Goal: Task Accomplishment & Management: Complete application form

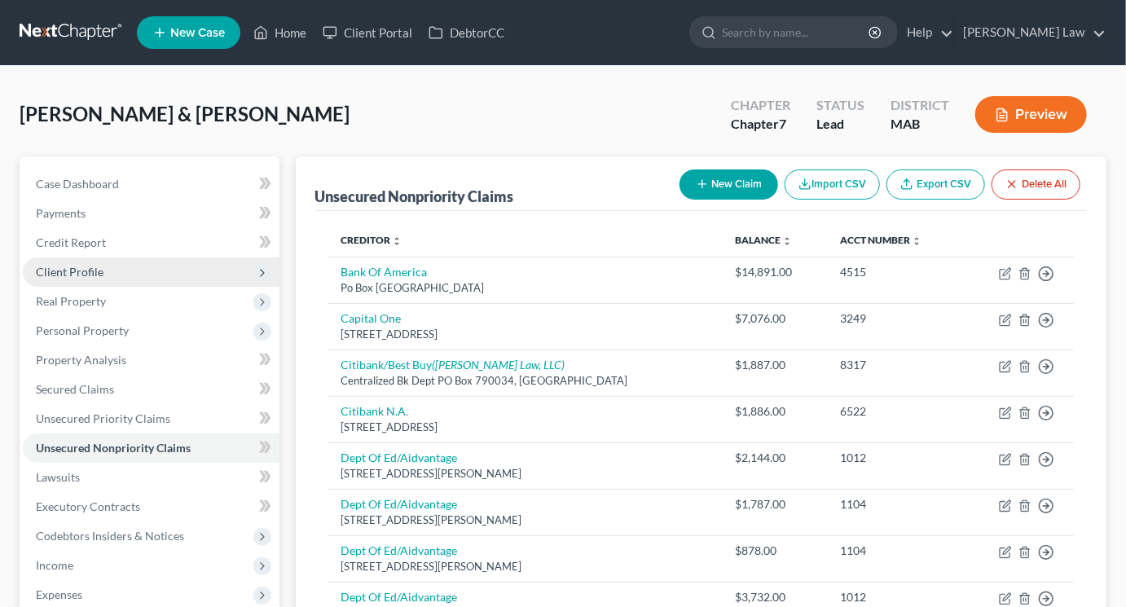
click at [103, 279] on span "Client Profile" at bounding box center [70, 272] width 68 height 14
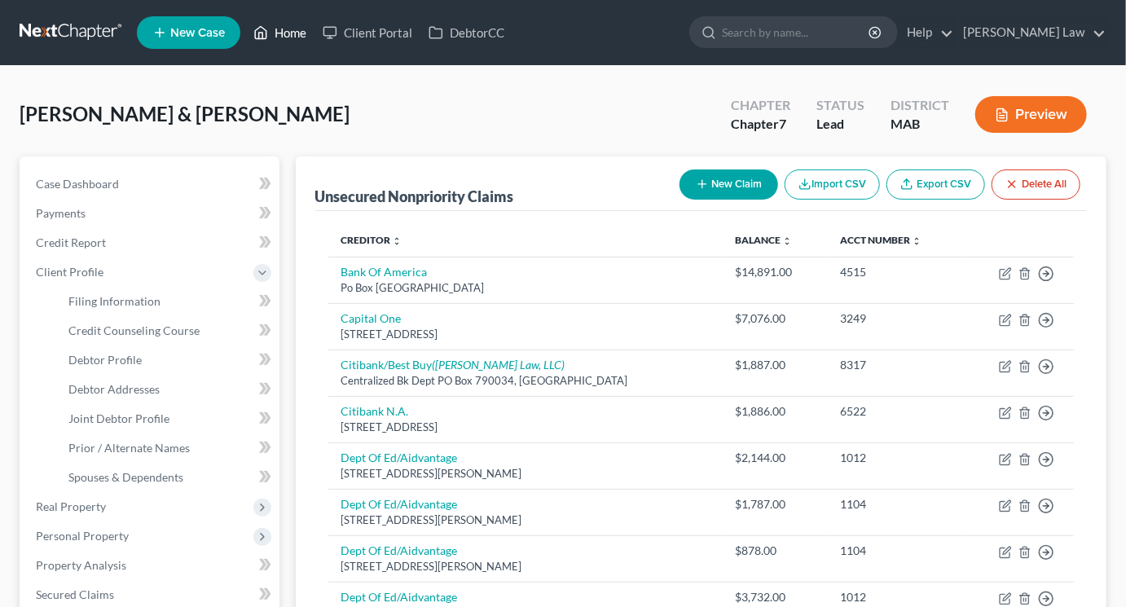
click at [314, 42] on link "Home" at bounding box center [279, 32] width 69 height 29
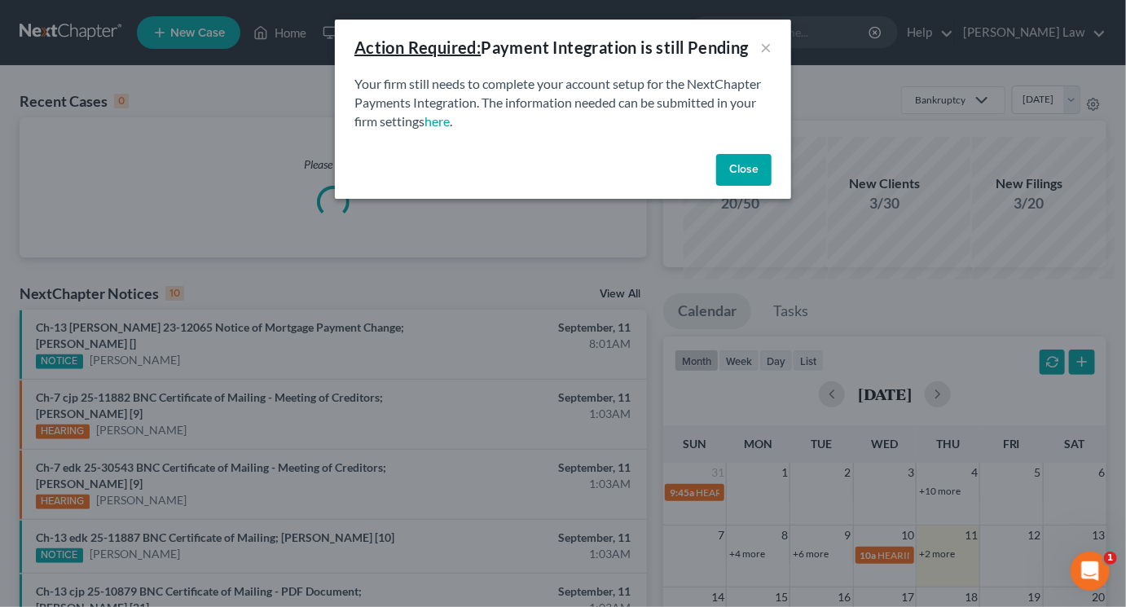
click at [772, 187] on button "Close" at bounding box center [743, 170] width 55 height 33
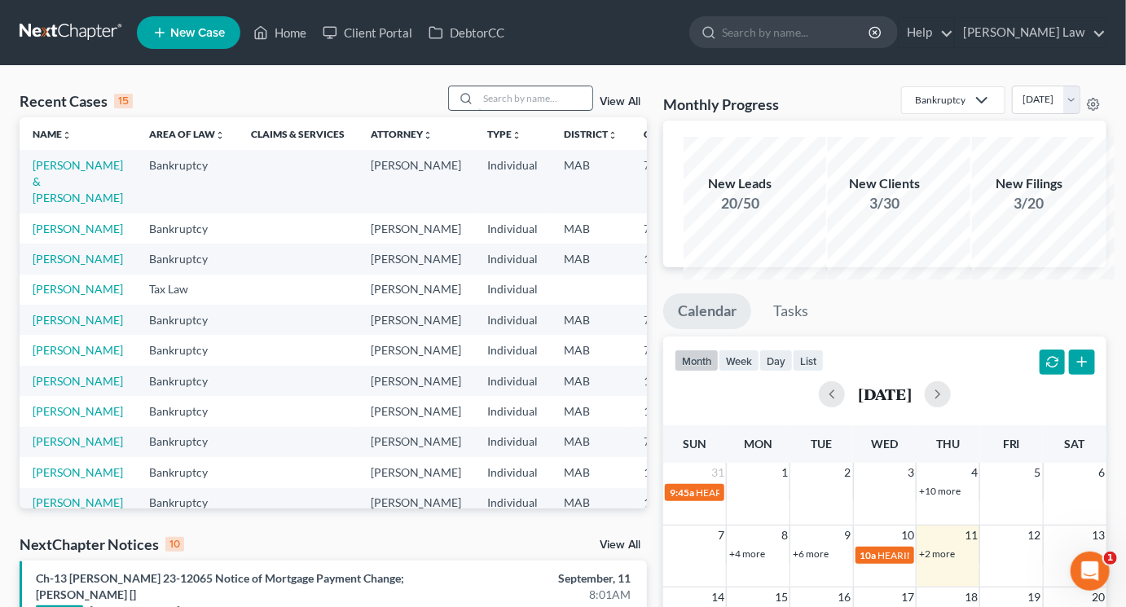
click at [521, 110] on input "search" at bounding box center [535, 98] width 114 height 24
type input "marques"
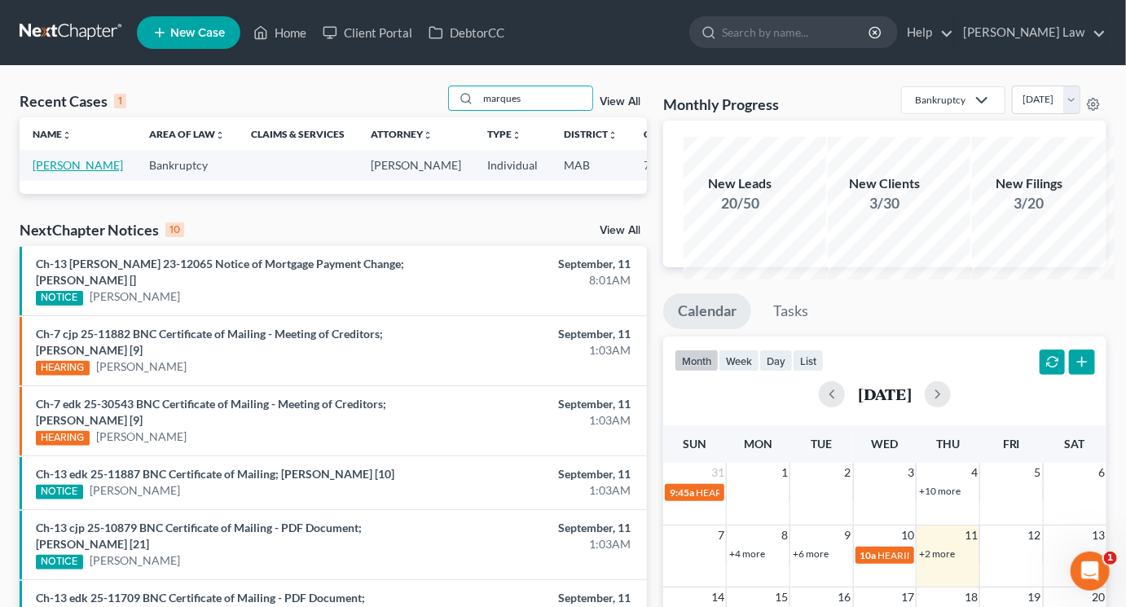
click at [71, 172] on link "Marques, Luzia" at bounding box center [78, 165] width 90 height 14
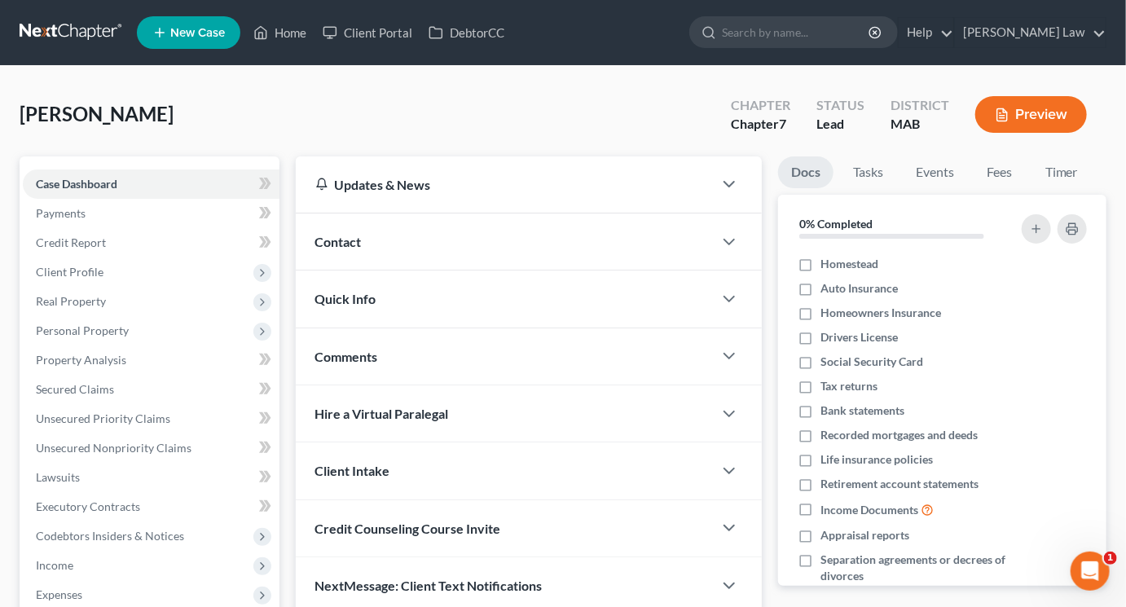
click at [362, 249] on span "Contact" at bounding box center [338, 241] width 46 height 15
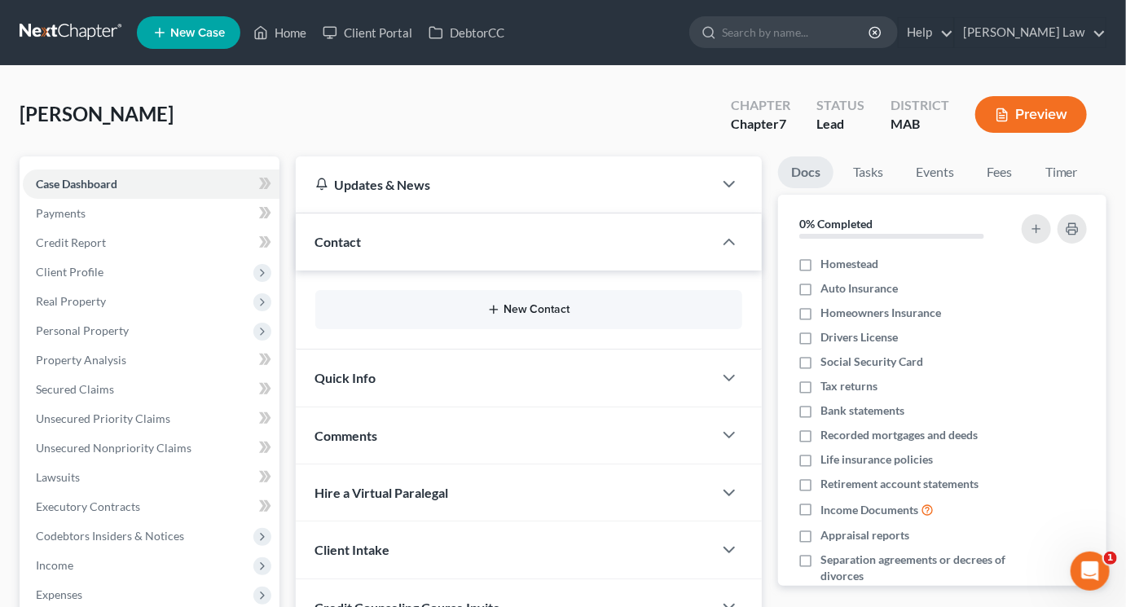
click at [547, 316] on button "New Contact" at bounding box center [528, 309] width 401 height 13
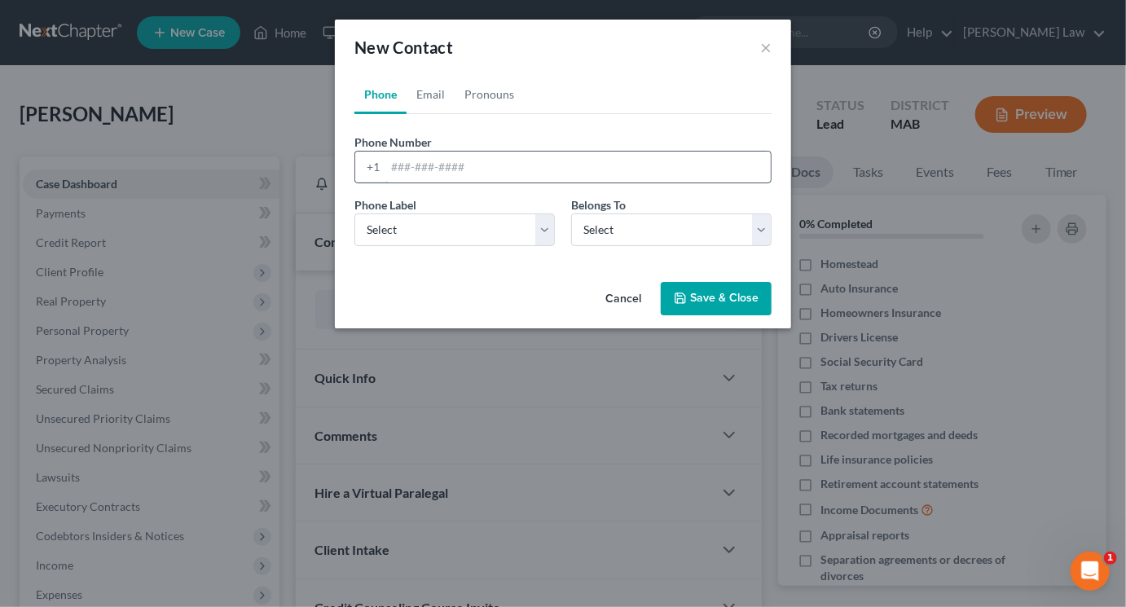
click at [543, 182] on input "tel" at bounding box center [577, 167] width 385 height 31
type input "7749559464"
click at [547, 246] on select "Select Mobile Home Work Other" at bounding box center [454, 229] width 200 height 33
click at [539, 246] on select "Select Mobile Home Work Other" at bounding box center [454, 229] width 200 height 33
select select "0"
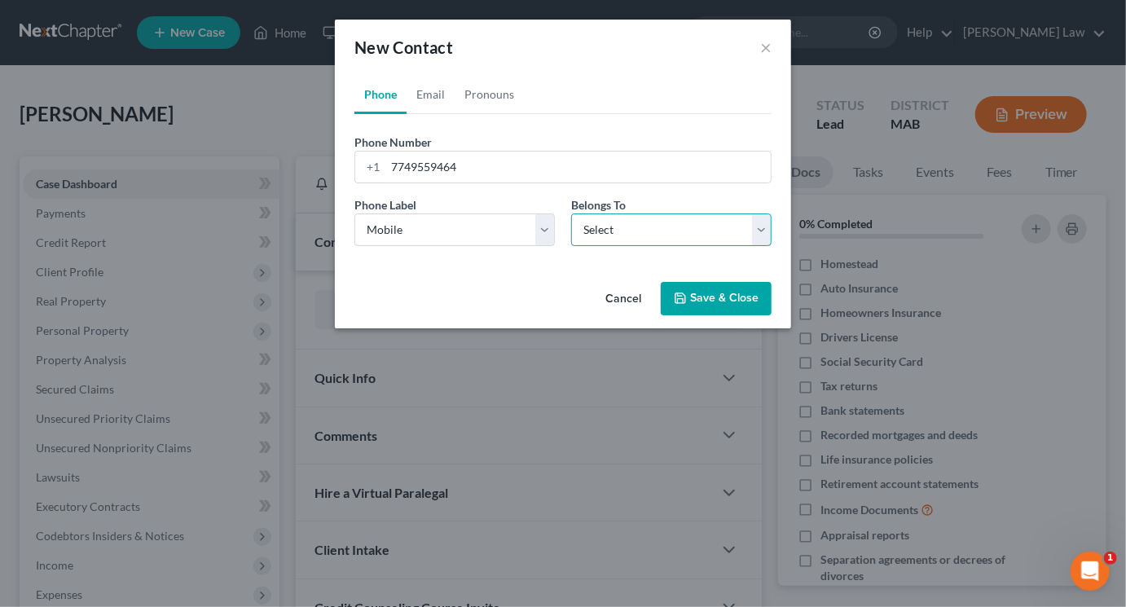
click at [772, 246] on select "Select Client Other" at bounding box center [671, 229] width 200 height 33
select select "0"
click at [407, 114] on link "Email" at bounding box center [431, 94] width 48 height 39
click at [389, 182] on input "email" at bounding box center [577, 167] width 385 height 31
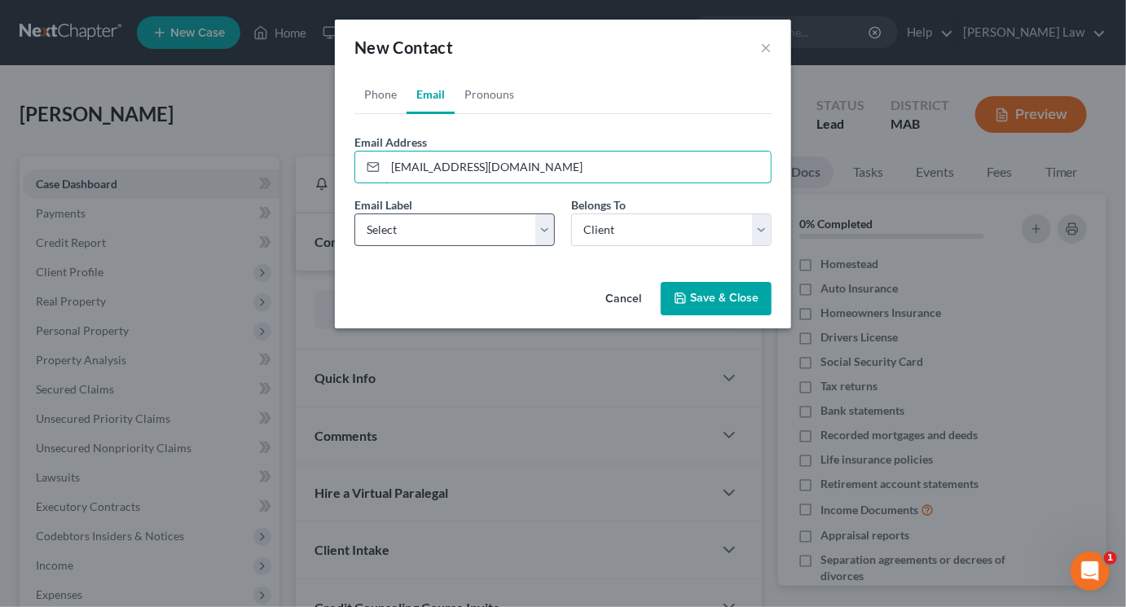
type input "lmarques63@hotmail.com"
click at [542, 246] on select "Select Home Work Other" at bounding box center [454, 229] width 200 height 33
select select "0"
click at [720, 316] on button "Save & Close" at bounding box center [716, 299] width 111 height 34
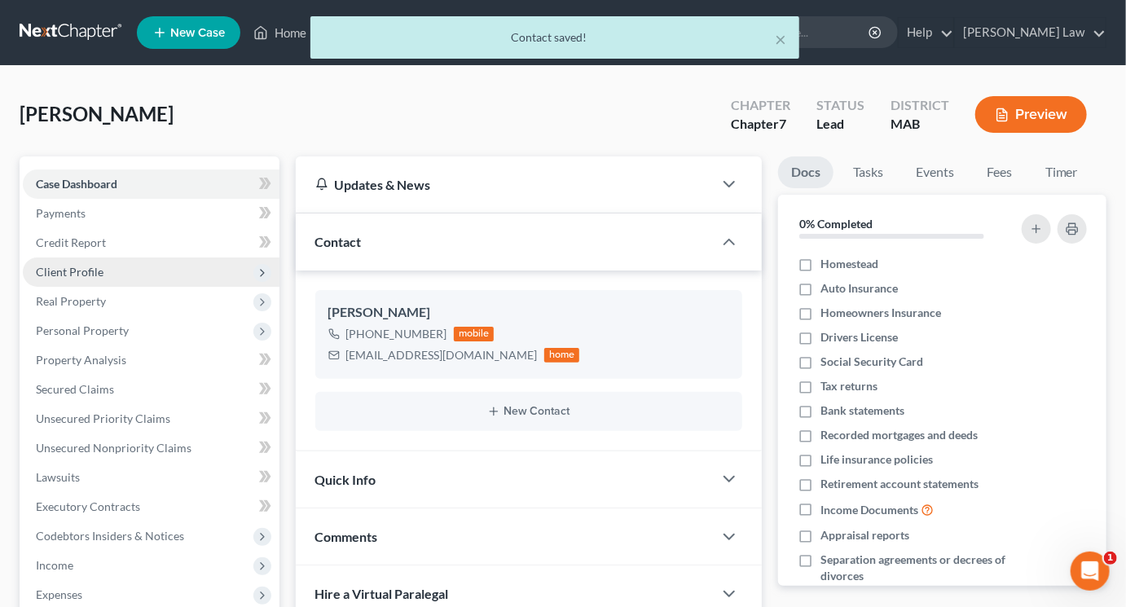
click at [98, 279] on span "Client Profile" at bounding box center [70, 272] width 68 height 14
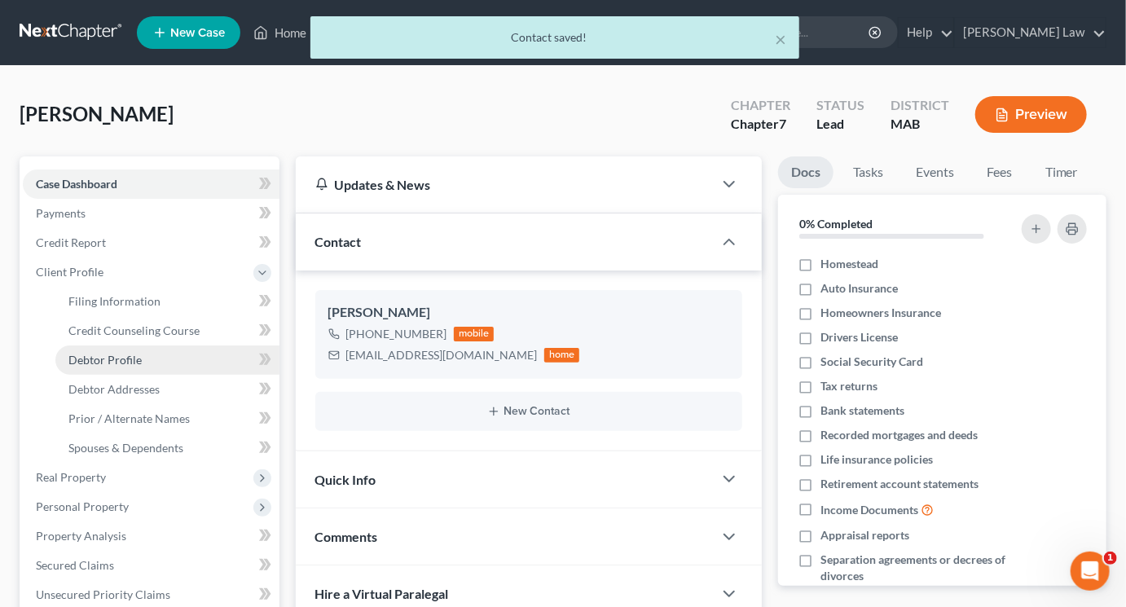
click at [126, 367] on span "Debtor Profile" at bounding box center [104, 360] width 73 height 14
select select "0"
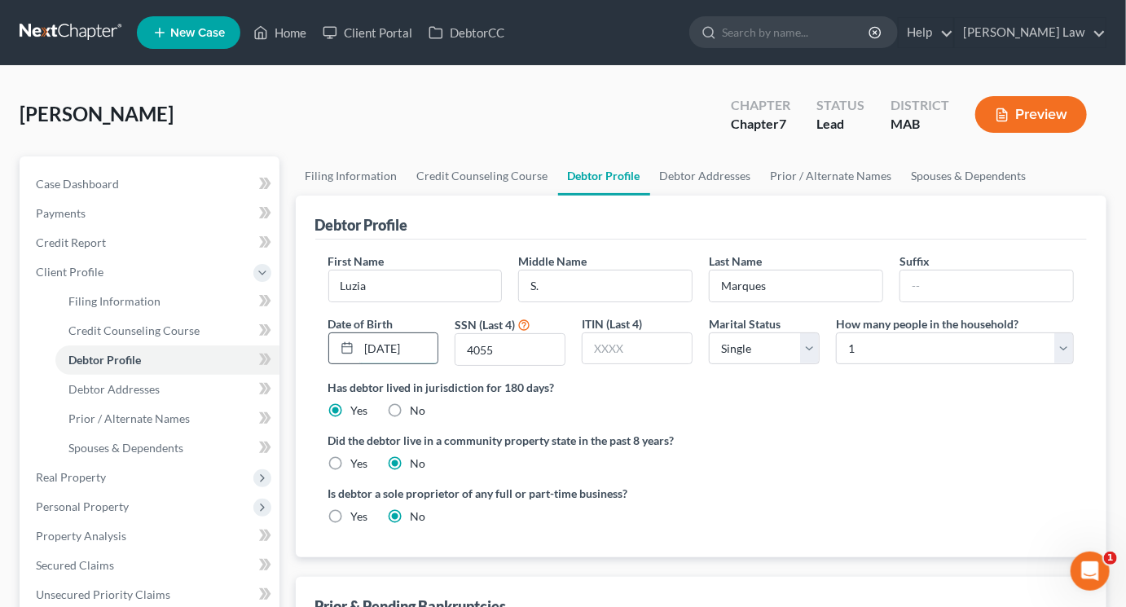
click at [425, 364] on input "12/13/1963" at bounding box center [398, 348] width 79 height 31
click at [411, 364] on input "12/13/1963" at bounding box center [398, 348] width 79 height 31
click at [807, 365] on select "Select Single Married Separated Divorced Widowed" at bounding box center [764, 348] width 111 height 33
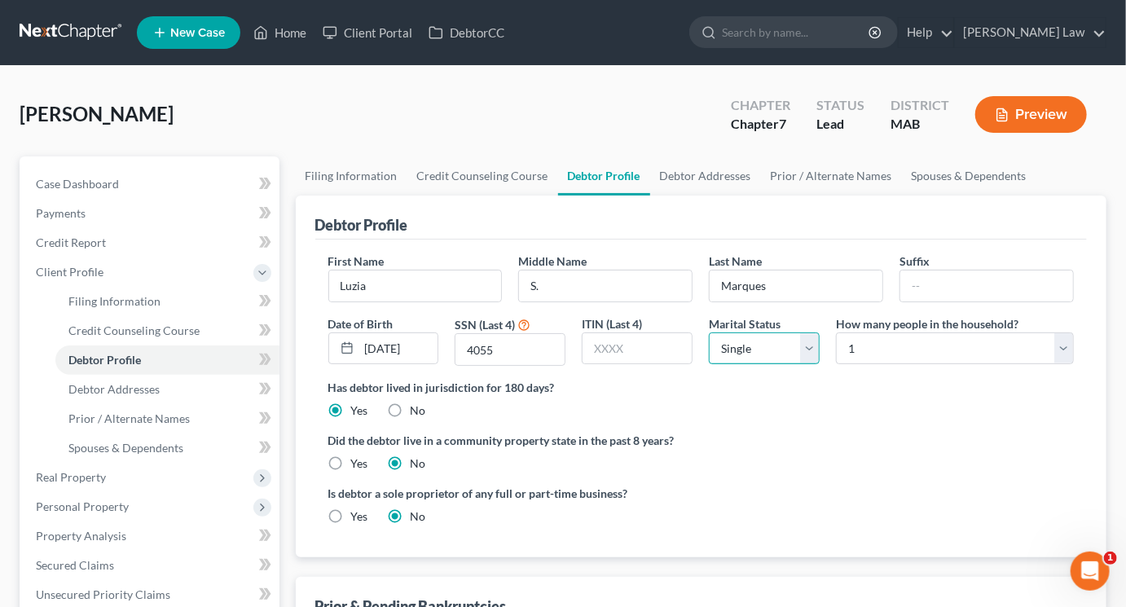
select select "4"
click at [761, 196] on link "Debtor Addresses" at bounding box center [705, 175] width 111 height 39
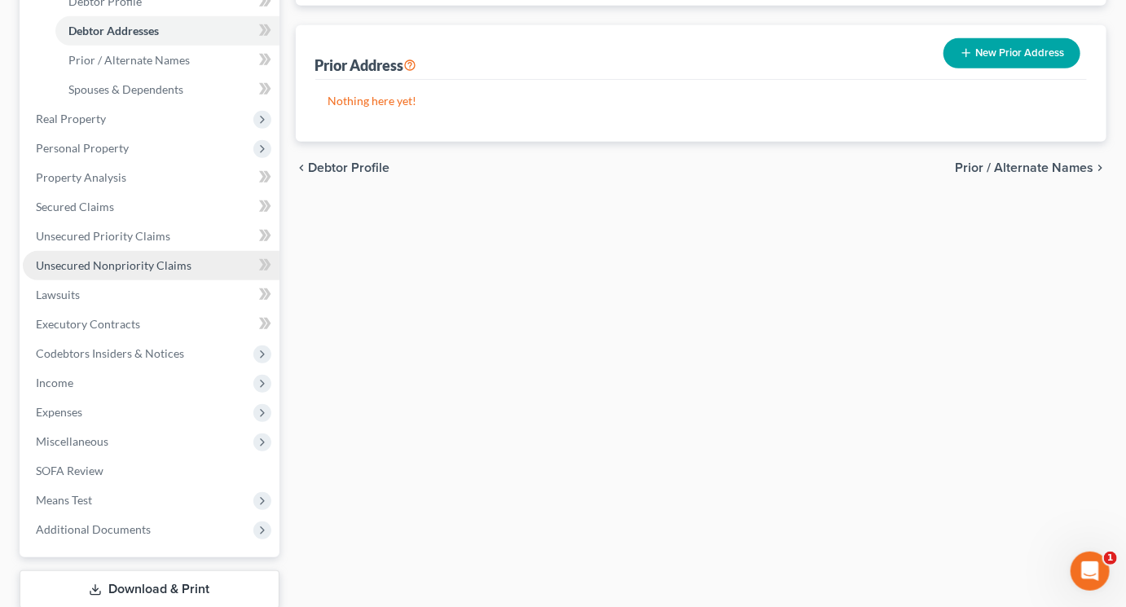
click at [129, 272] on span "Unsecured Nonpriority Claims" at bounding box center [114, 265] width 156 height 14
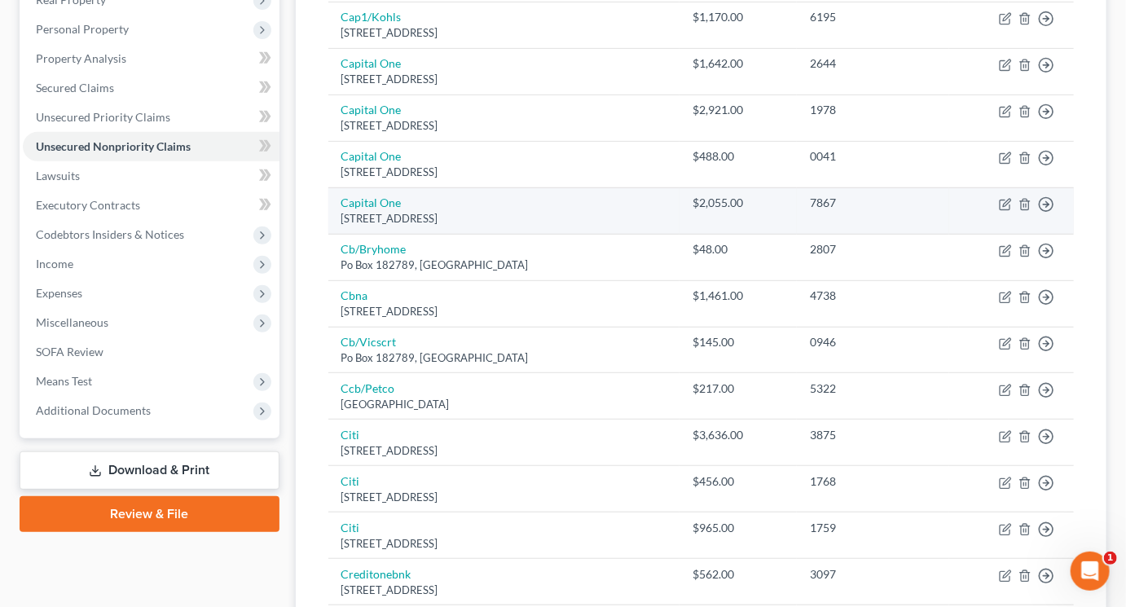
scroll to position [313, 0]
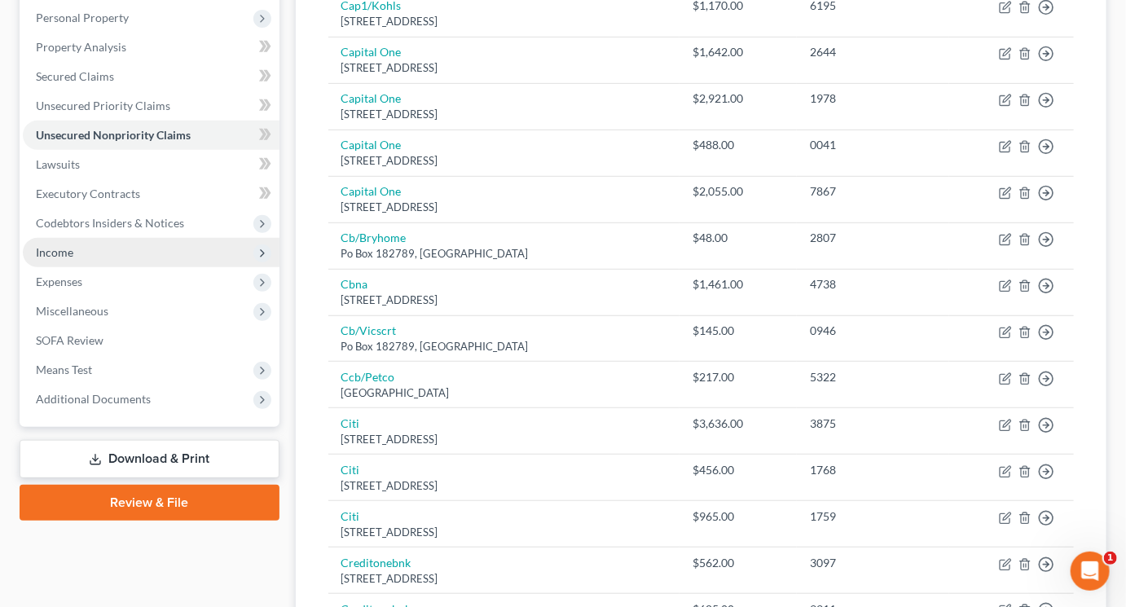
click at [97, 267] on span "Income" at bounding box center [151, 252] width 257 height 29
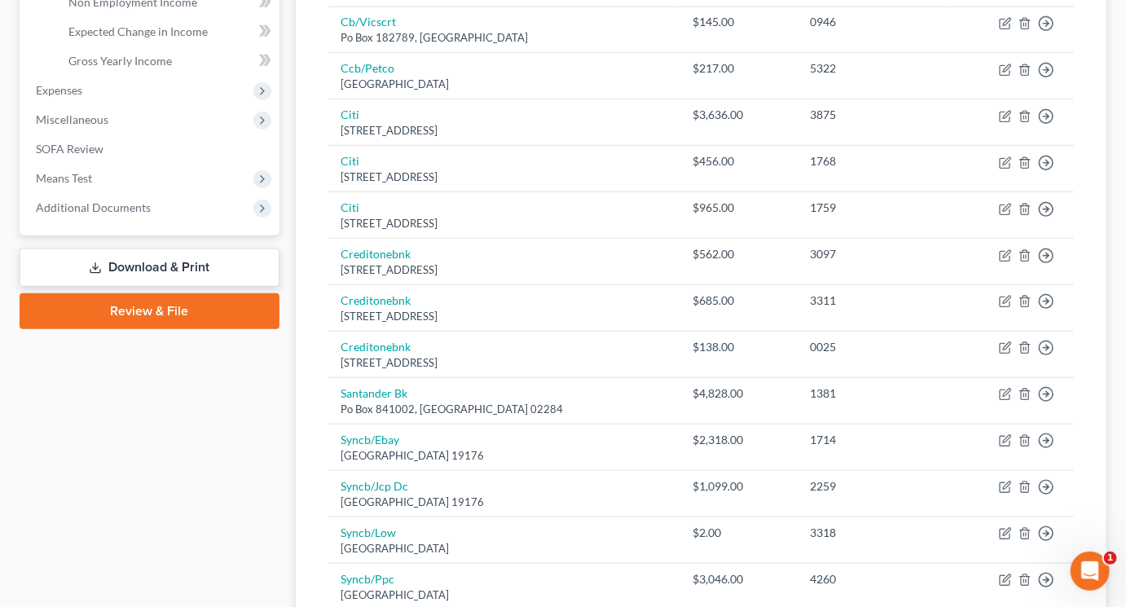
scroll to position [690, 0]
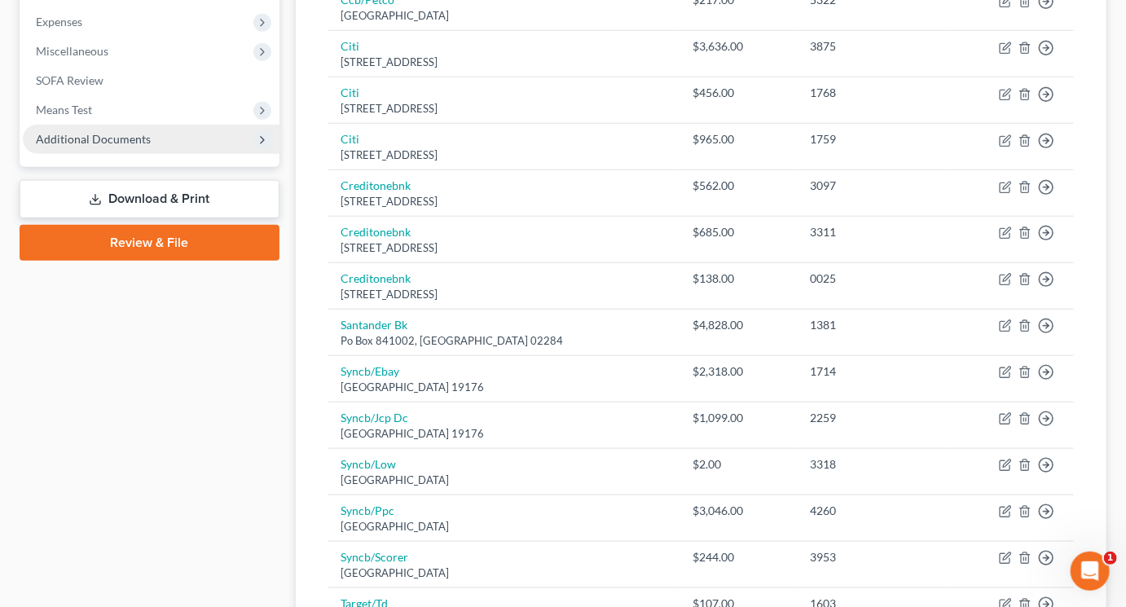
click at [151, 146] on span "Additional Documents" at bounding box center [93, 139] width 115 height 14
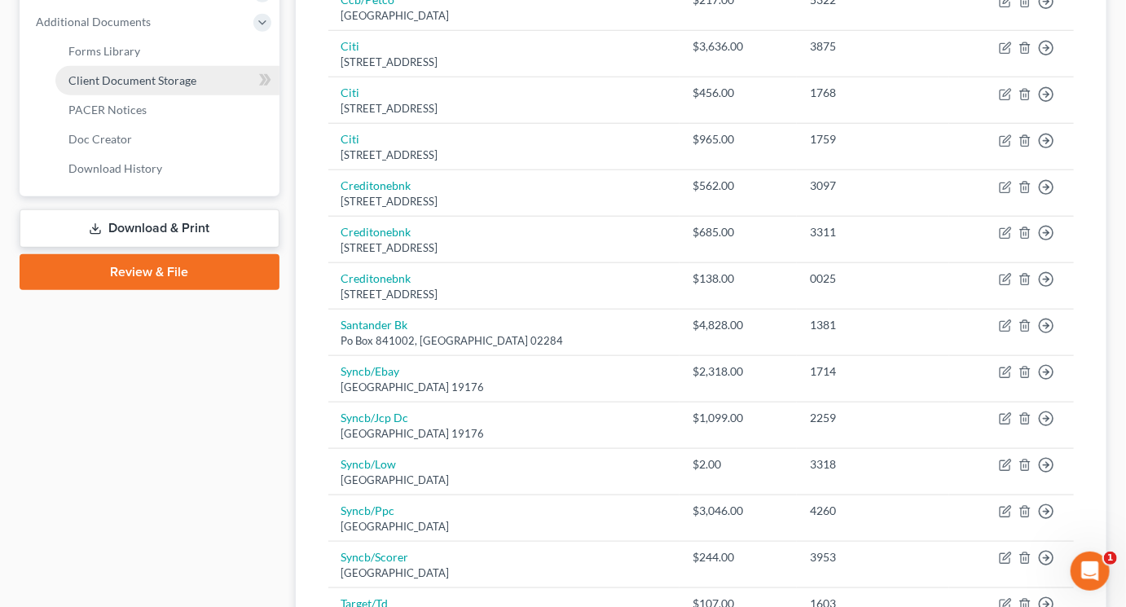
click at [201, 95] on link "Client Document Storage" at bounding box center [167, 80] width 224 height 29
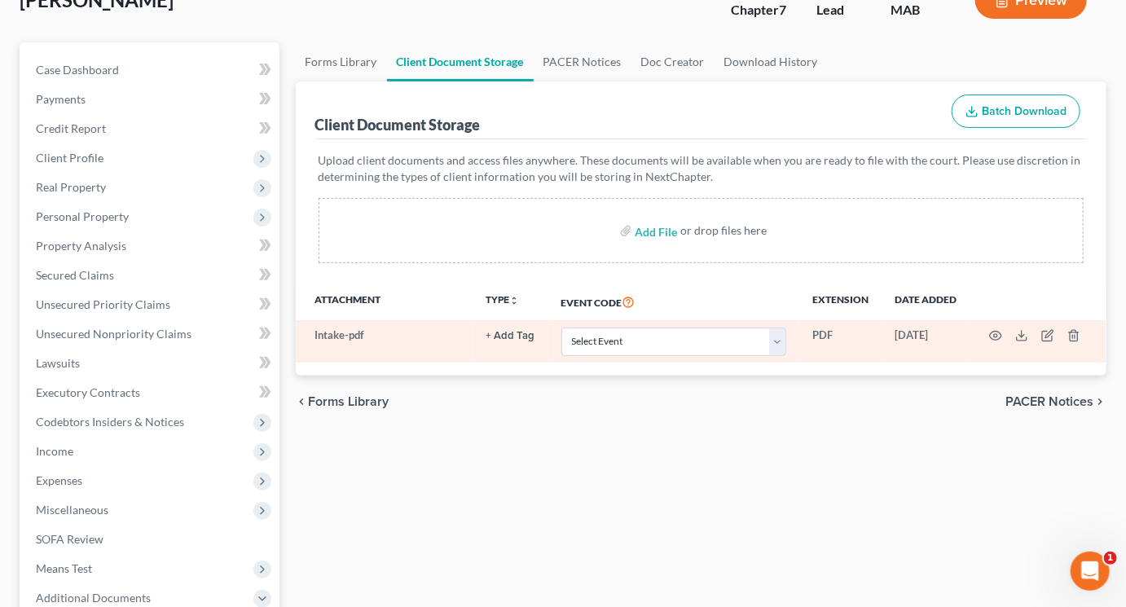
scroll to position [120, 0]
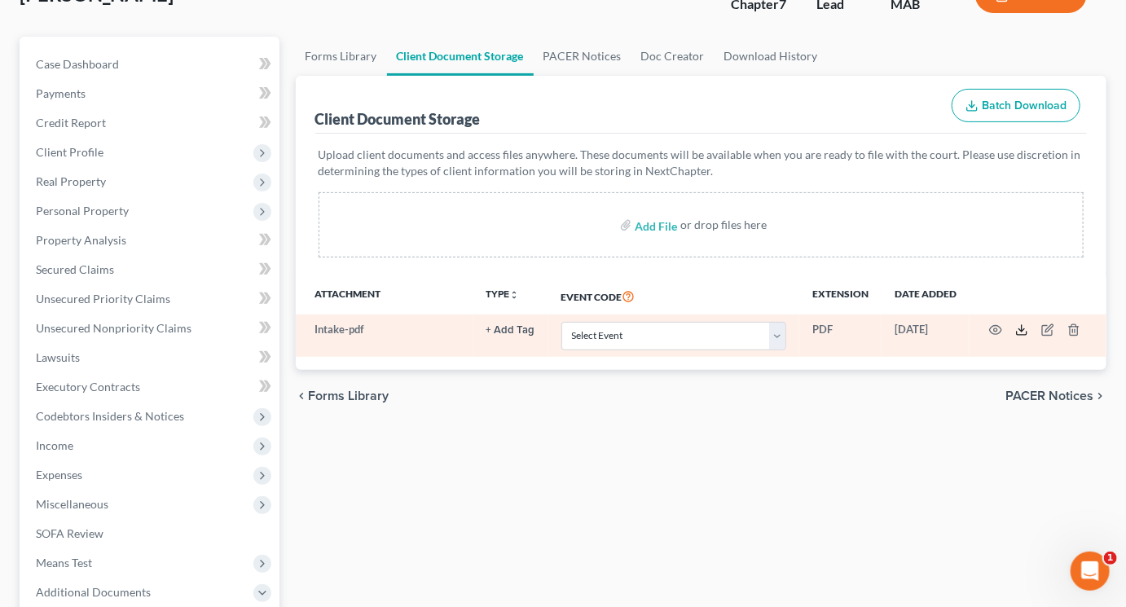
click at [1025, 332] on polyline at bounding box center [1022, 330] width 6 height 2
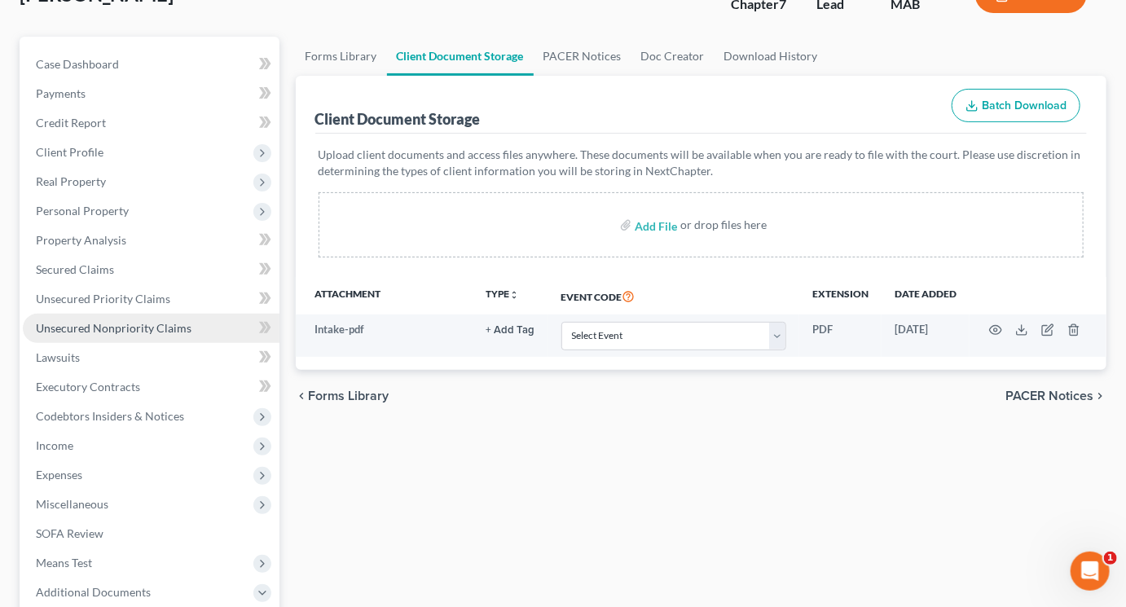
click at [139, 335] on span "Unsecured Nonpriority Claims" at bounding box center [114, 328] width 156 height 14
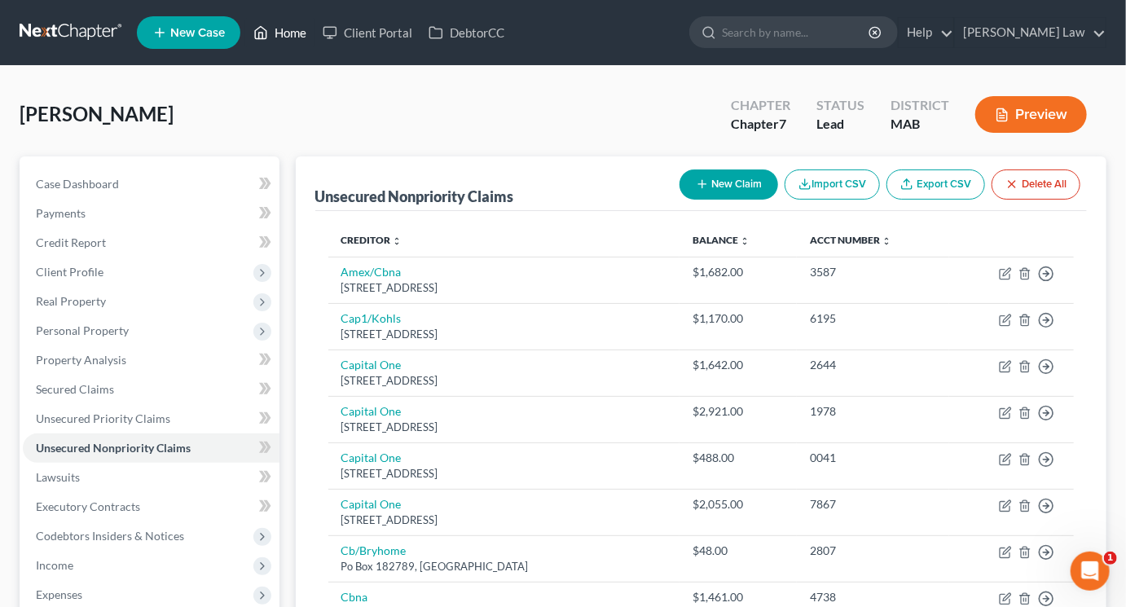
click at [314, 44] on link "Home" at bounding box center [279, 32] width 69 height 29
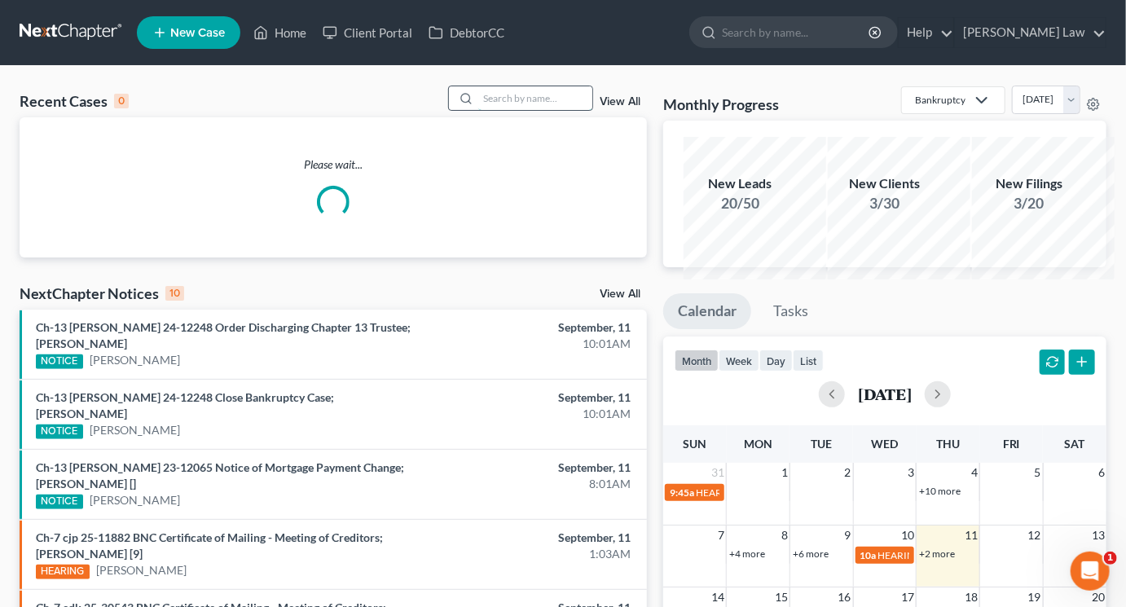
click at [505, 110] on input "search" at bounding box center [535, 98] width 114 height 24
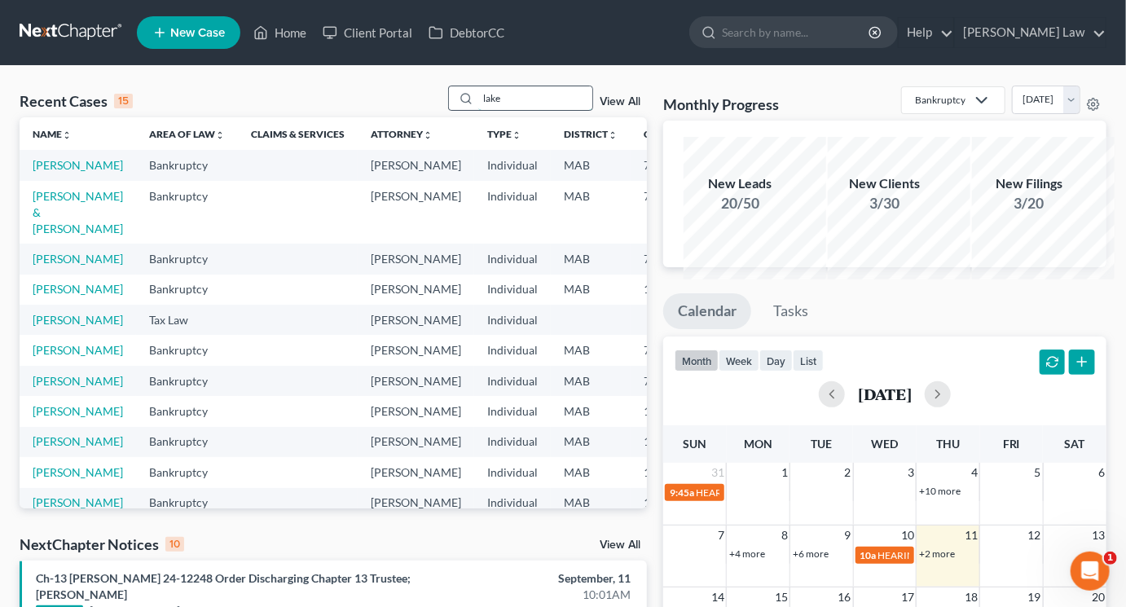
type input "lake"
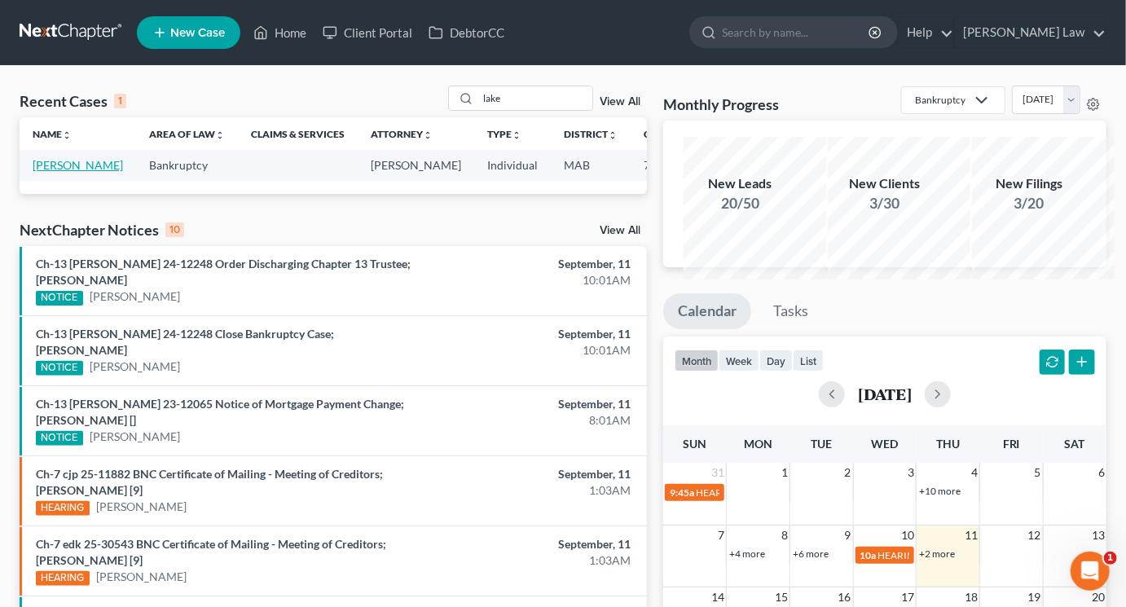
click at [54, 172] on link "Lake, Dianna" at bounding box center [78, 165] width 90 height 14
select select "3"
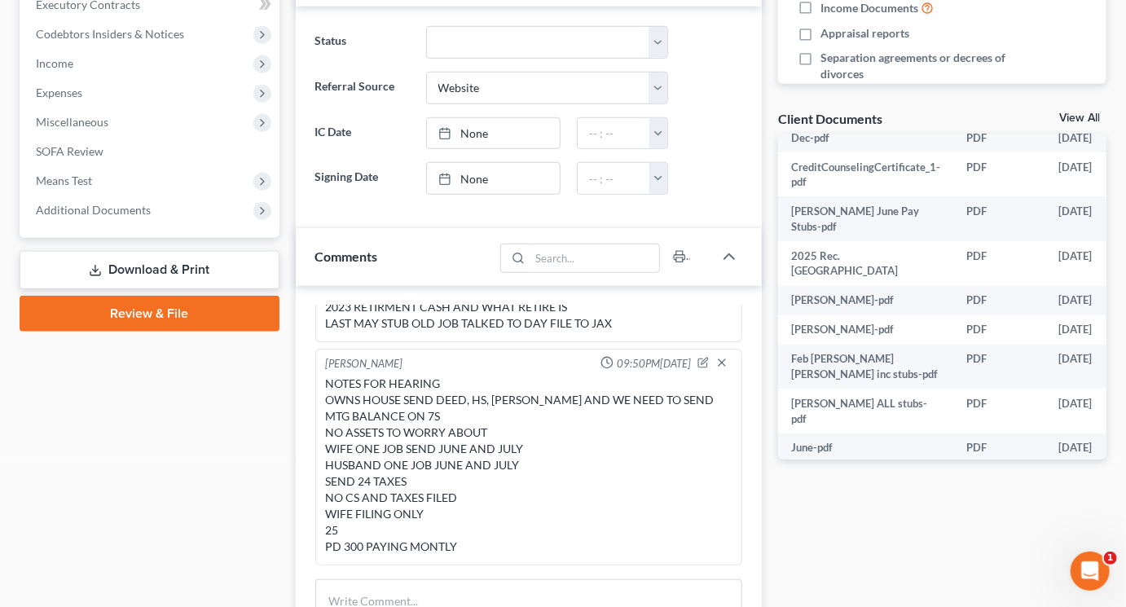
scroll to position [230, 0]
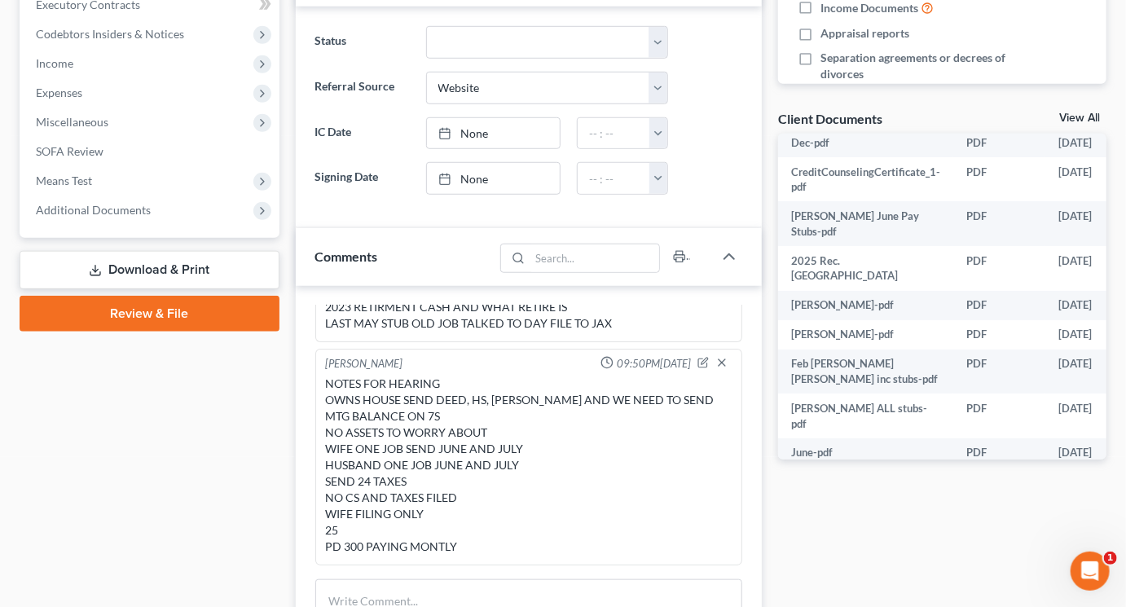
click at [1062, 124] on link "View All" at bounding box center [1079, 117] width 41 height 11
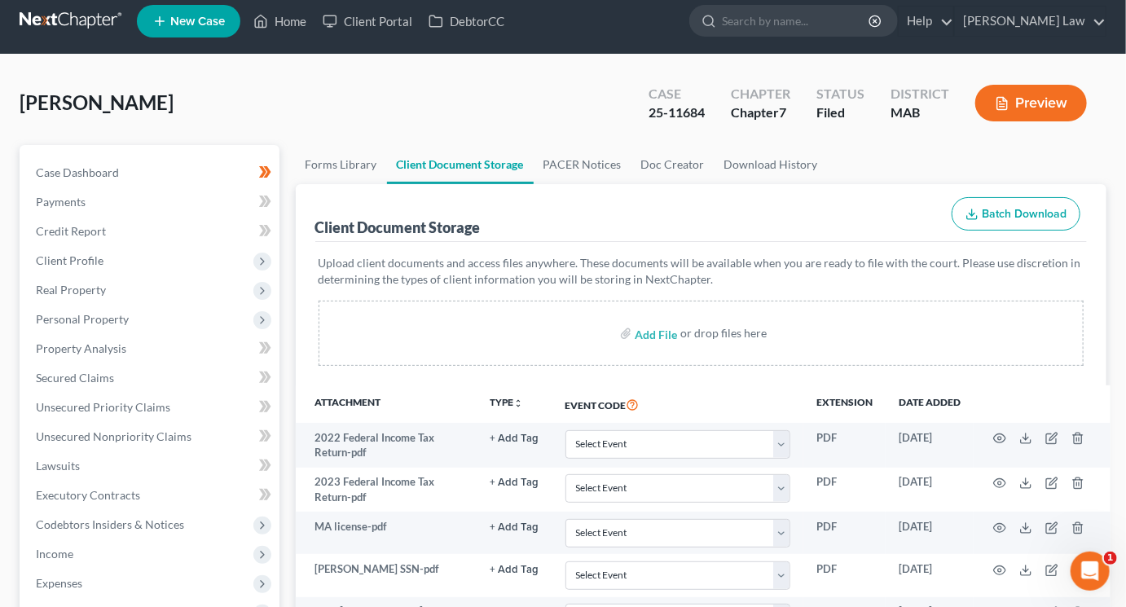
scroll to position [7, 0]
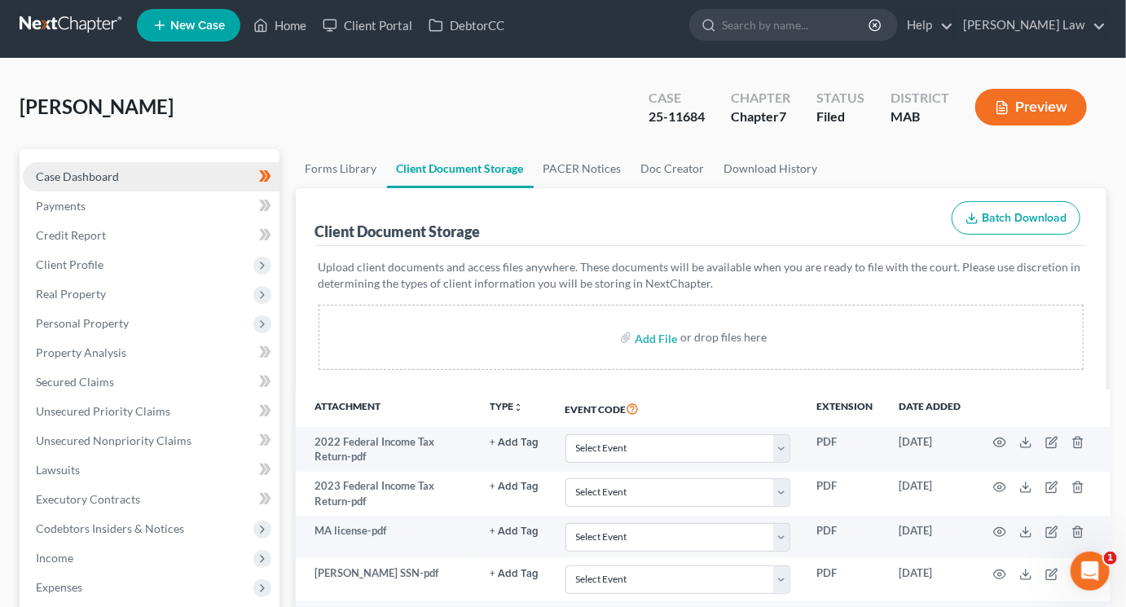
click at [116, 183] on span "Case Dashboard" at bounding box center [77, 176] width 83 height 14
select select "3"
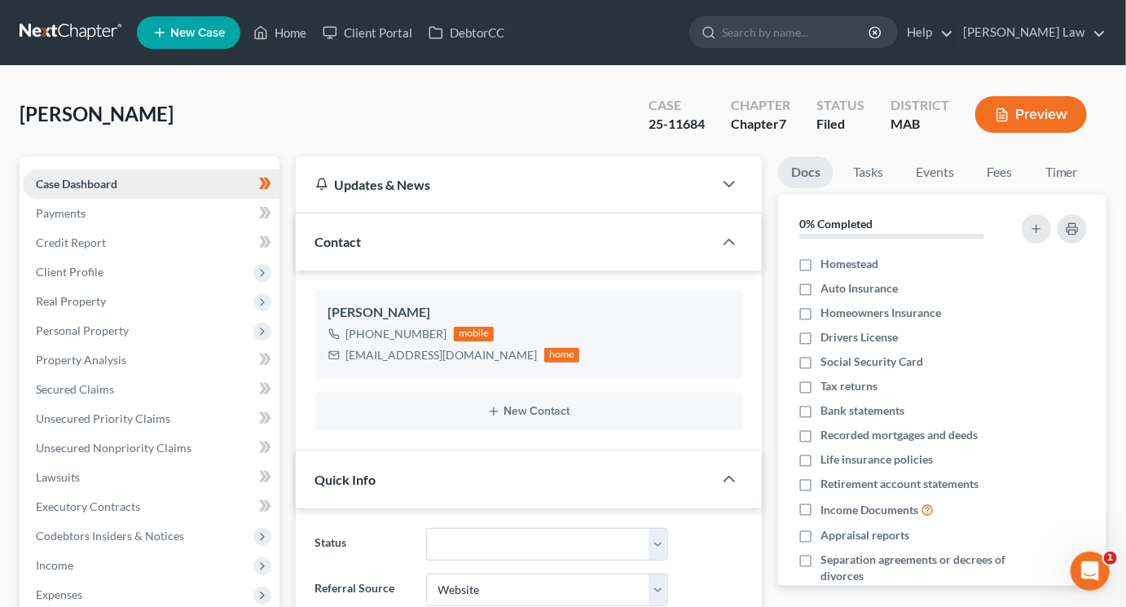
scroll to position [170, 0]
click at [99, 345] on span "Personal Property" at bounding box center [151, 330] width 257 height 29
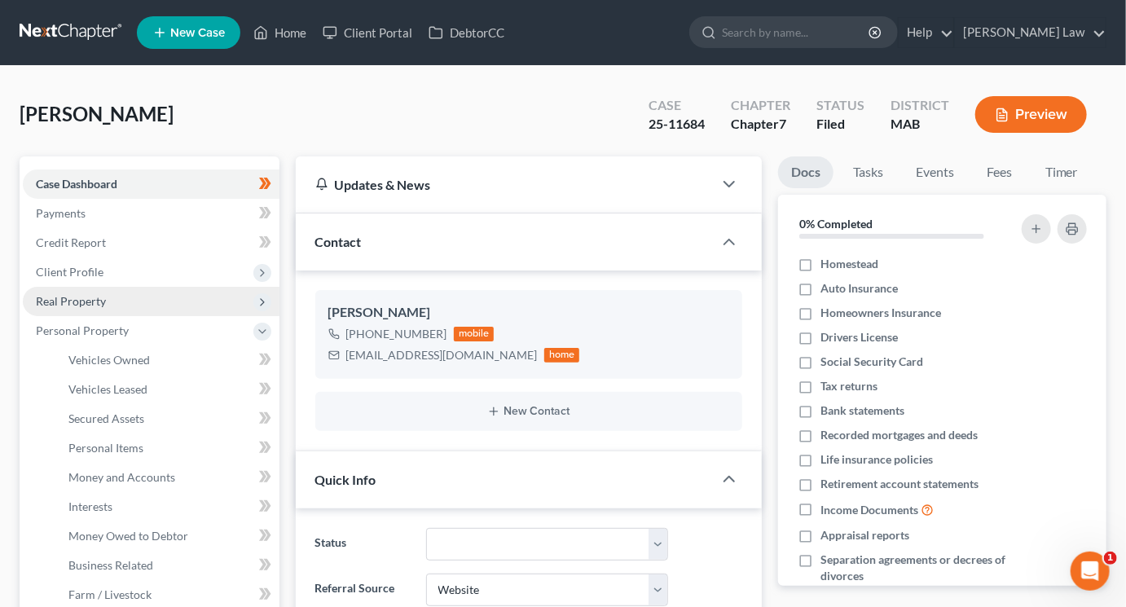
click at [97, 308] on span "Real Property" at bounding box center [71, 301] width 70 height 14
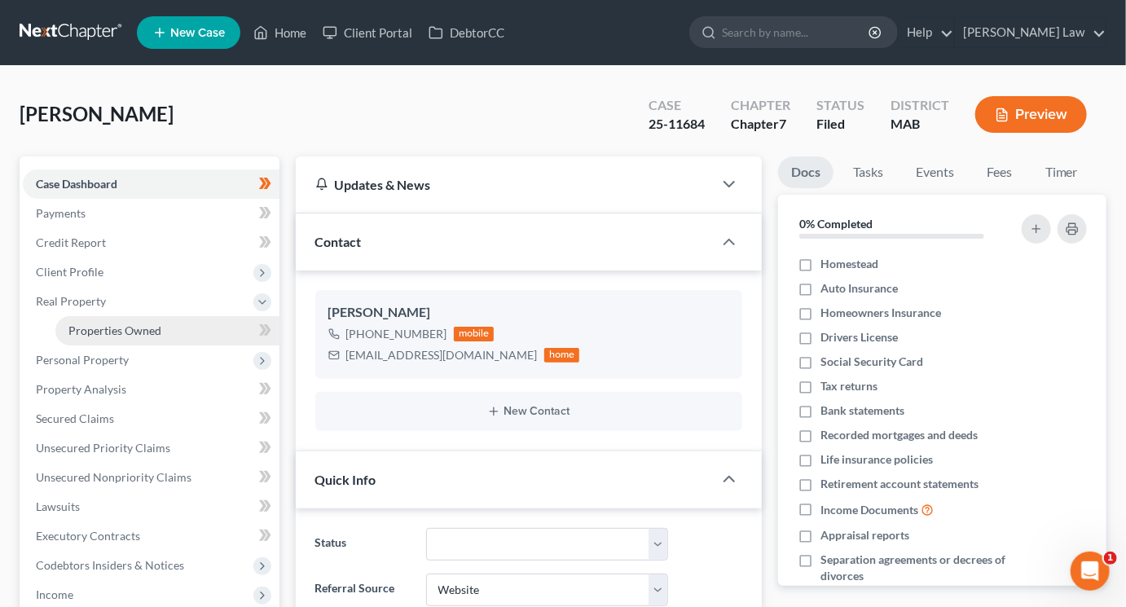
click at [131, 337] on span "Properties Owned" at bounding box center [114, 330] width 93 height 14
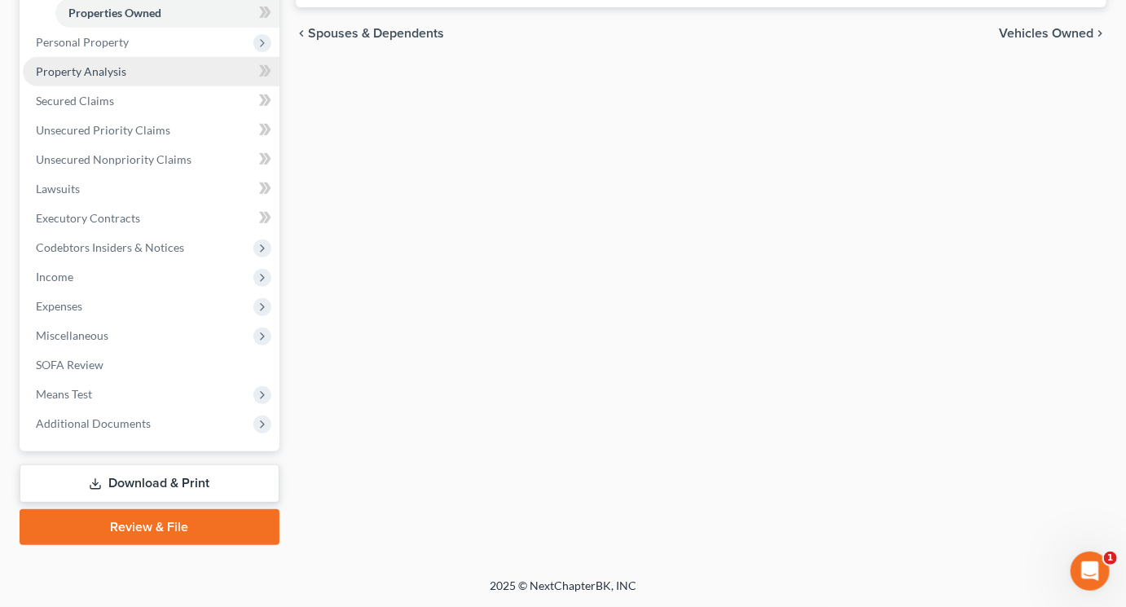
scroll to position [544, 0]
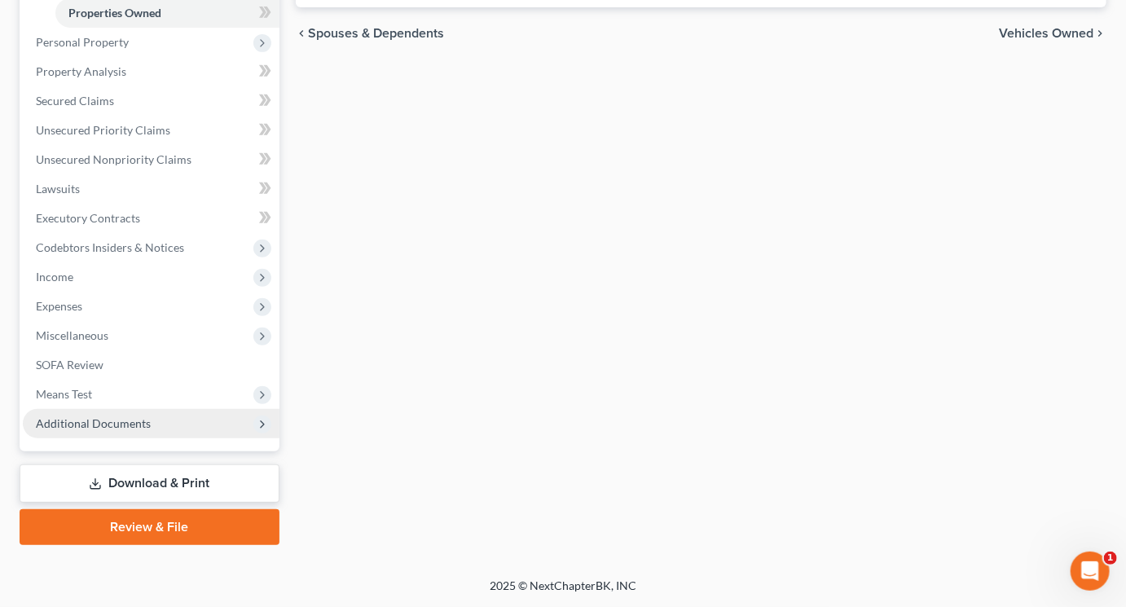
click at [157, 409] on span "Additional Documents" at bounding box center [151, 423] width 257 height 29
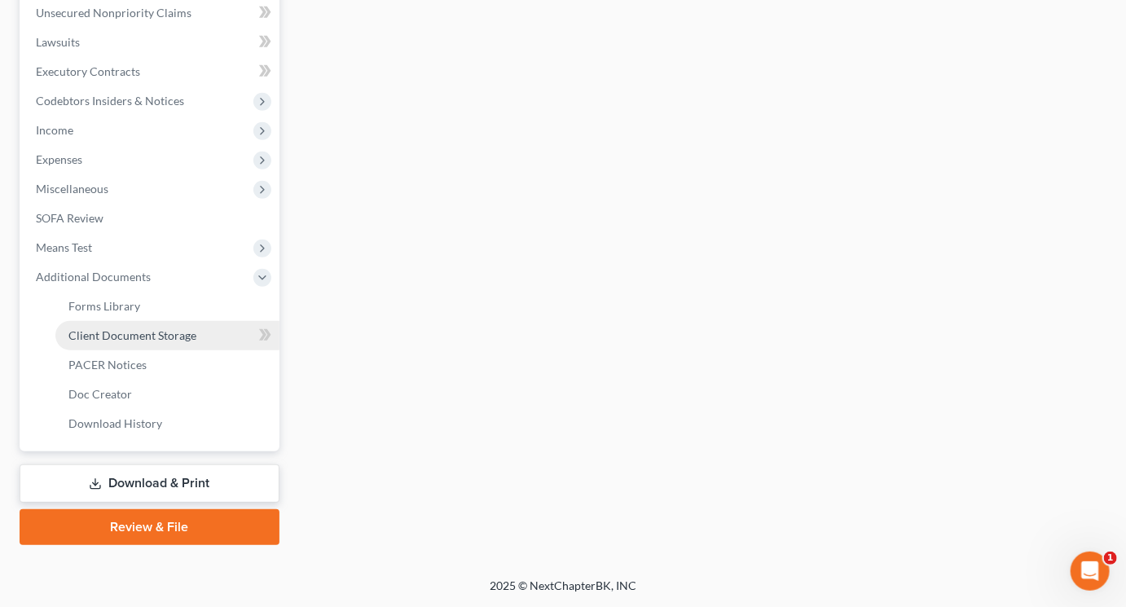
click at [183, 342] on span "Client Document Storage" at bounding box center [132, 335] width 128 height 14
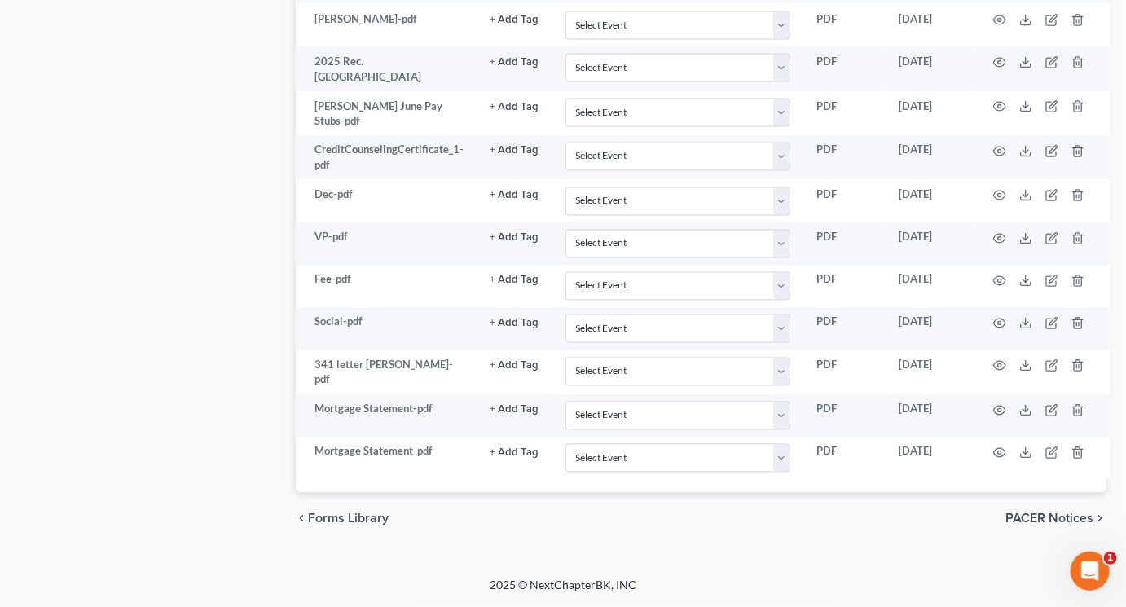
scroll to position [1370, 0]
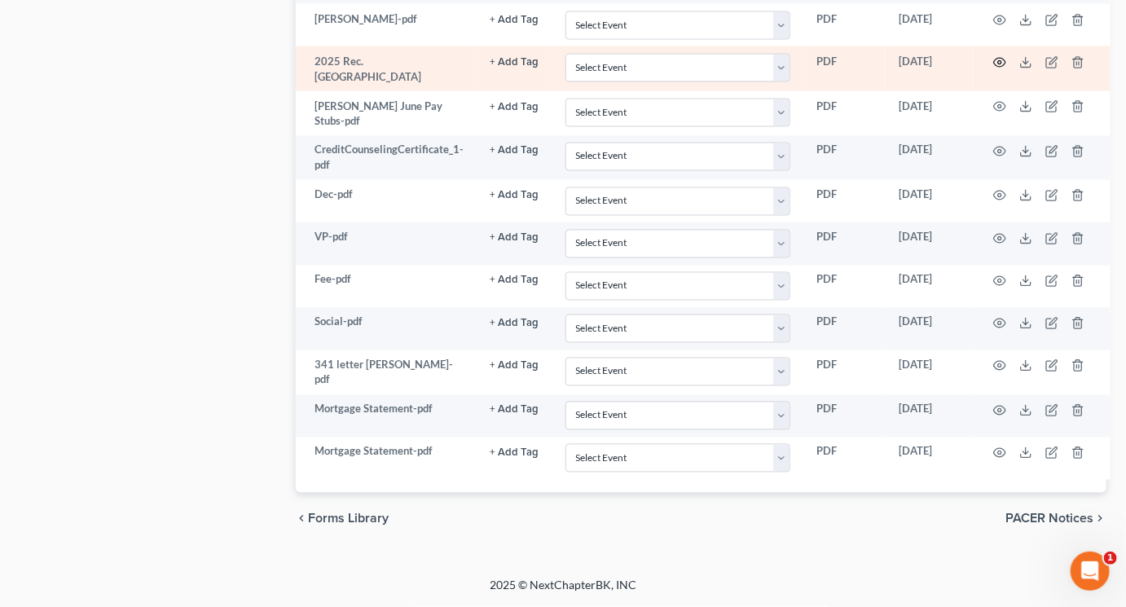
click at [1006, 69] on icon "button" at bounding box center [999, 62] width 13 height 13
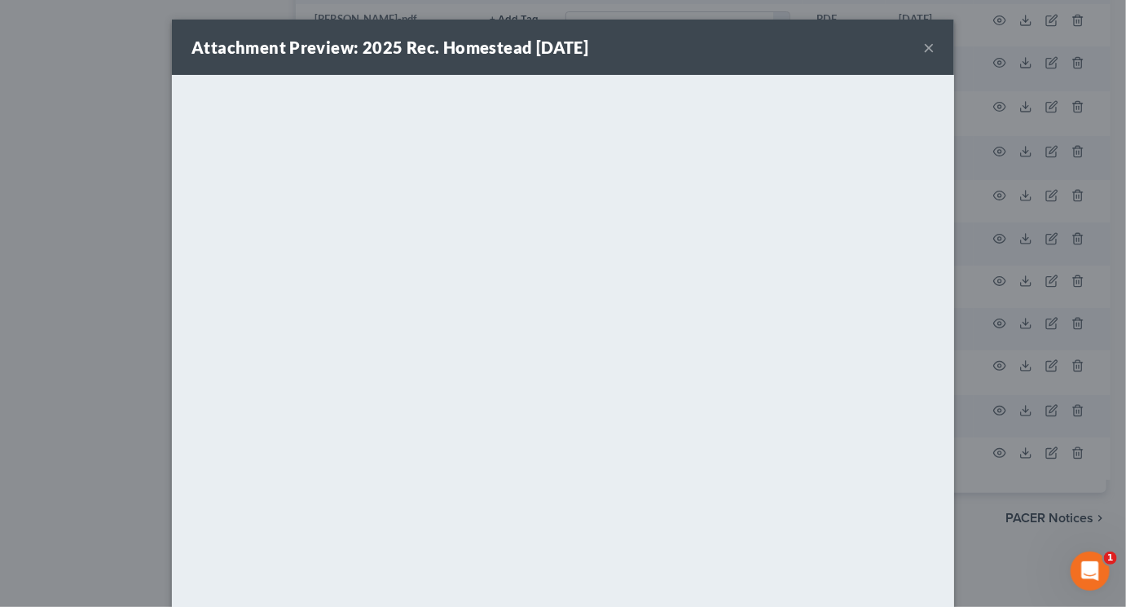
click at [934, 57] on button "×" at bounding box center [928, 47] width 11 height 20
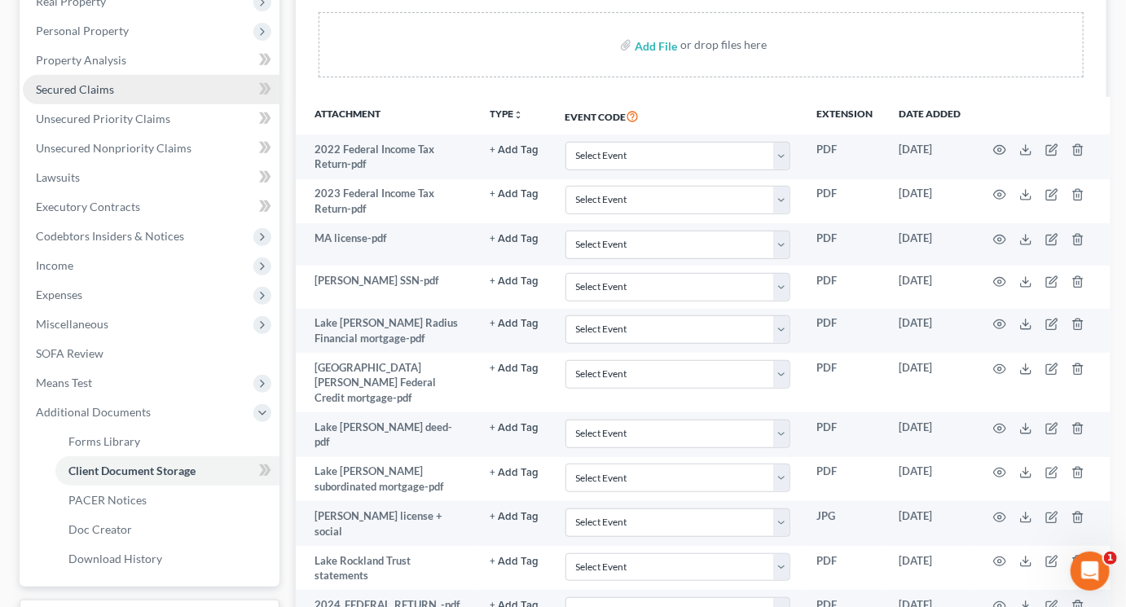
click at [110, 96] on span "Secured Claims" at bounding box center [75, 89] width 78 height 14
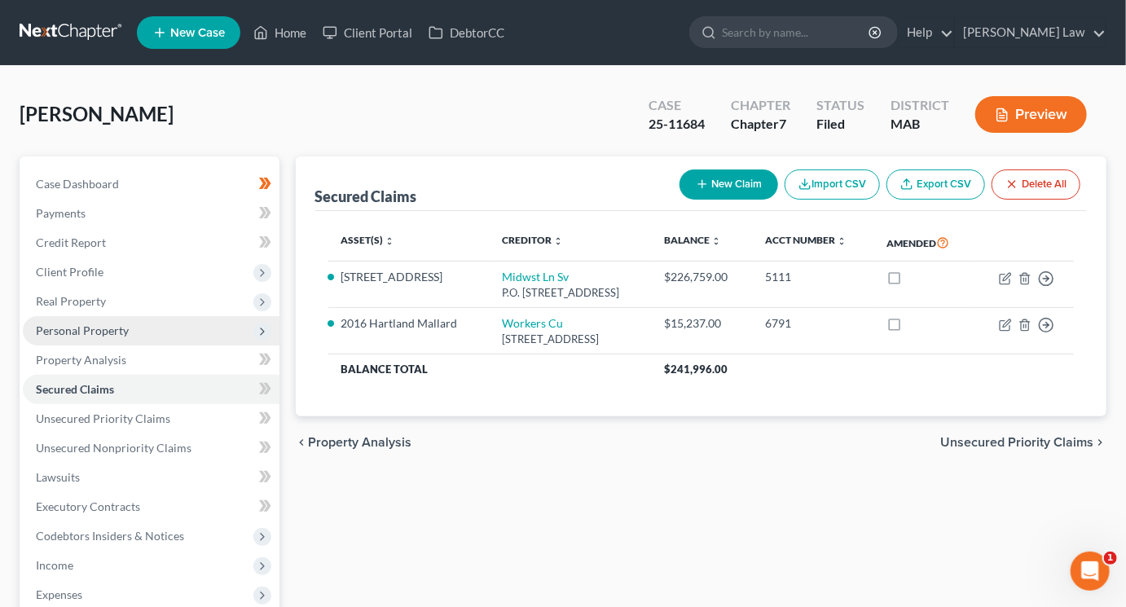
click at [117, 337] on span "Personal Property" at bounding box center [82, 330] width 93 height 14
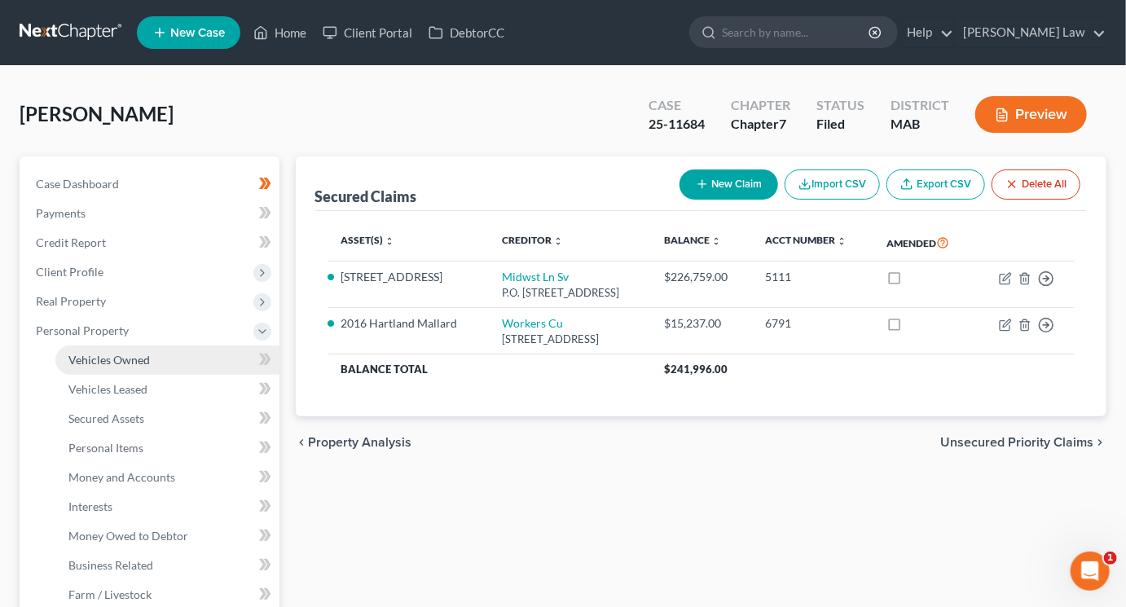
click at [146, 367] on span "Vehicles Owned" at bounding box center [108, 360] width 81 height 14
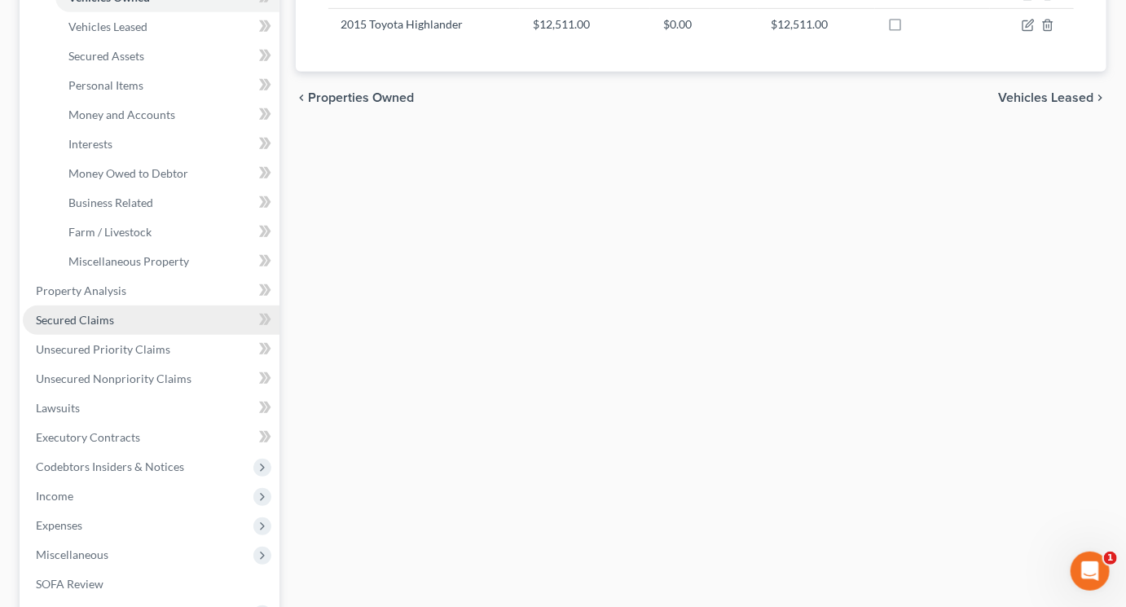
click at [113, 327] on span "Secured Claims" at bounding box center [75, 320] width 78 height 14
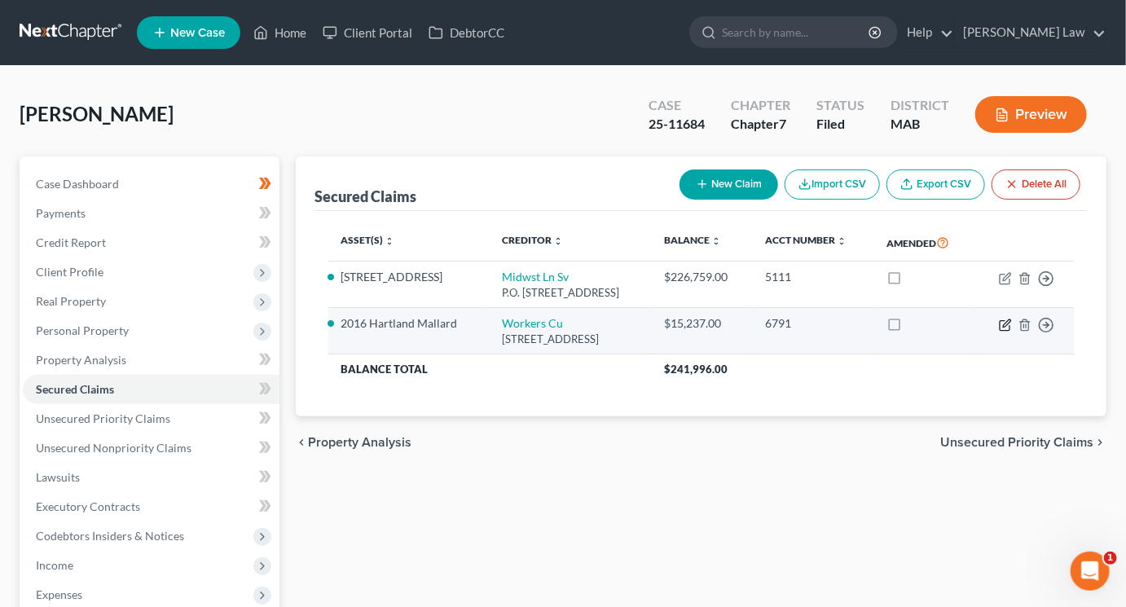
click at [999, 332] on icon "button" at bounding box center [1005, 325] width 13 height 13
select select "22"
select select "0"
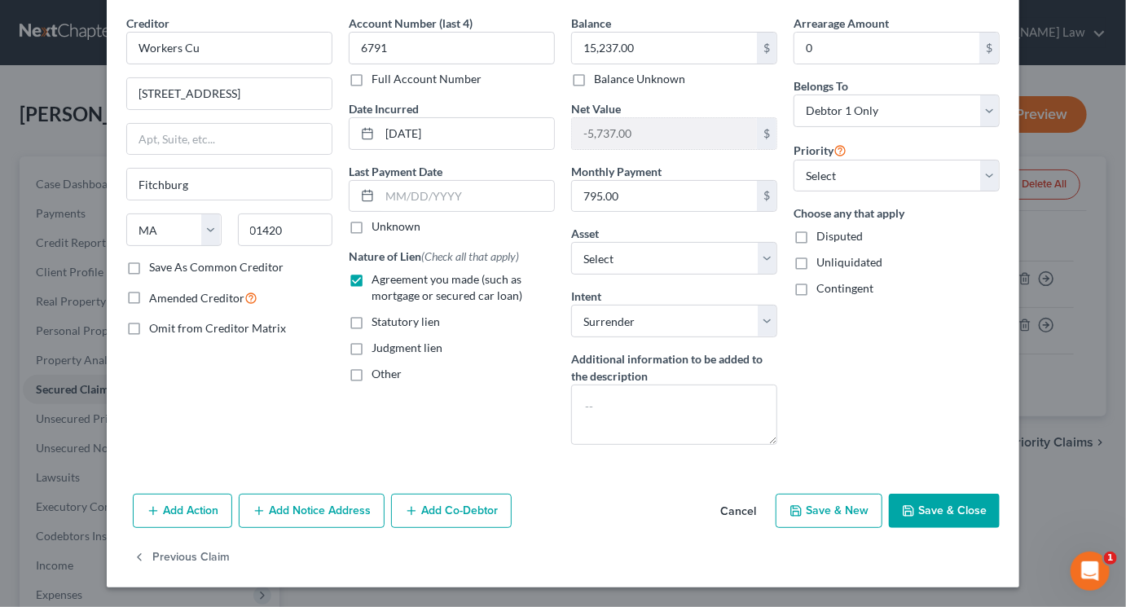
scroll to position [220, 0]
click at [1005, 518] on div "Add Action Add Notice Address Add Co-Debtor Cancel Save & New Save & Close" at bounding box center [563, 514] width 912 height 54
click at [1005, 512] on div "Add Action Add Notice Address Add Co-Debtor Cancel Save & New Save & Close" at bounding box center [563, 514] width 912 height 54
click at [1000, 497] on button "Save & Close" at bounding box center [944, 511] width 111 height 34
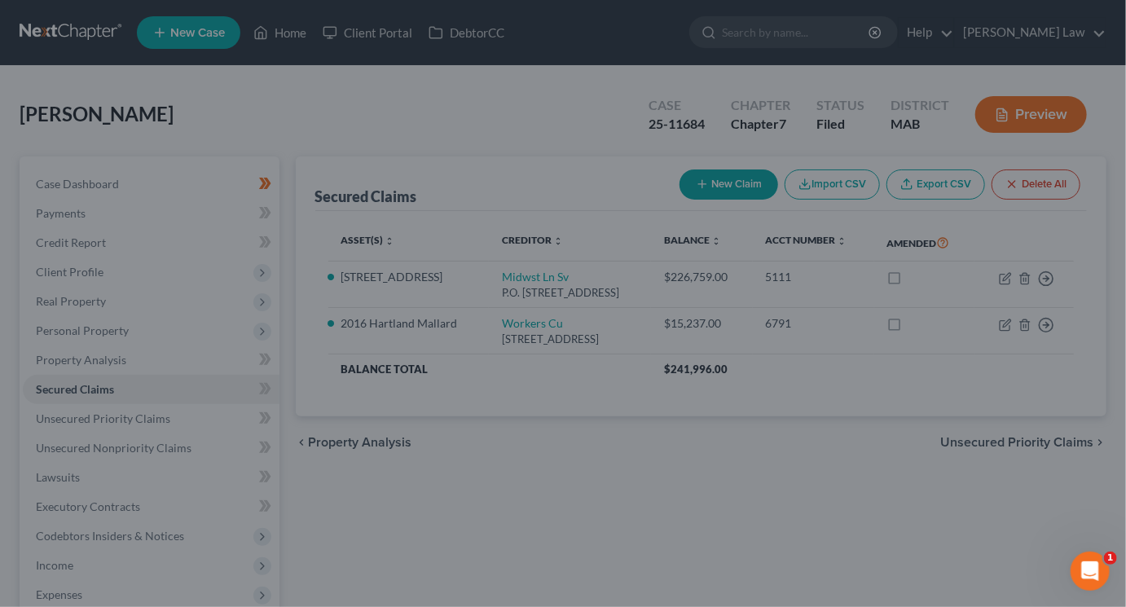
select select "8"
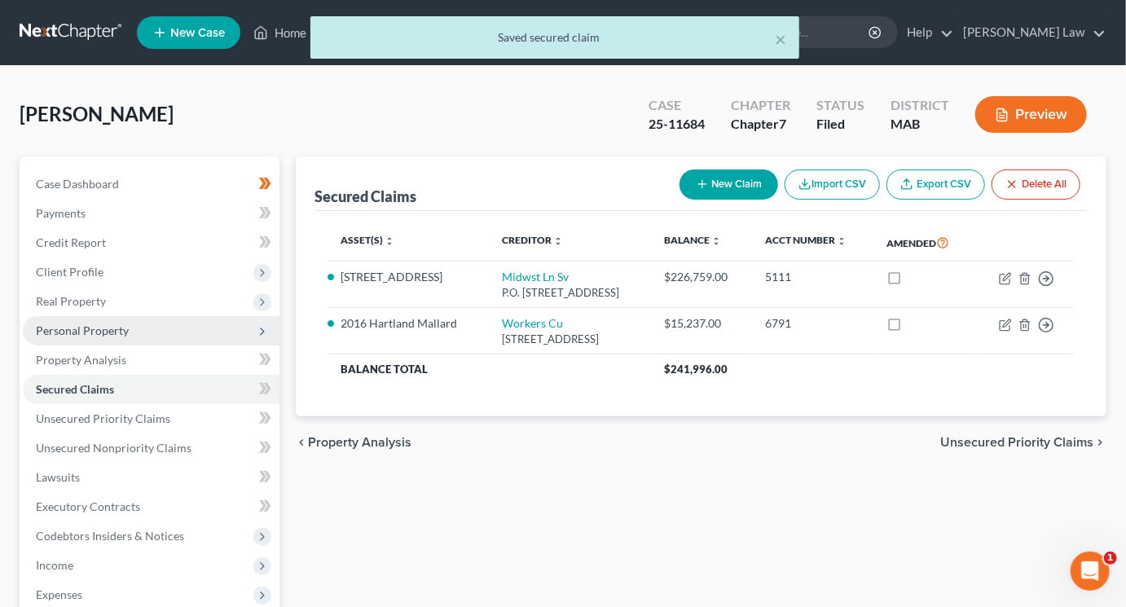
click at [135, 345] on span "Personal Property" at bounding box center [151, 330] width 257 height 29
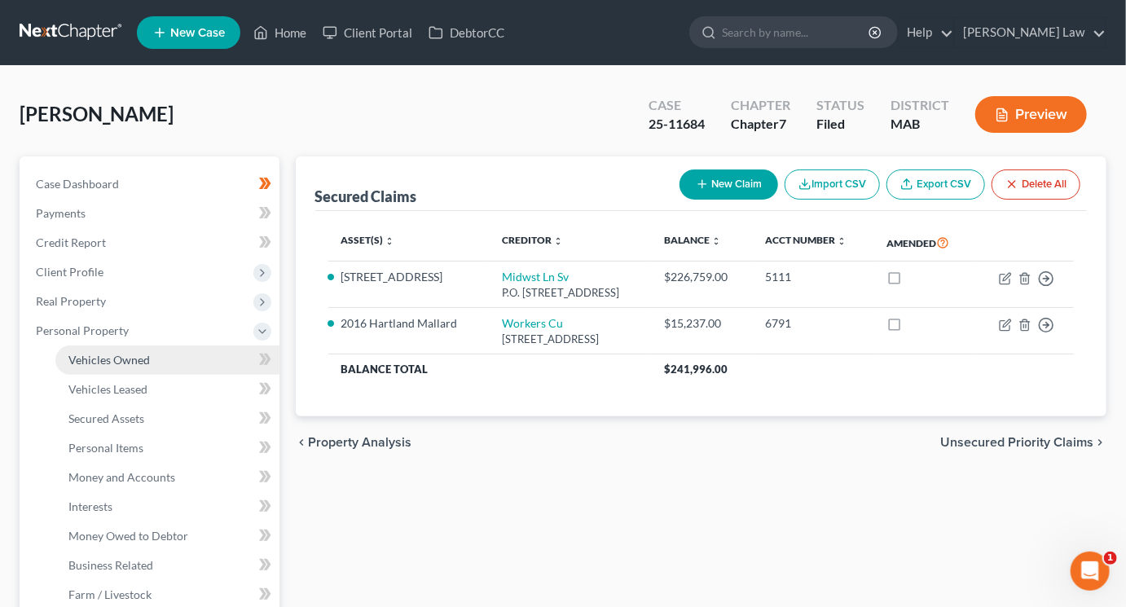
click at [139, 367] on span "Vehicles Owned" at bounding box center [108, 360] width 81 height 14
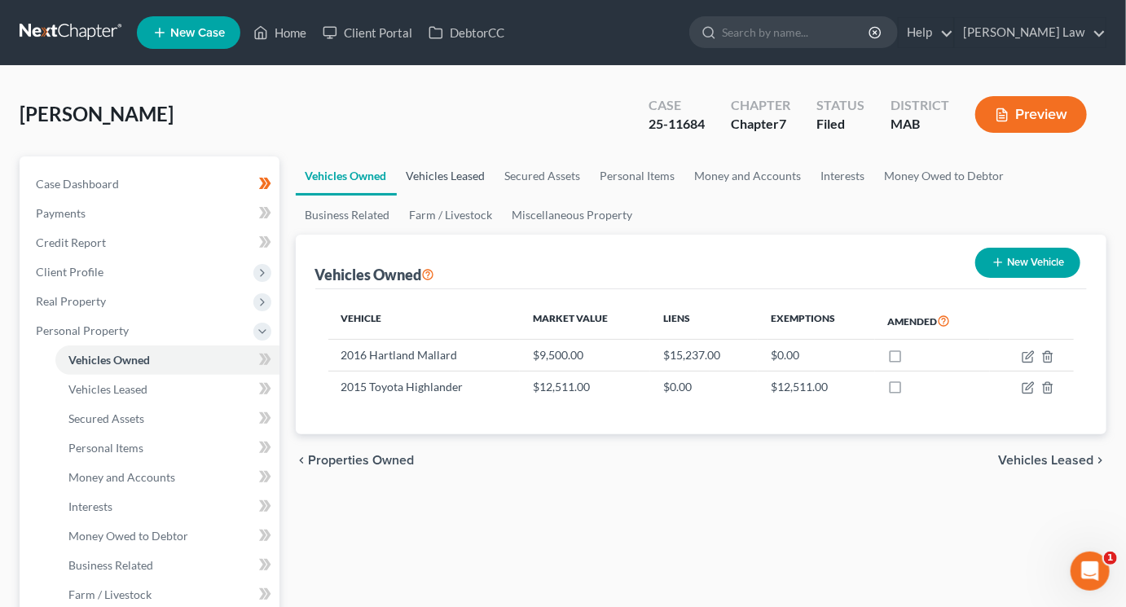
click at [495, 196] on link "Vehicles Leased" at bounding box center [446, 175] width 99 height 39
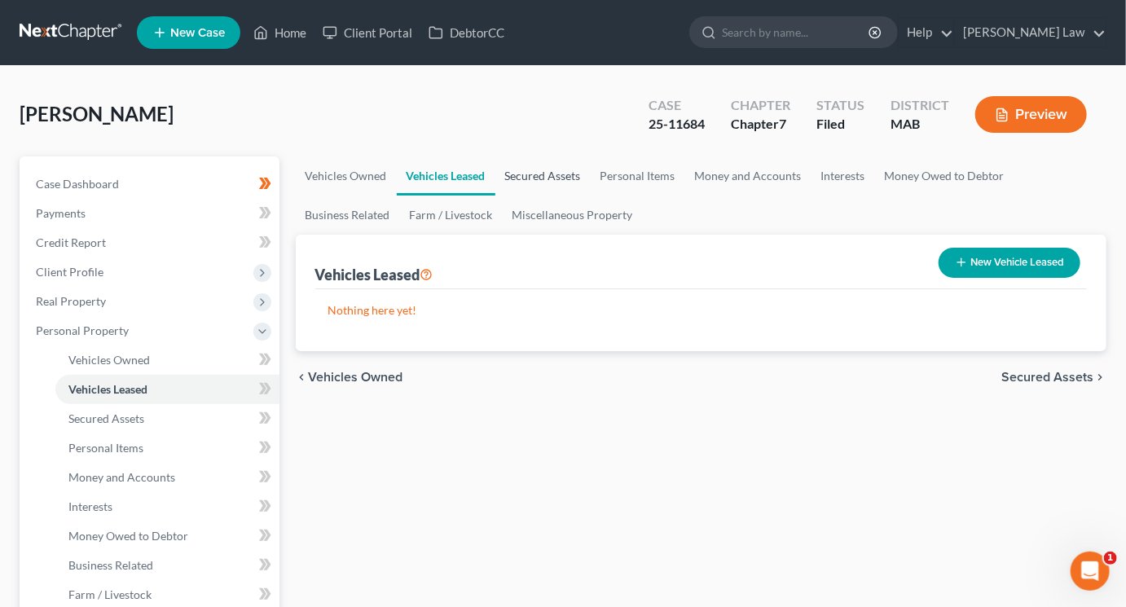
click at [591, 196] on link "Secured Assets" at bounding box center [542, 175] width 95 height 39
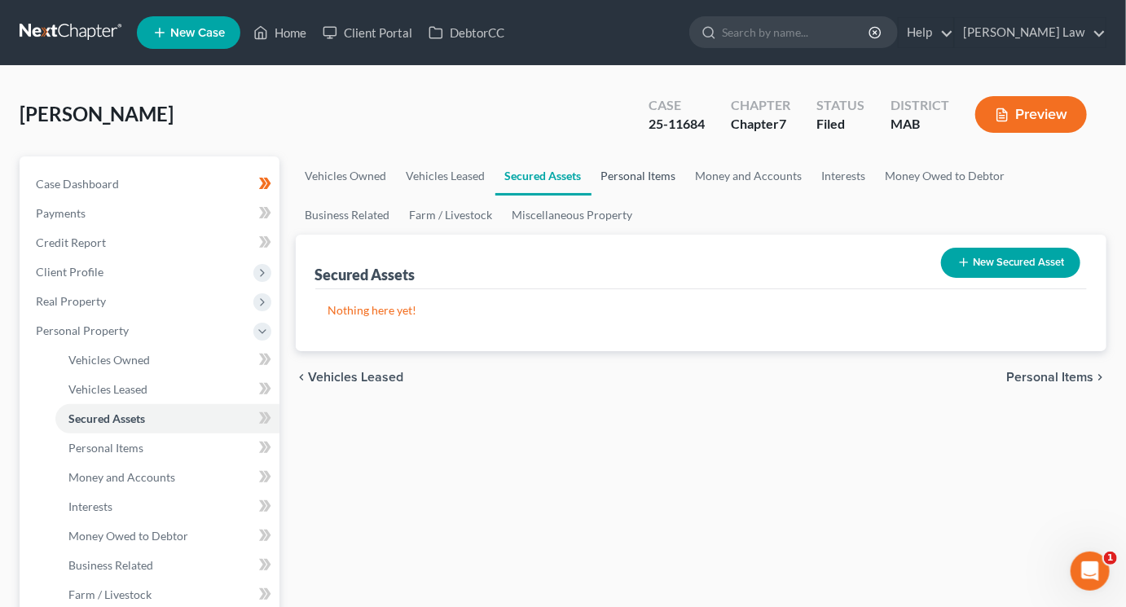
click at [686, 196] on link "Personal Items" at bounding box center [638, 175] width 95 height 39
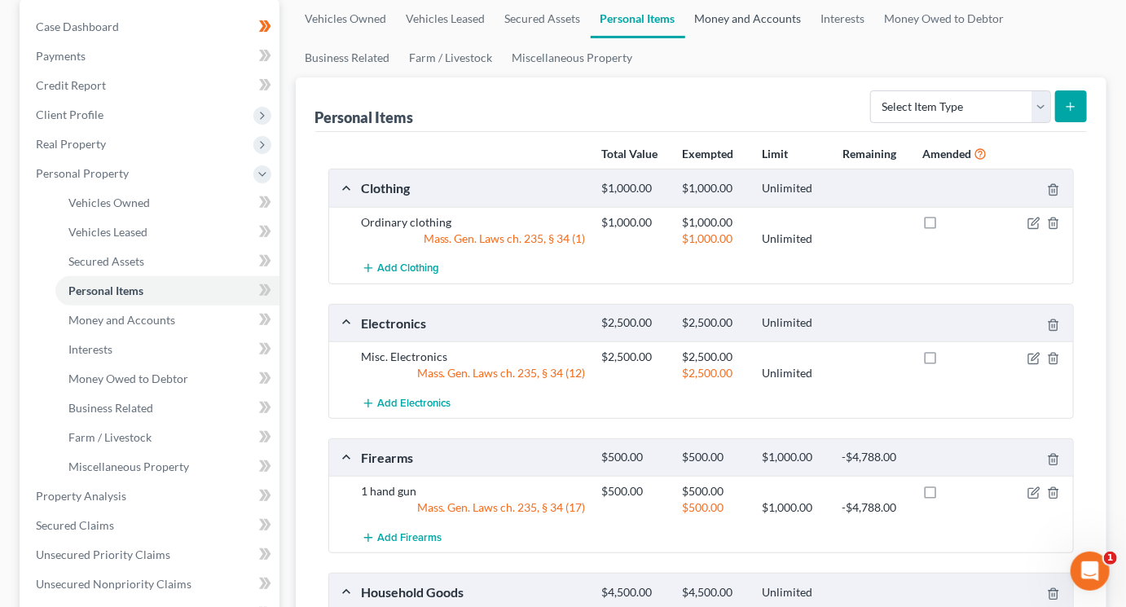
click at [811, 38] on link "Money and Accounts" at bounding box center [748, 18] width 126 height 39
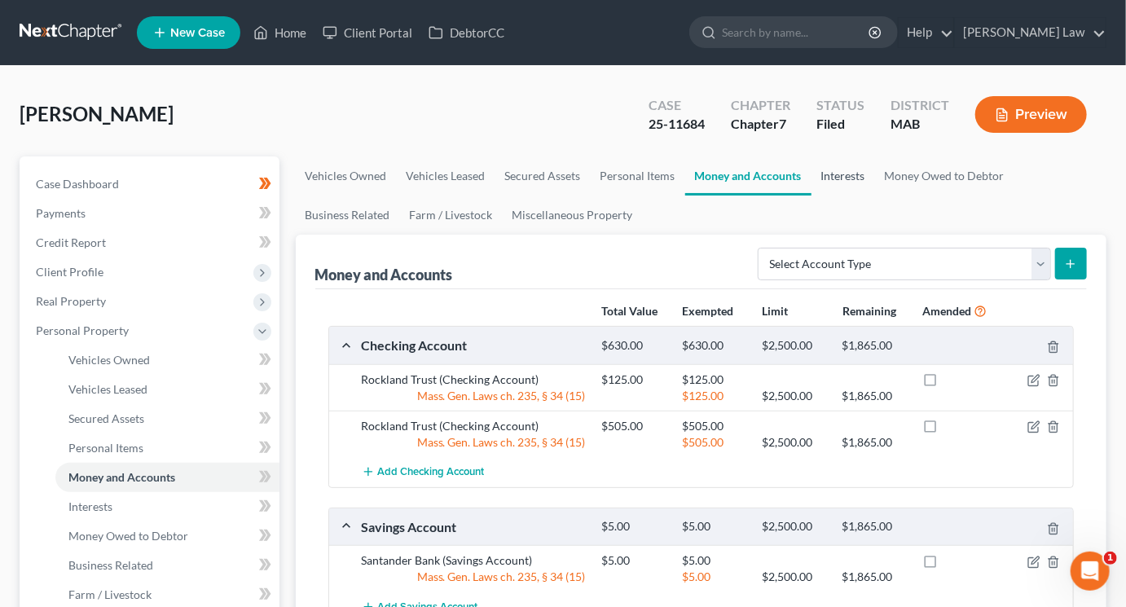
click at [875, 196] on link "Interests" at bounding box center [843, 175] width 64 height 39
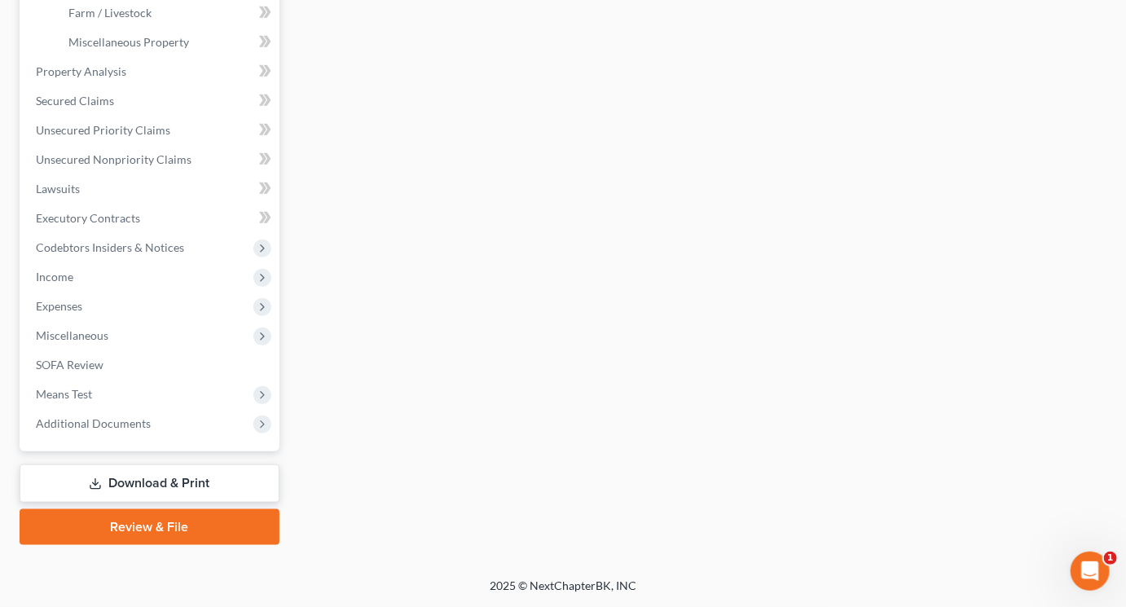
scroll to position [760, 0]
click at [103, 156] on span "Unsecured Nonpriority Claims" at bounding box center [114, 159] width 156 height 14
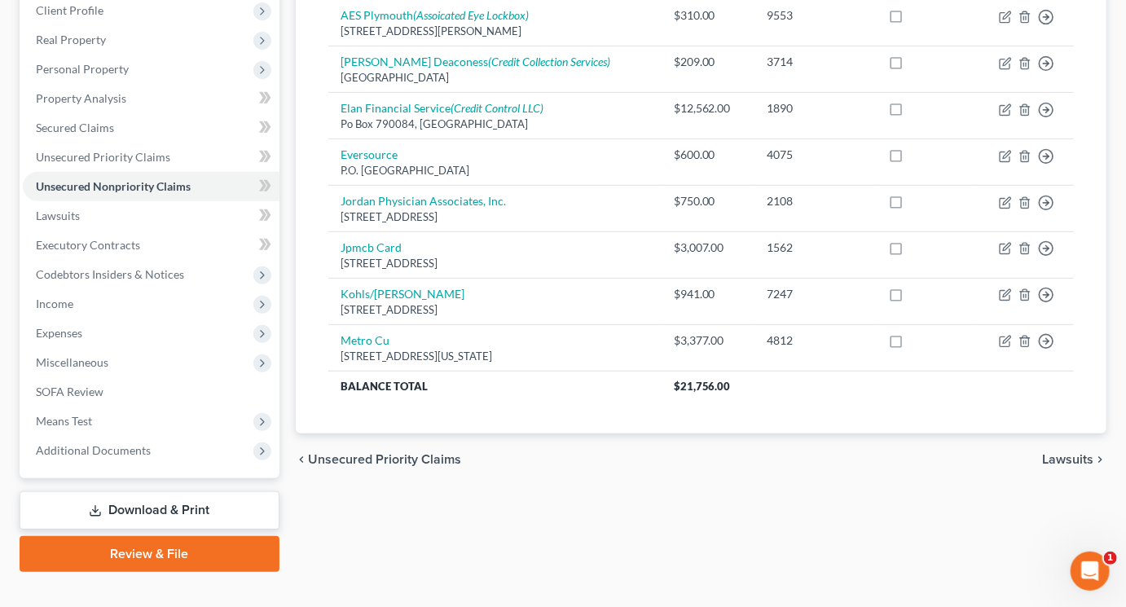
scroll to position [508, 0]
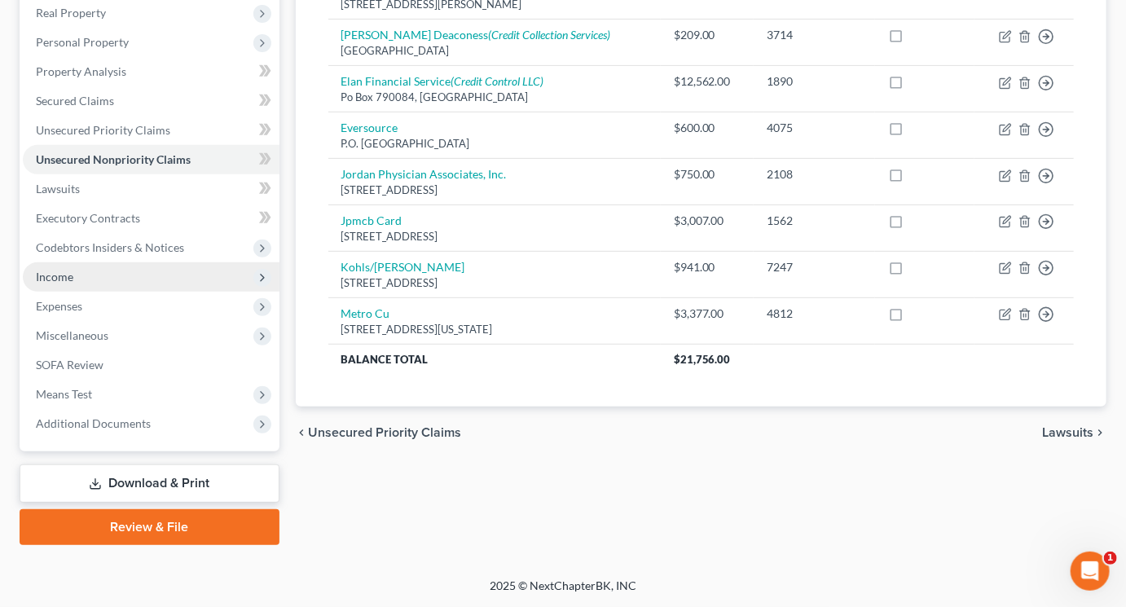
click at [73, 270] on span "Income" at bounding box center [54, 277] width 37 height 14
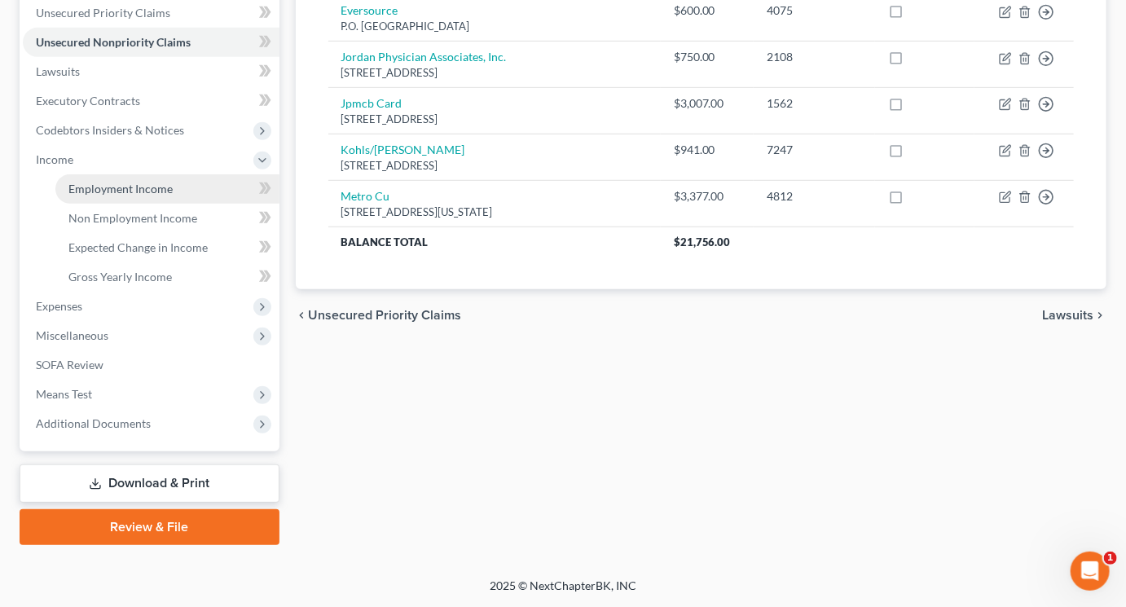
click at [157, 196] on span "Employment Income" at bounding box center [120, 189] width 104 height 14
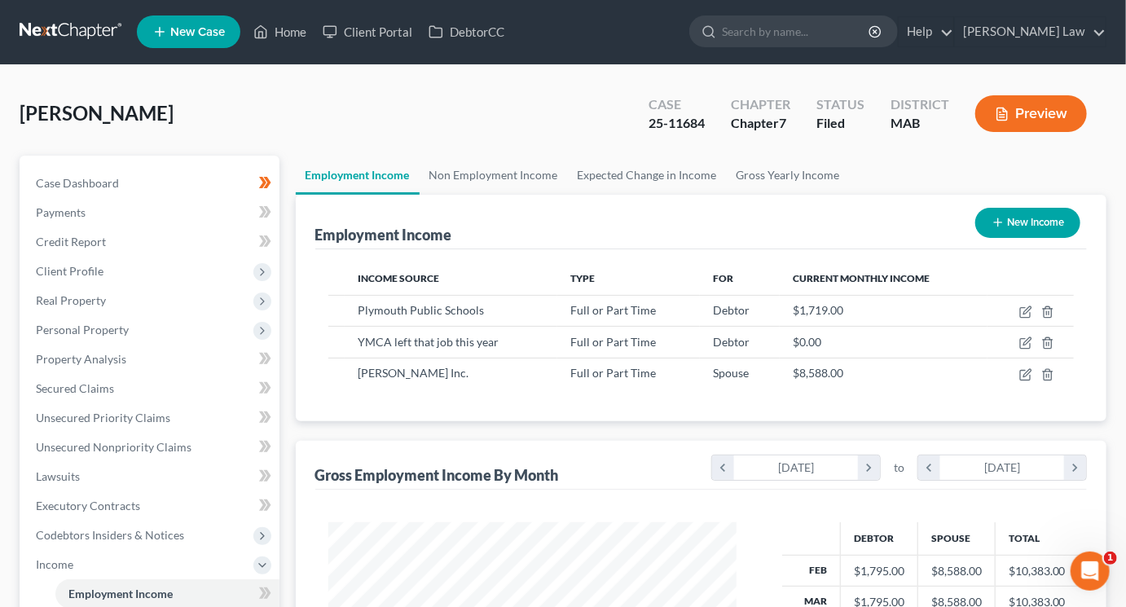
scroll to position [362, 440]
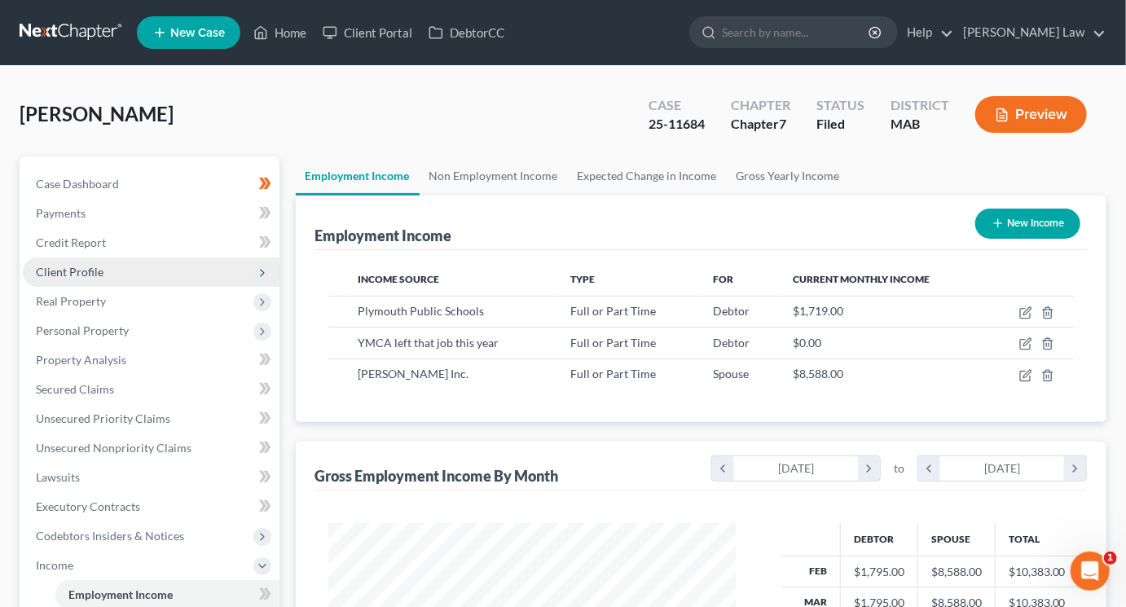
click at [99, 279] on span "Client Profile" at bounding box center [70, 272] width 68 height 14
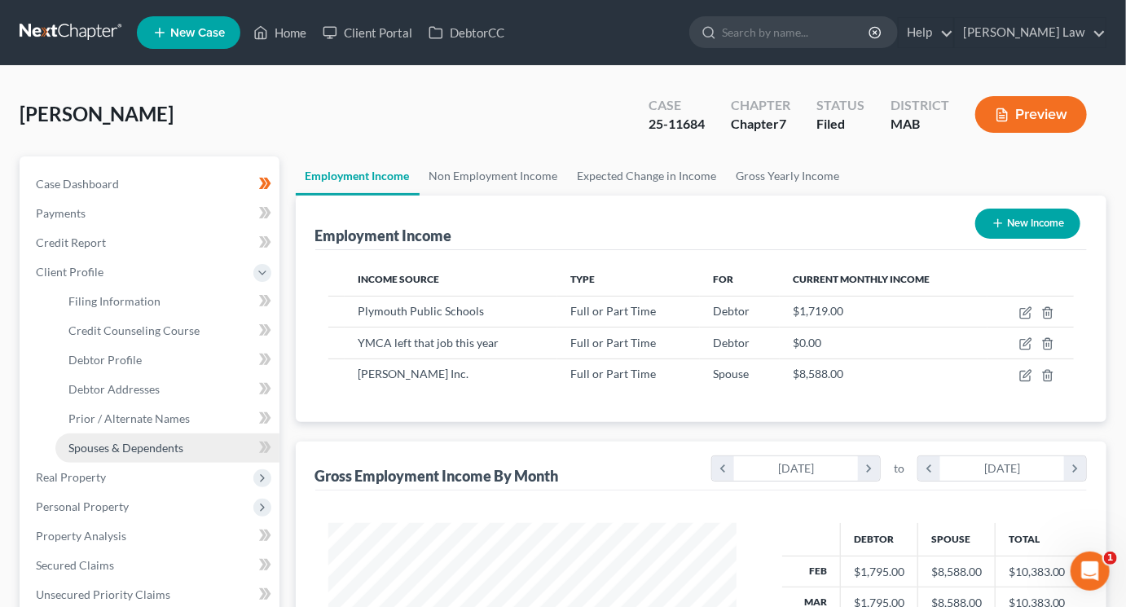
click at [122, 463] on link "Spouses & Dependents" at bounding box center [167, 447] width 224 height 29
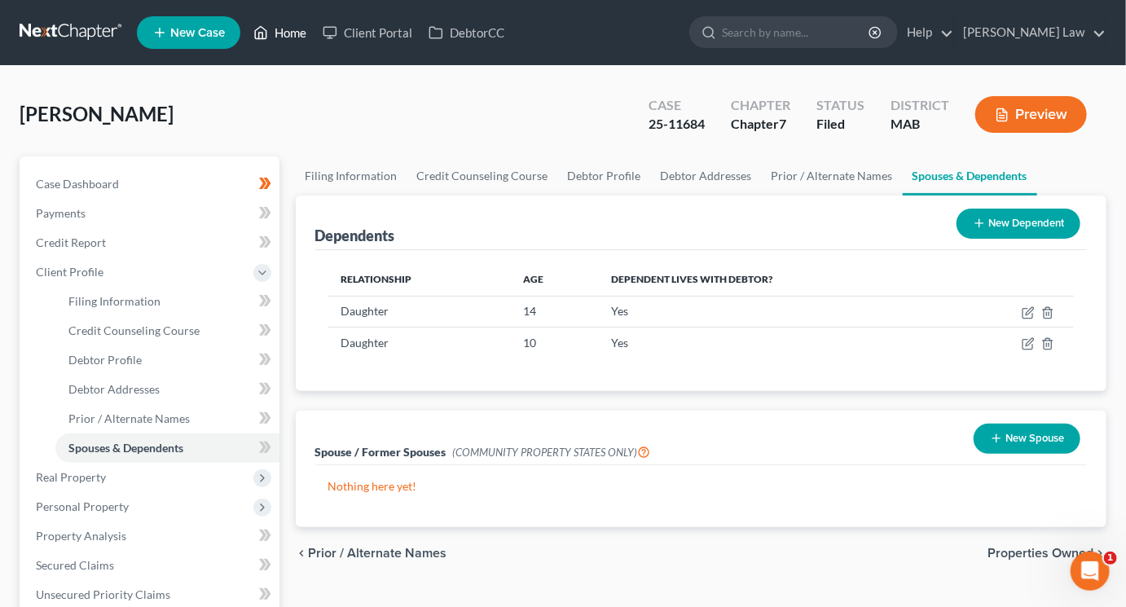
click at [314, 35] on link "Home" at bounding box center [279, 32] width 69 height 29
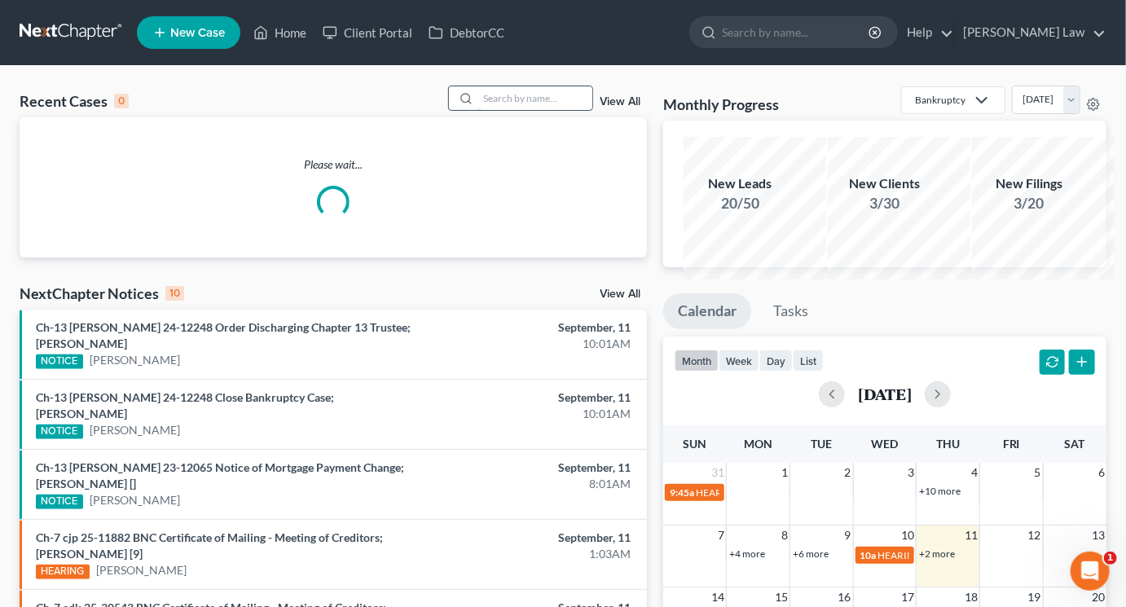
click at [478, 110] on input "search" at bounding box center [535, 98] width 114 height 24
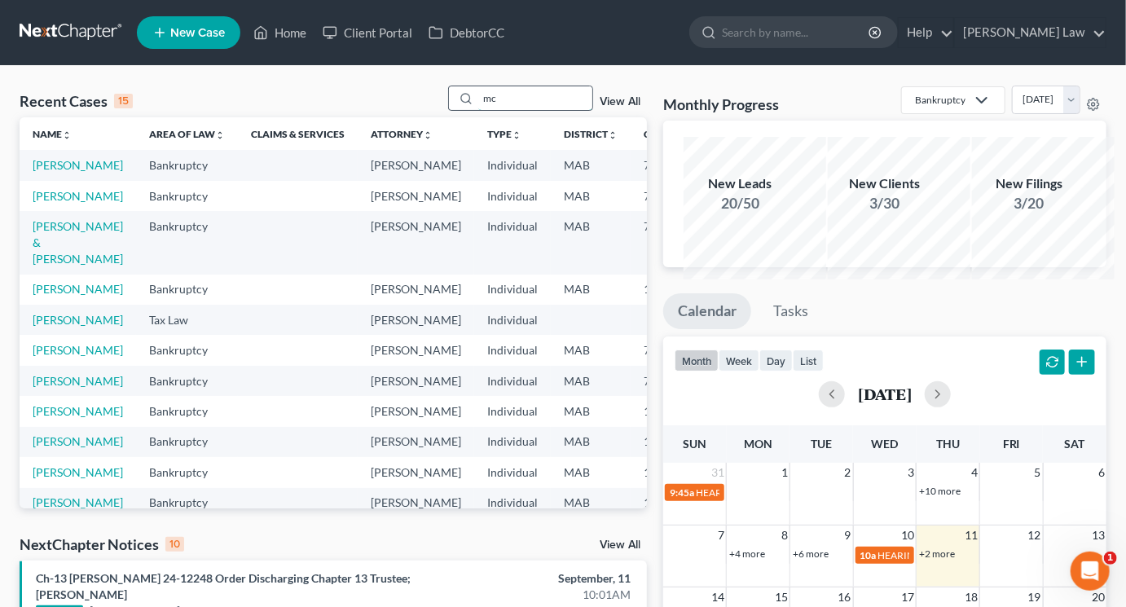
type input "mc"
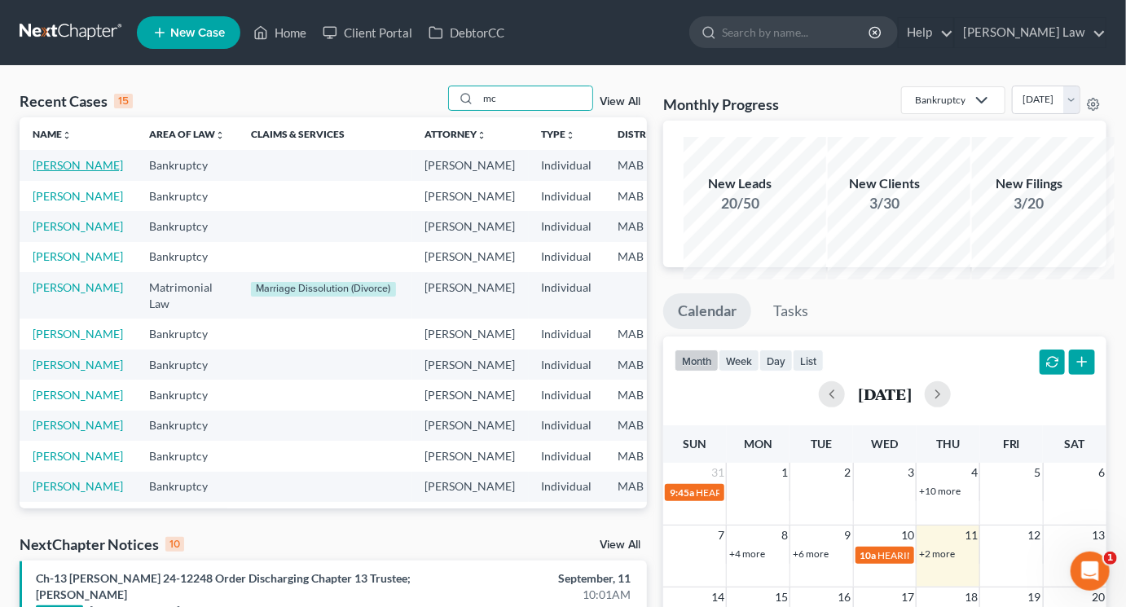
click at [74, 172] on link "McKane, Steven" at bounding box center [78, 165] width 90 height 14
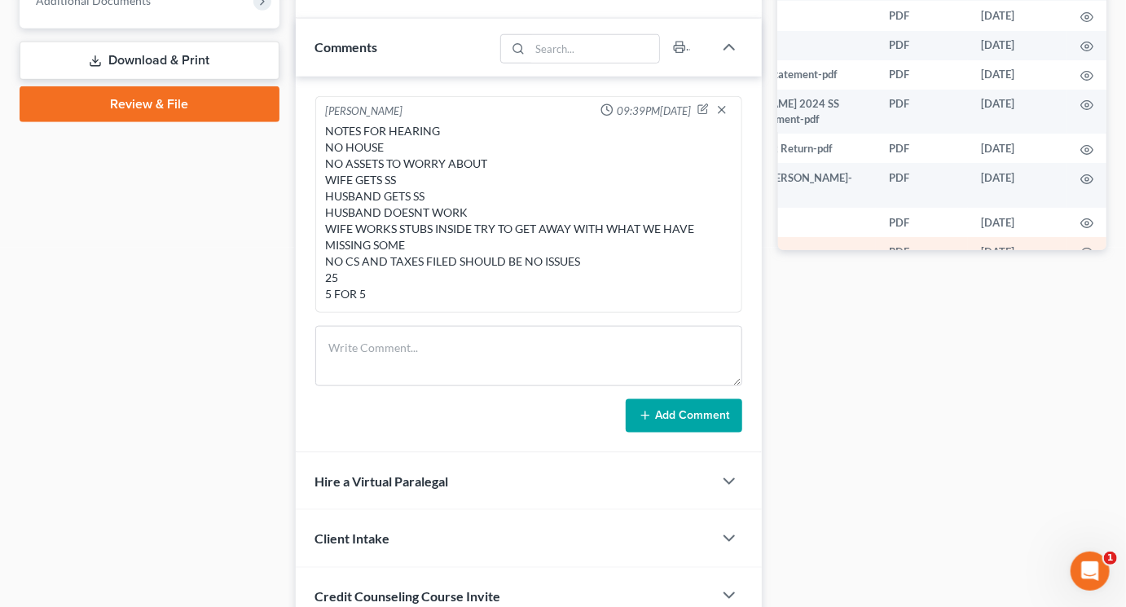
scroll to position [0, 176]
click at [1080, 259] on icon "button" at bounding box center [1086, 252] width 13 height 13
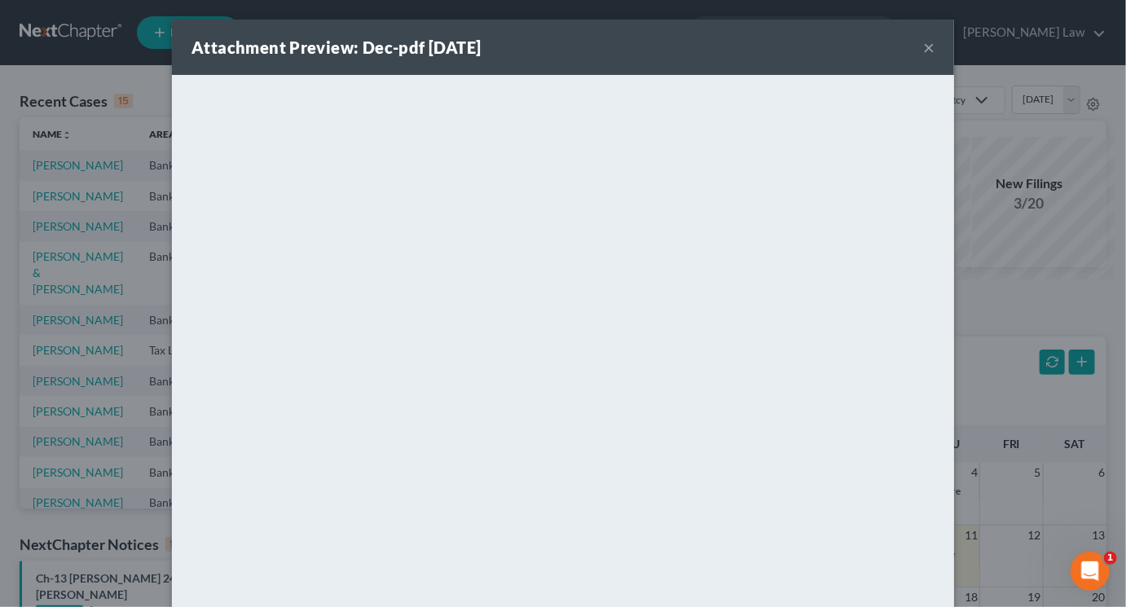
click at [934, 57] on button "×" at bounding box center [928, 47] width 11 height 20
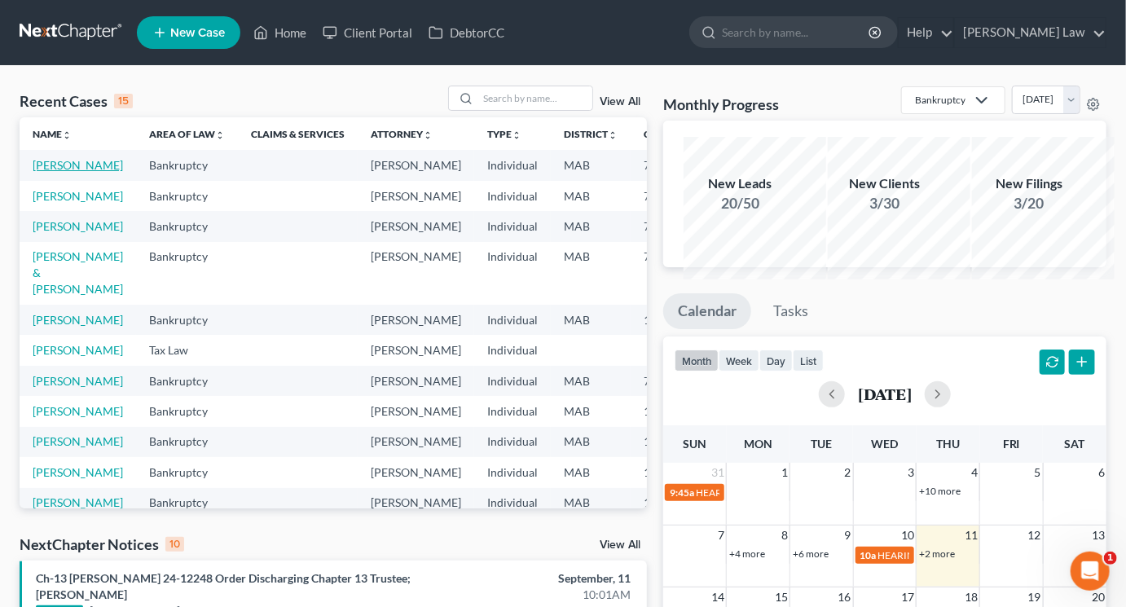
click at [61, 172] on link "McKane, Steven" at bounding box center [78, 165] width 90 height 14
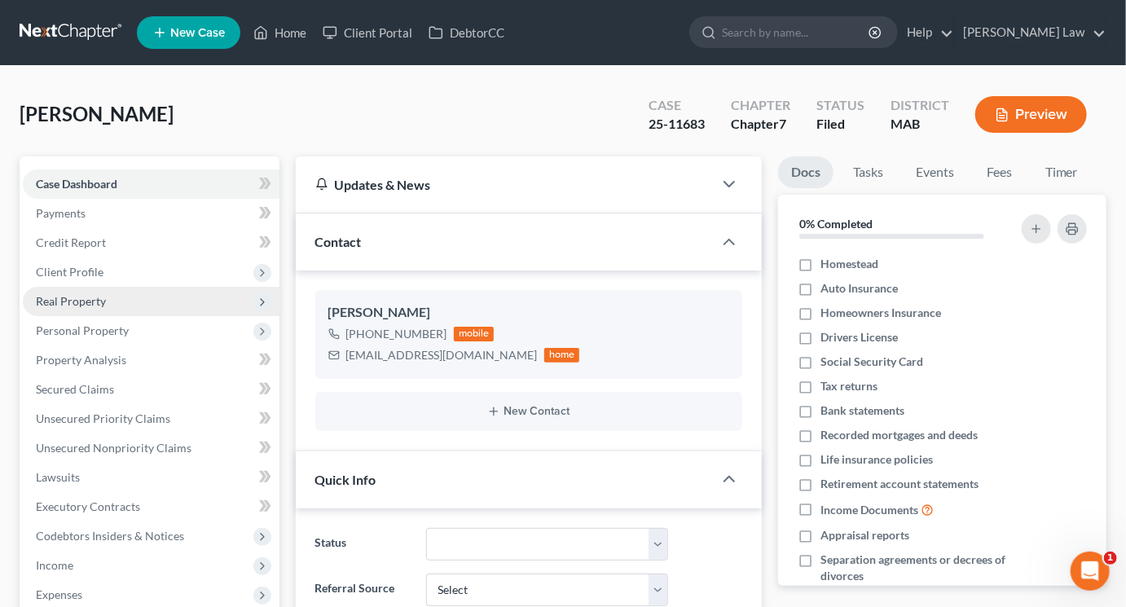
click at [96, 308] on span "Real Property" at bounding box center [71, 301] width 70 height 14
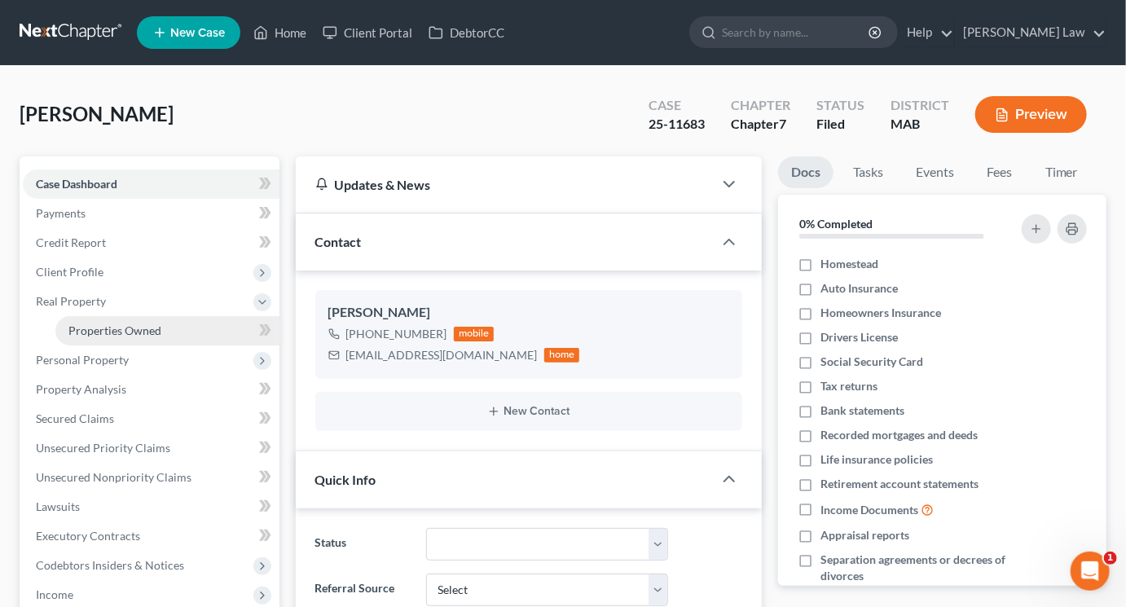
click at [102, 337] on span "Properties Owned" at bounding box center [114, 330] width 93 height 14
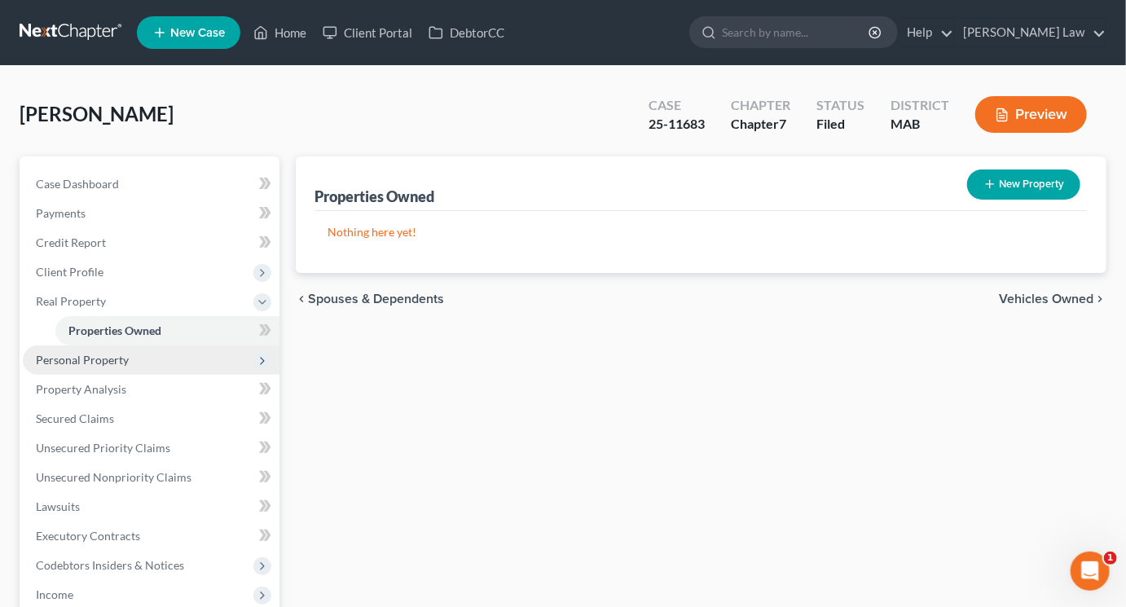
click at [129, 367] on span "Personal Property" at bounding box center [82, 360] width 93 height 14
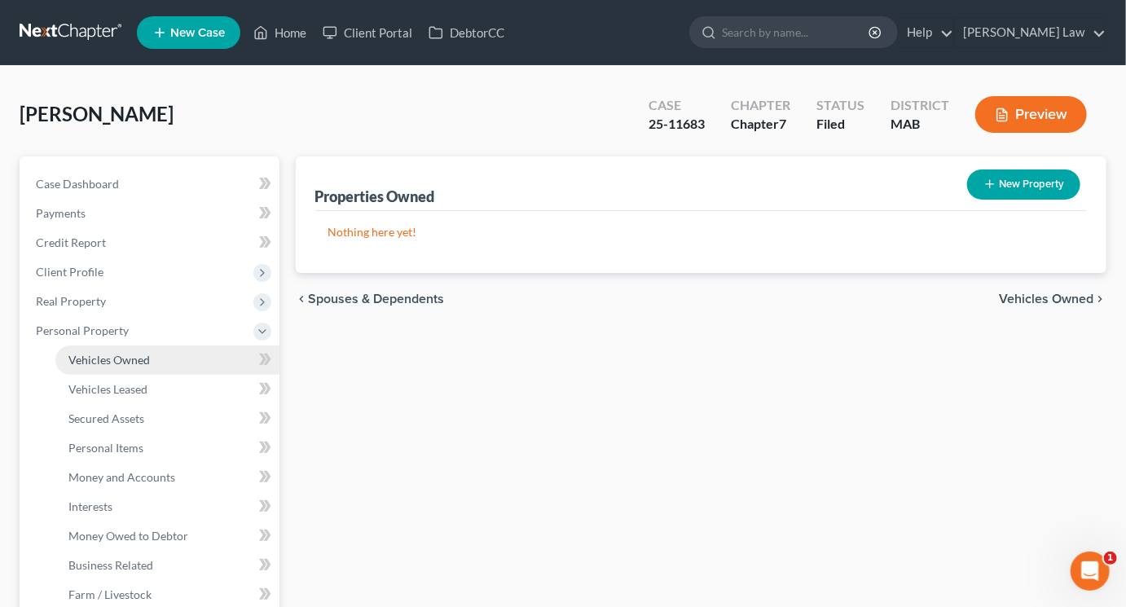
click at [102, 367] on span "Vehicles Owned" at bounding box center [108, 360] width 81 height 14
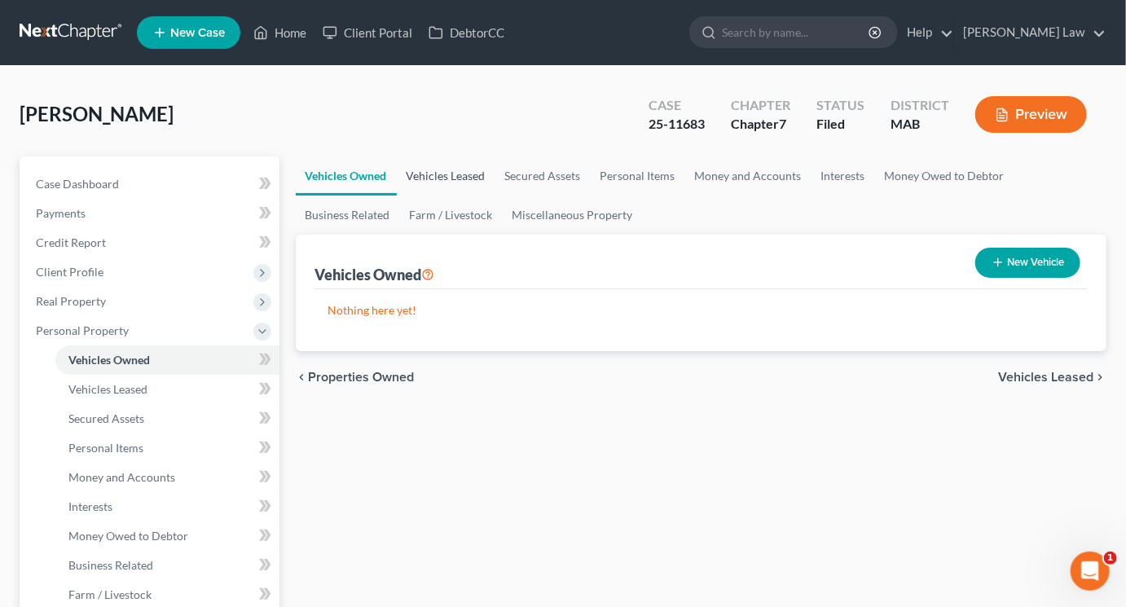
click at [467, 196] on link "Vehicles Leased" at bounding box center [446, 175] width 99 height 39
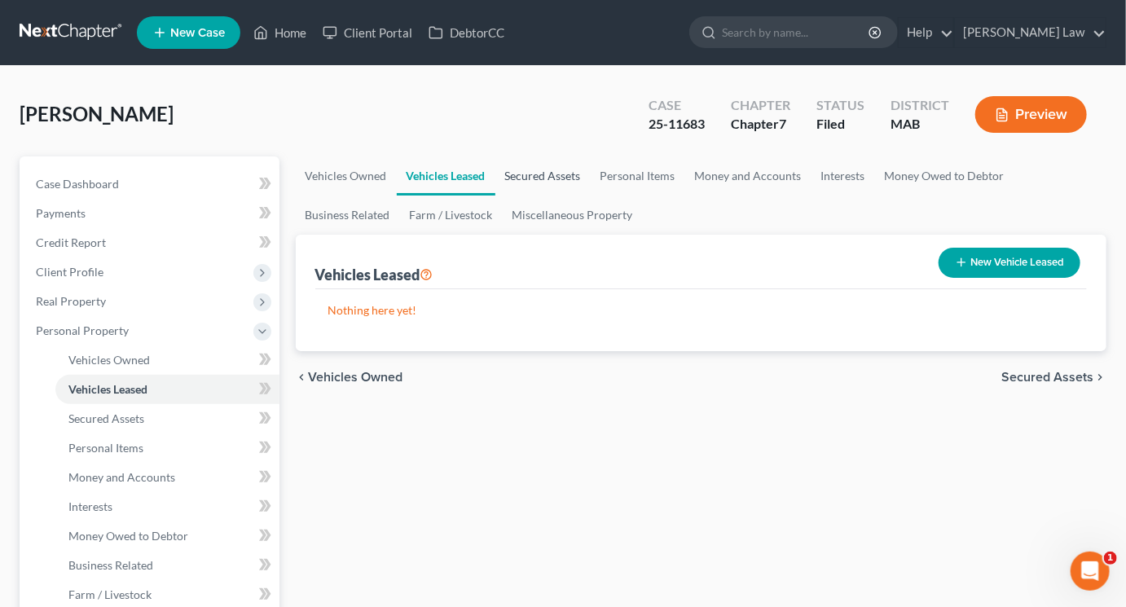
click at [591, 196] on link "Secured Assets" at bounding box center [542, 175] width 95 height 39
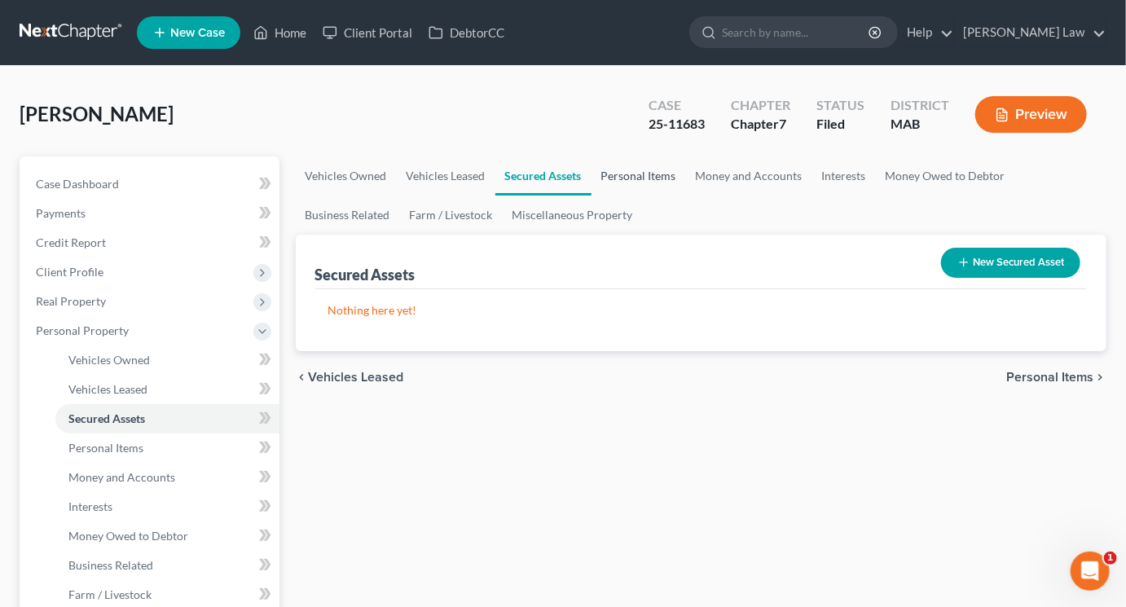
click at [686, 196] on link "Personal Items" at bounding box center [638, 175] width 95 height 39
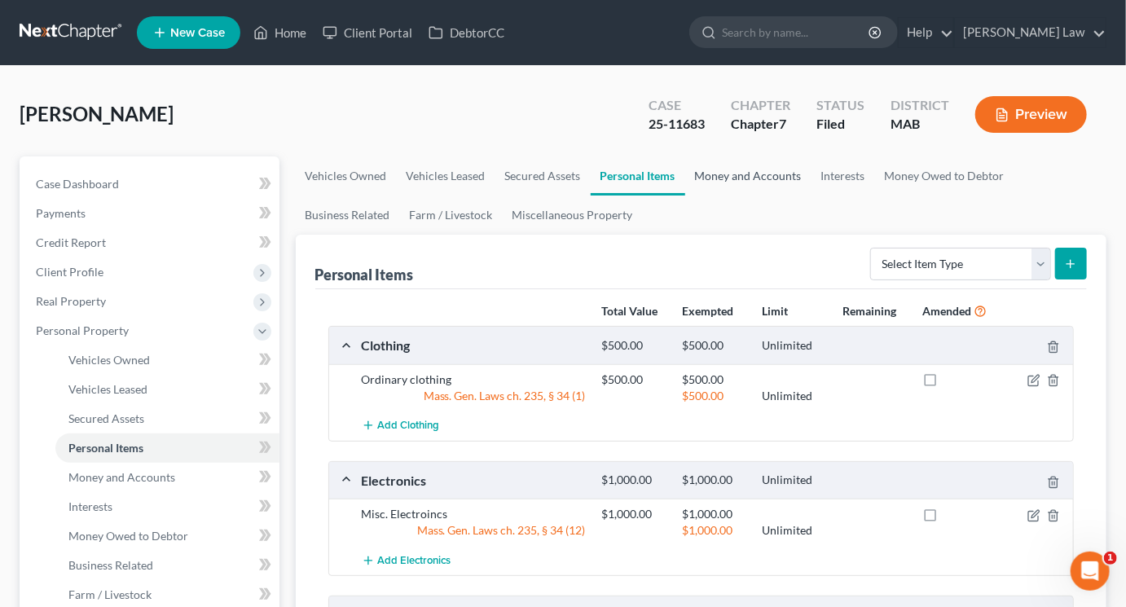
click at [811, 196] on link "Money and Accounts" at bounding box center [748, 175] width 126 height 39
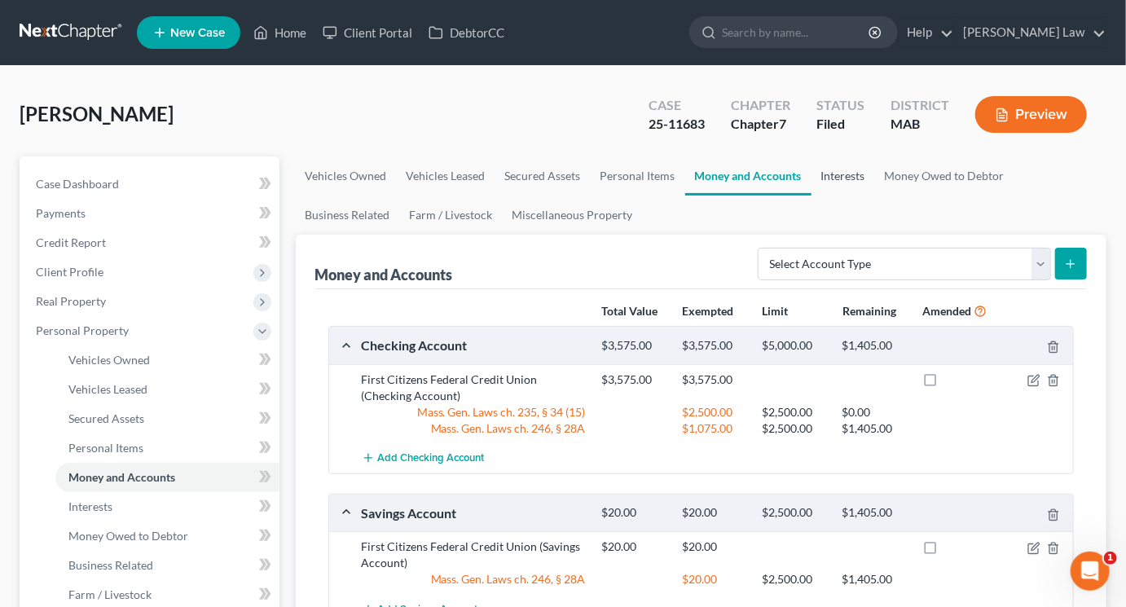
click at [875, 196] on link "Interests" at bounding box center [843, 175] width 64 height 39
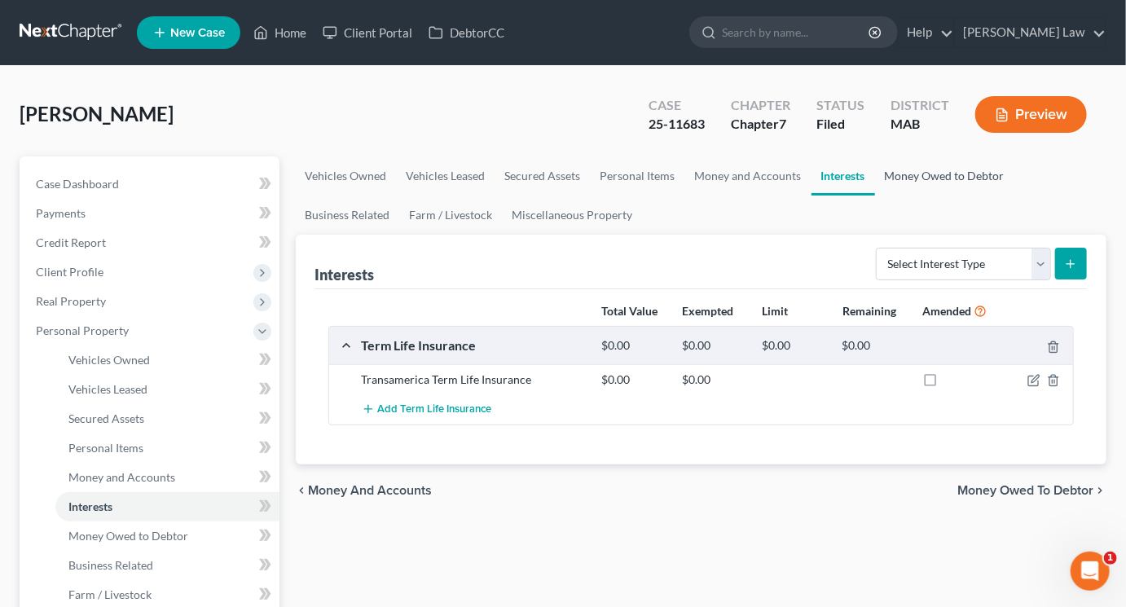
click at [875, 196] on link "Money Owed to Debtor" at bounding box center [944, 175] width 139 height 39
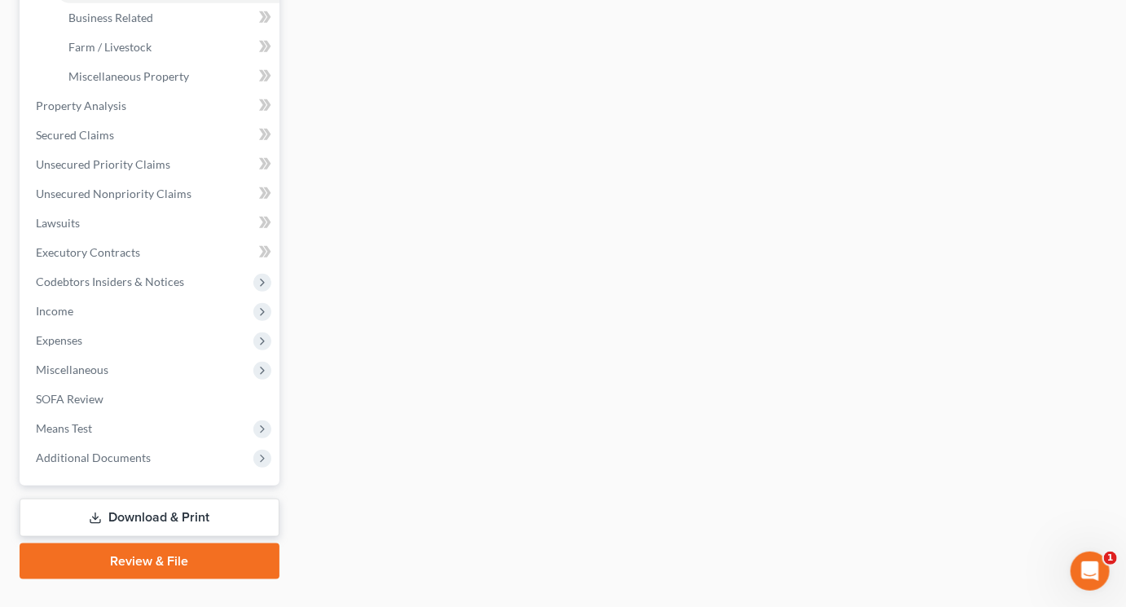
scroll to position [566, 0]
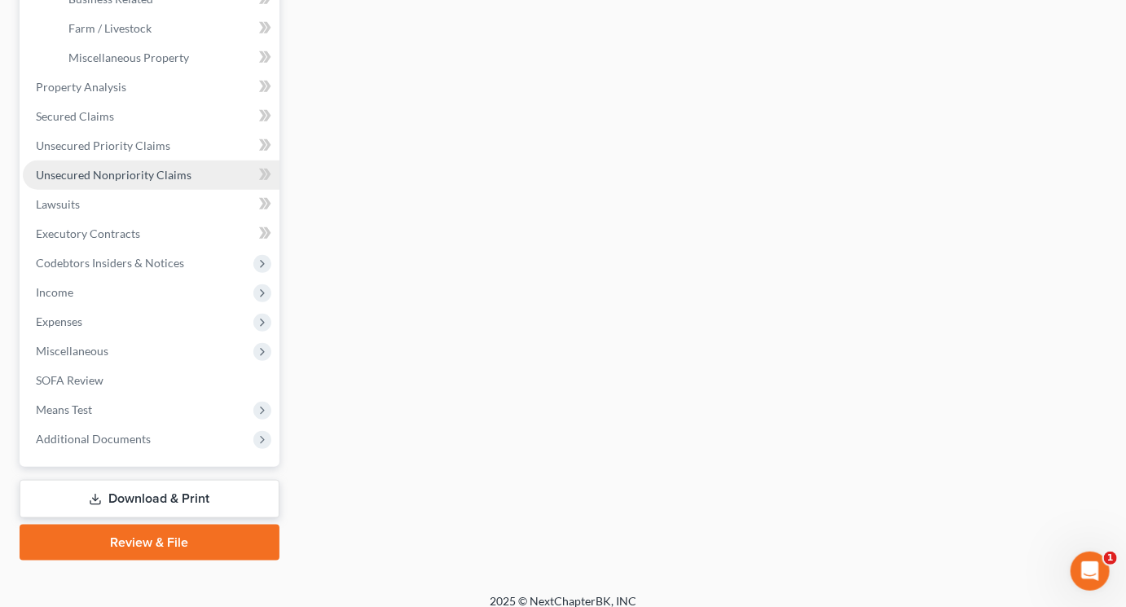
click at [125, 182] on span "Unsecured Nonpriority Claims" at bounding box center [114, 175] width 156 height 14
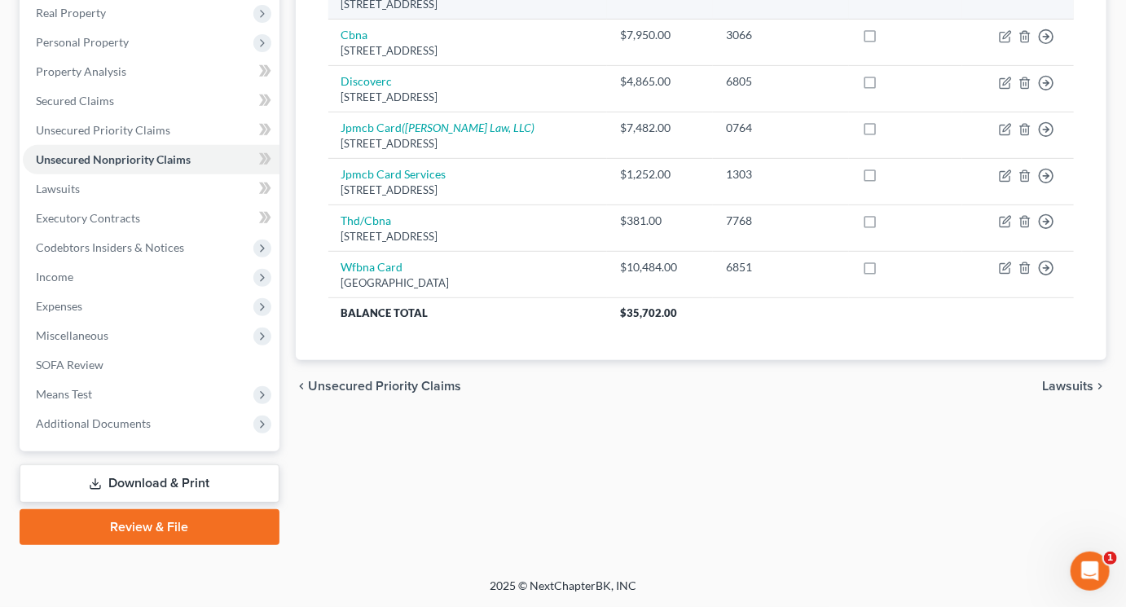
scroll to position [337, 0]
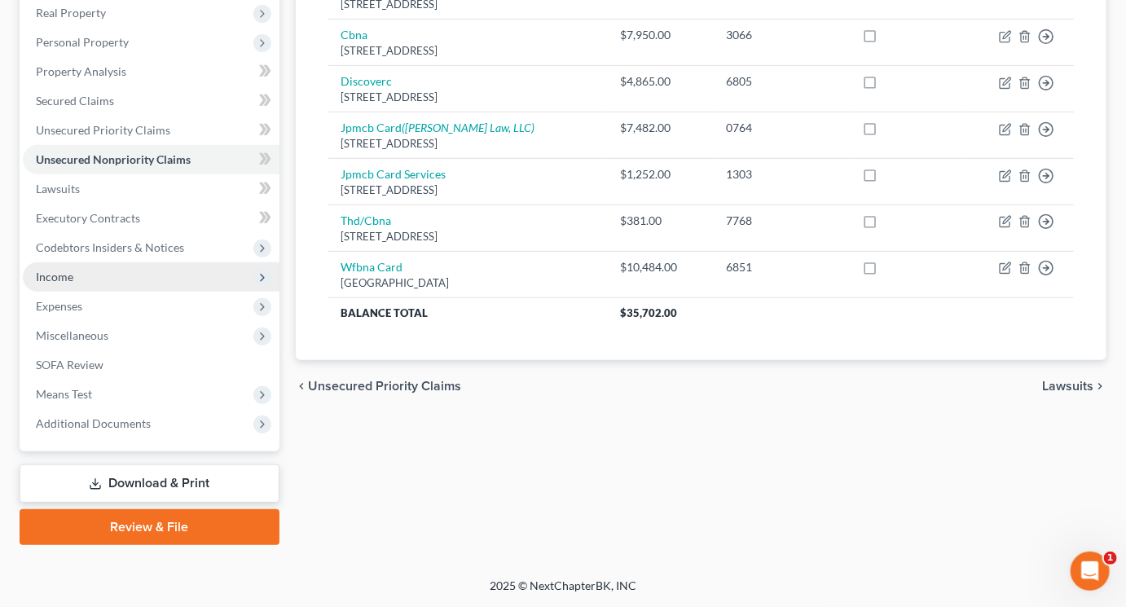
click at [112, 292] on span "Income" at bounding box center [151, 276] width 257 height 29
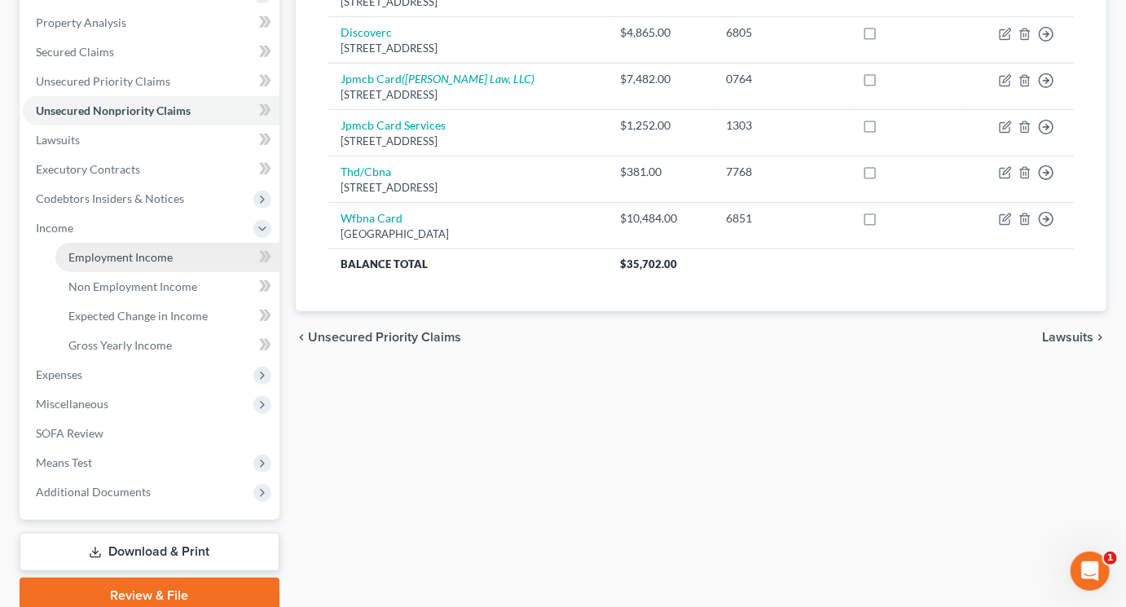
click at [127, 264] on span "Employment Income" at bounding box center [120, 257] width 104 height 14
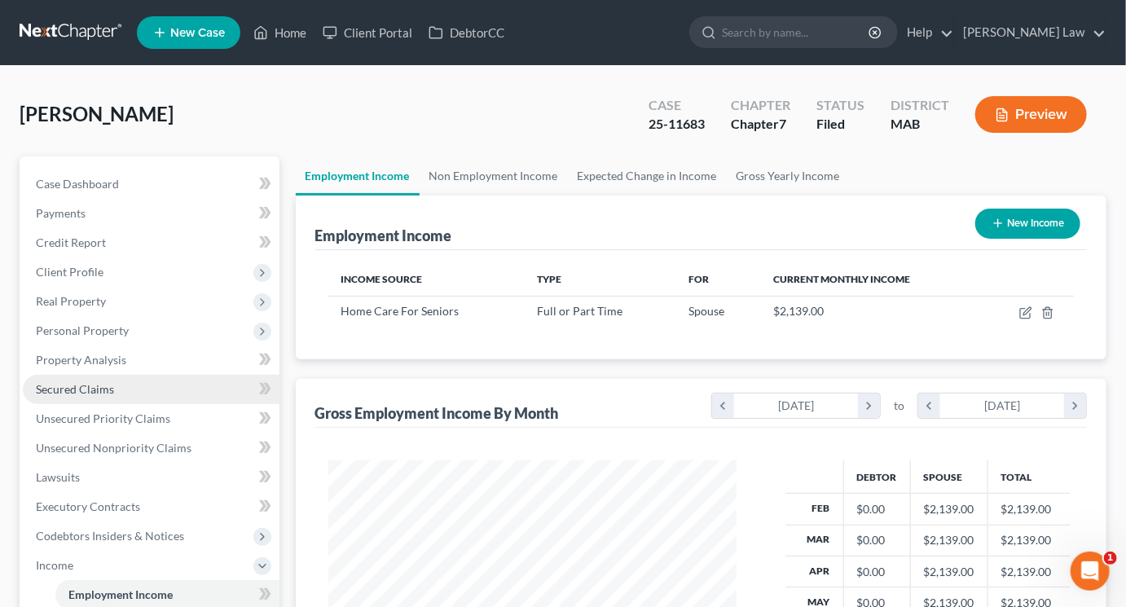
click at [128, 404] on link "Secured Claims" at bounding box center [151, 389] width 257 height 29
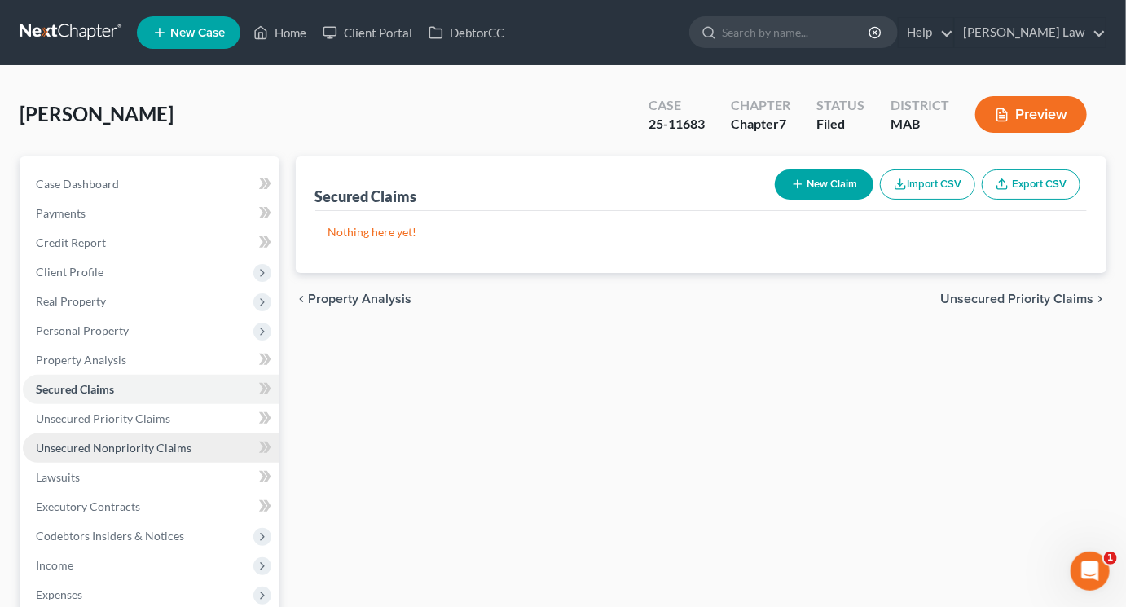
click at [189, 455] on span "Unsecured Nonpriority Claims" at bounding box center [114, 448] width 156 height 14
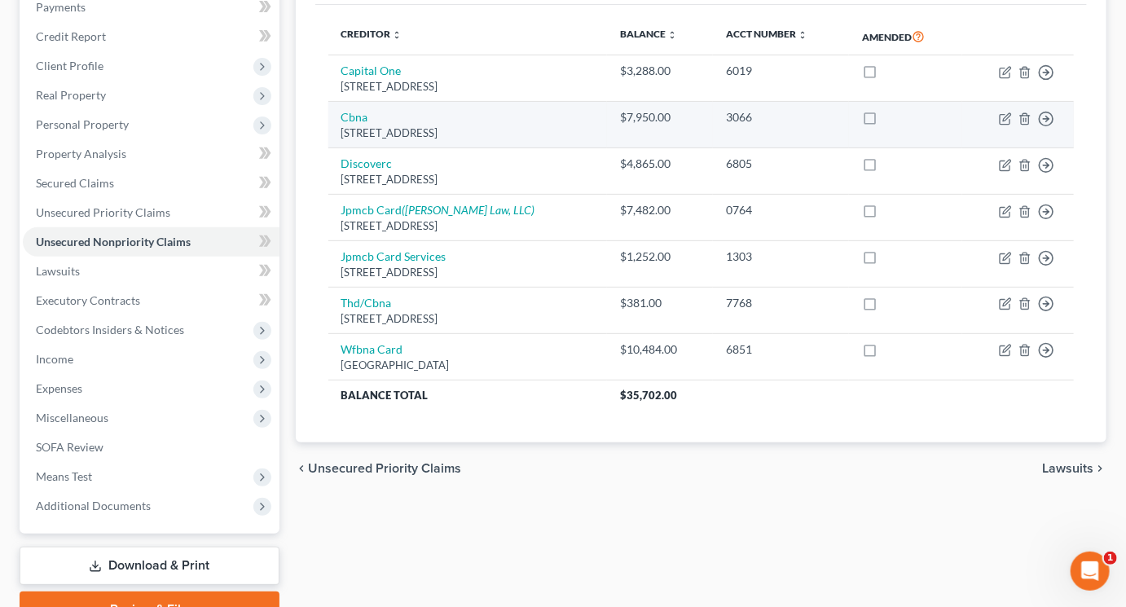
scroll to position [215, 0]
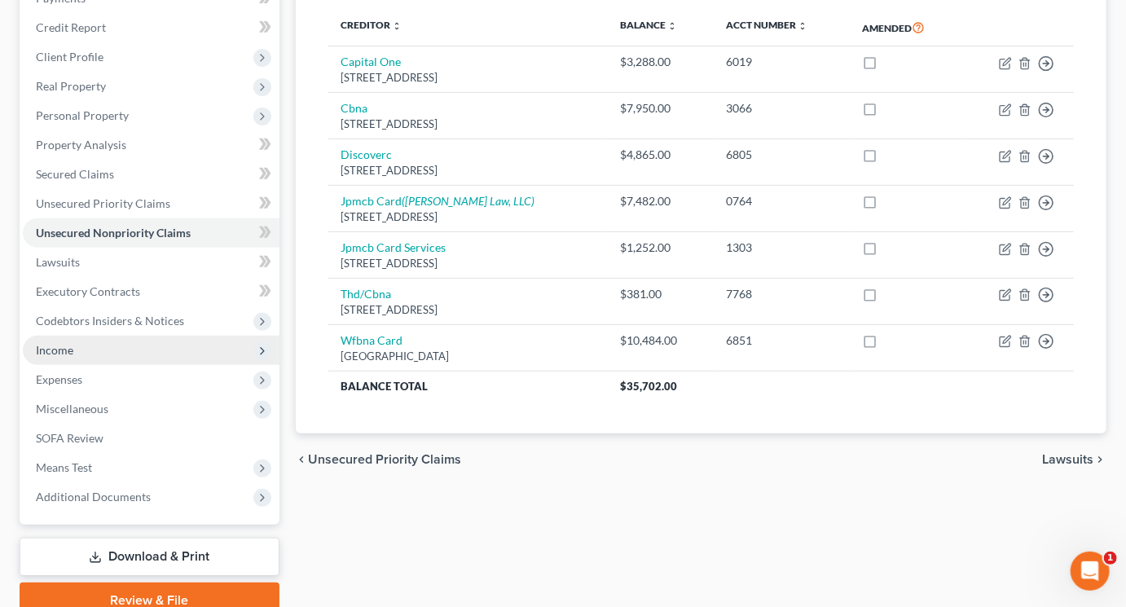
click at [99, 365] on span "Income" at bounding box center [151, 350] width 257 height 29
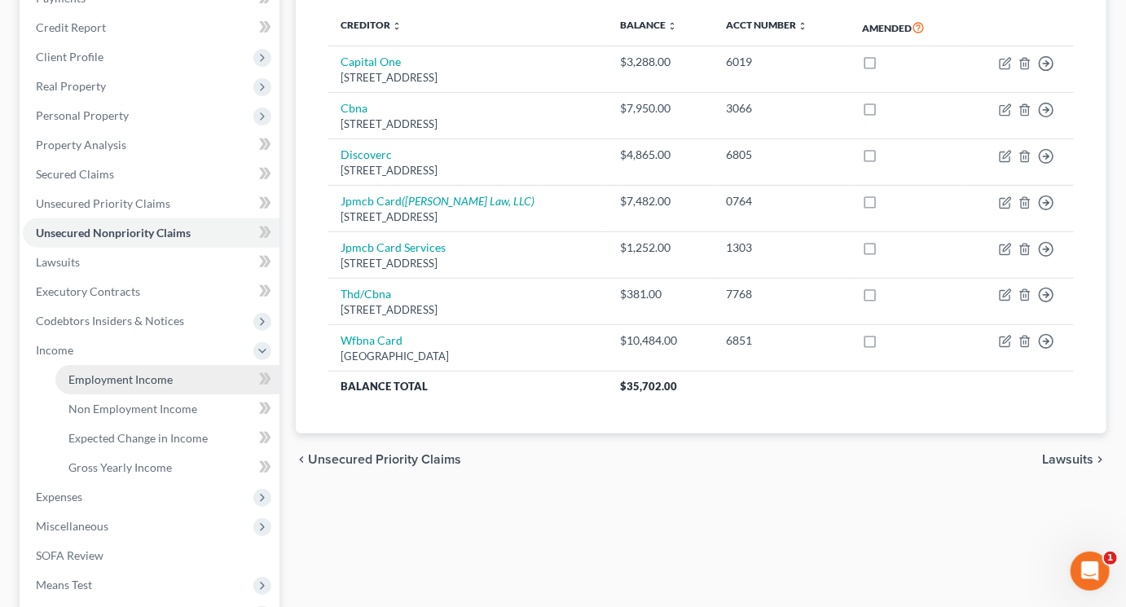
click at [134, 394] on link "Employment Income" at bounding box center [167, 379] width 224 height 29
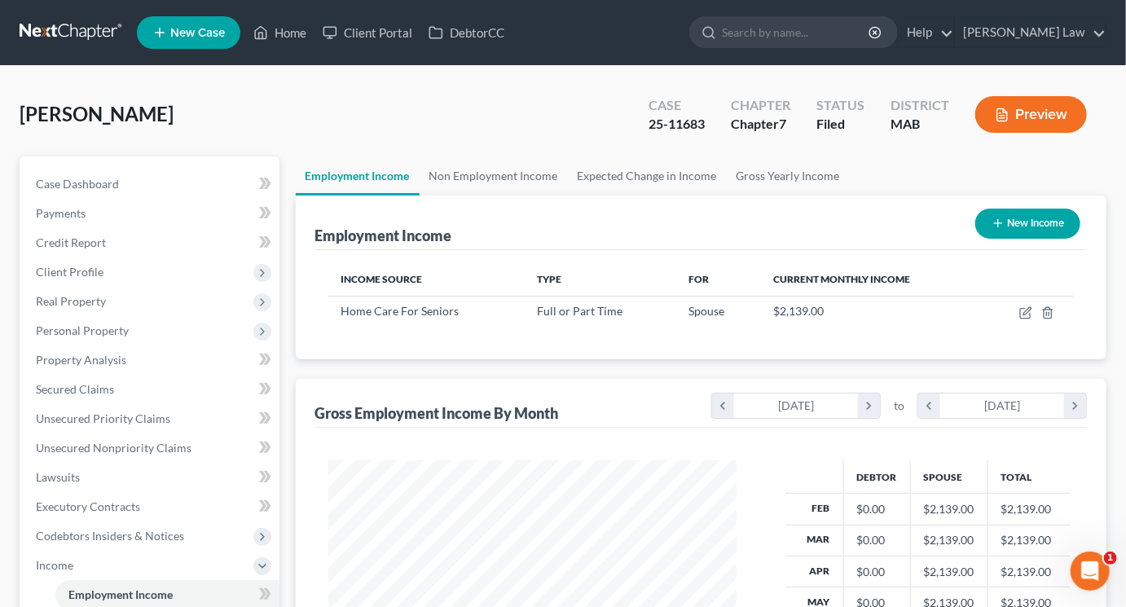
scroll to position [362, 440]
click at [518, 196] on link "Non Employment Income" at bounding box center [494, 175] width 148 height 39
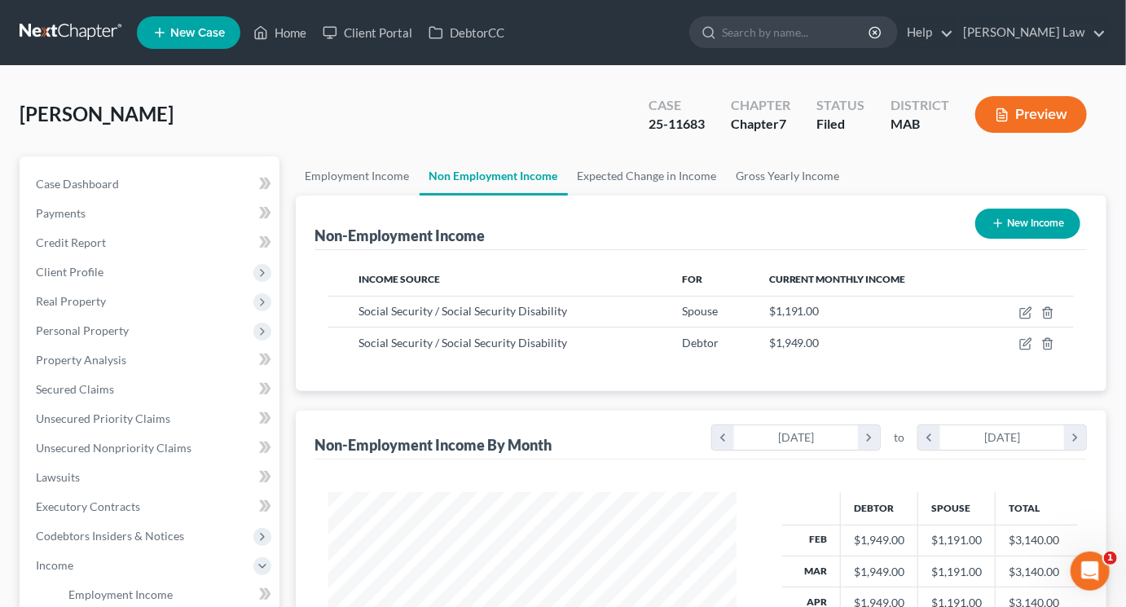
scroll to position [362, 440]
click at [378, 196] on link "Employment Income" at bounding box center [358, 175] width 124 height 39
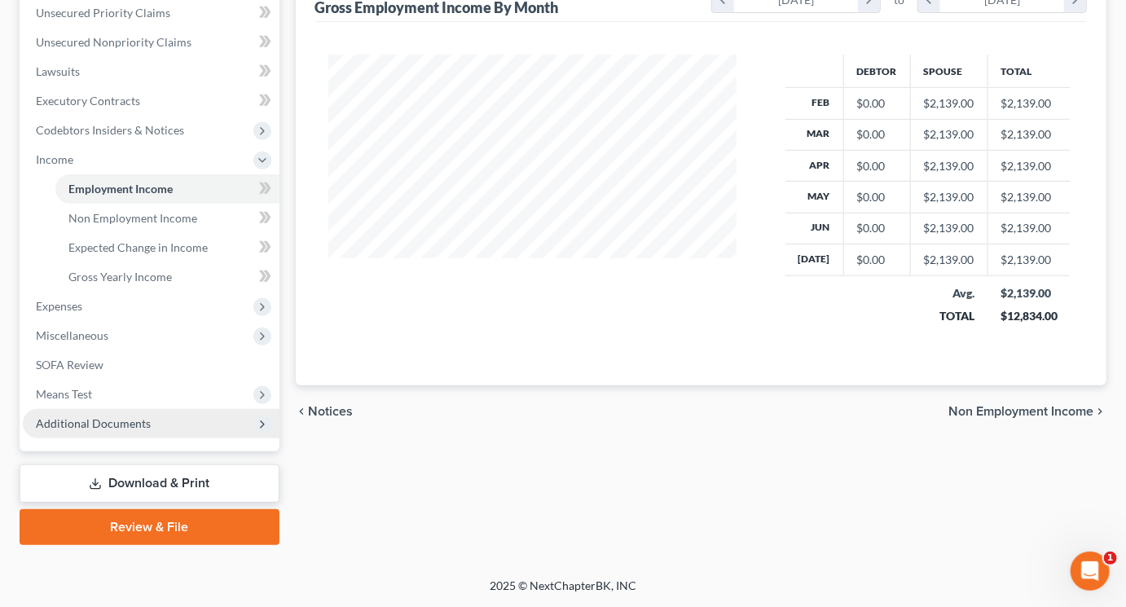
scroll to position [484, 0]
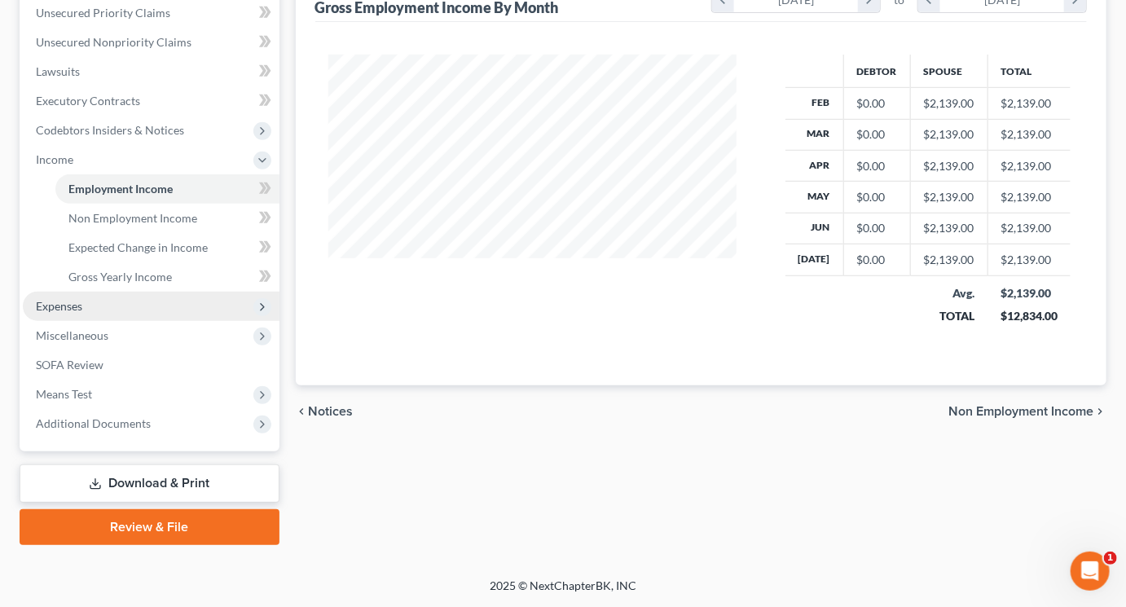
click at [82, 313] on span "Expenses" at bounding box center [59, 306] width 46 height 14
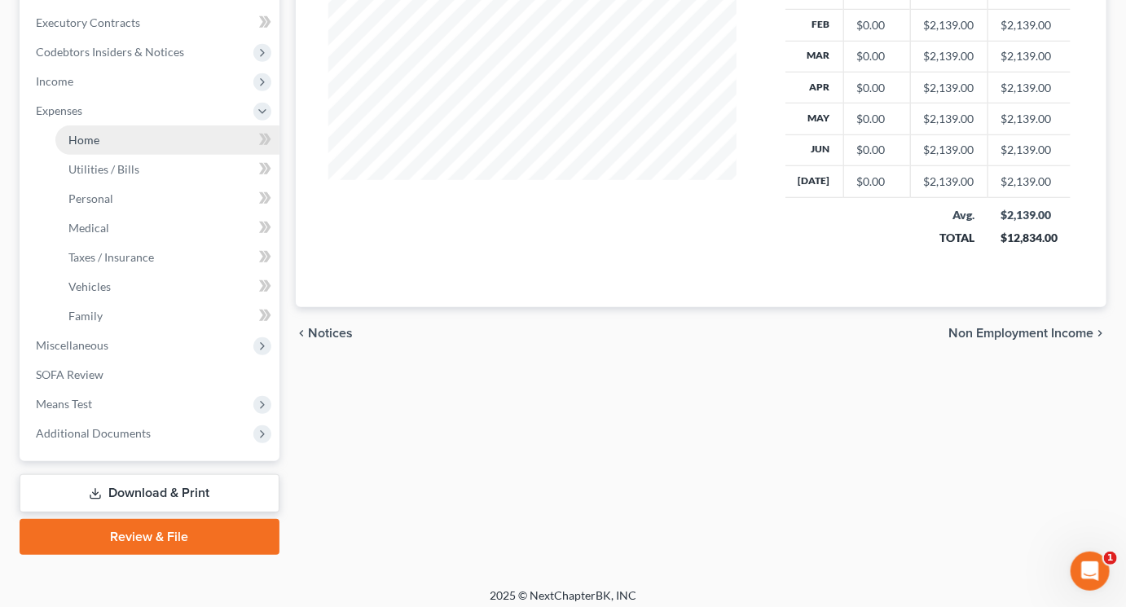
click at [111, 155] on link "Home" at bounding box center [167, 139] width 224 height 29
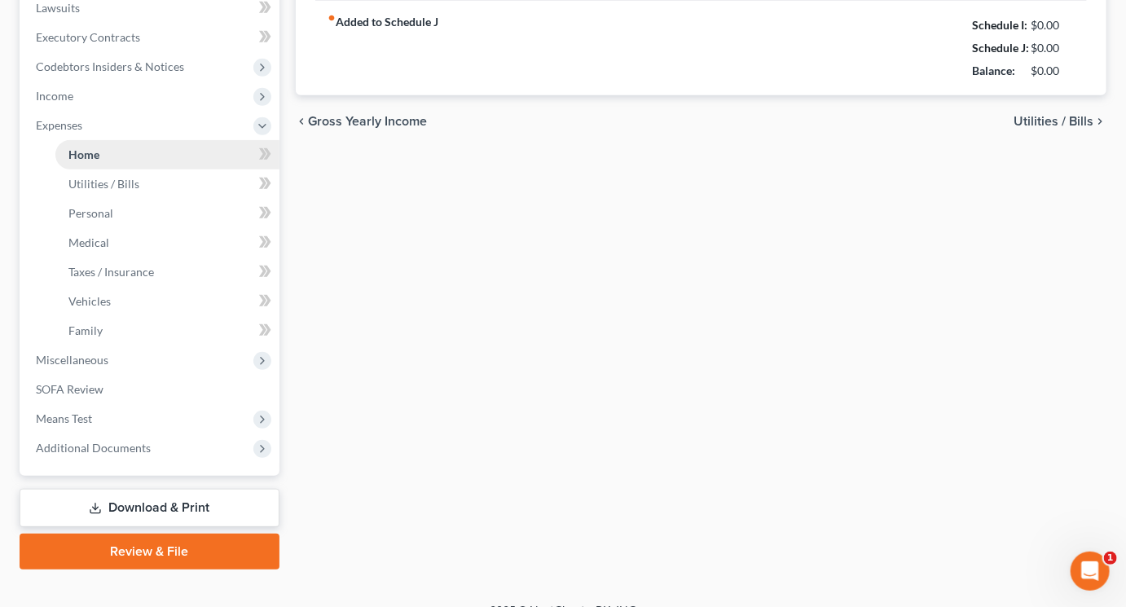
type input "1,200.00"
type input "0.00"
radio input "true"
type input "0.00"
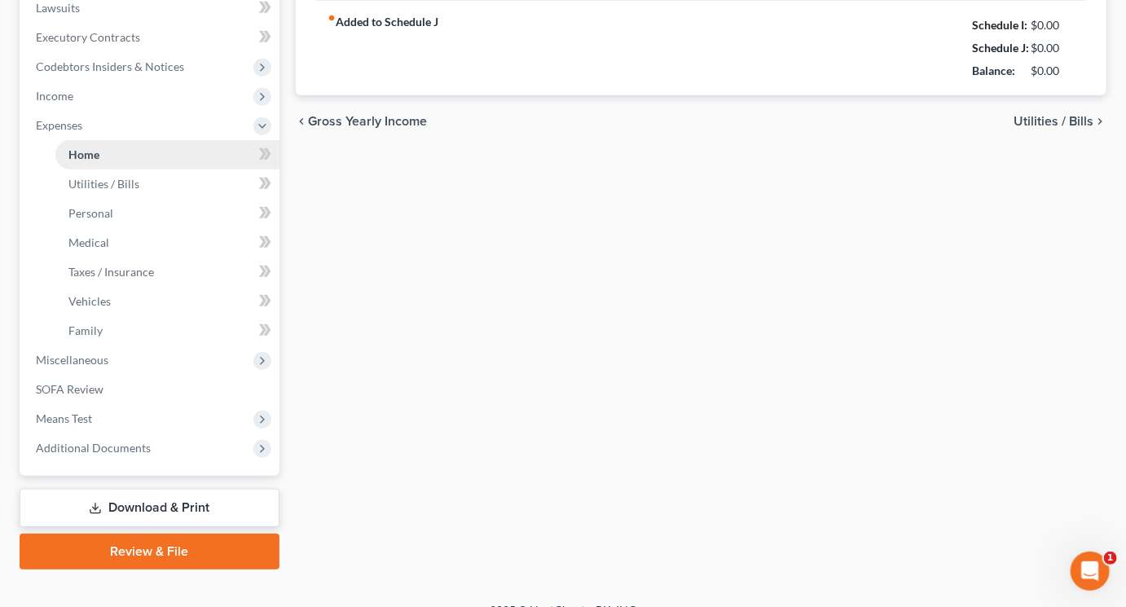
type input "0.00"
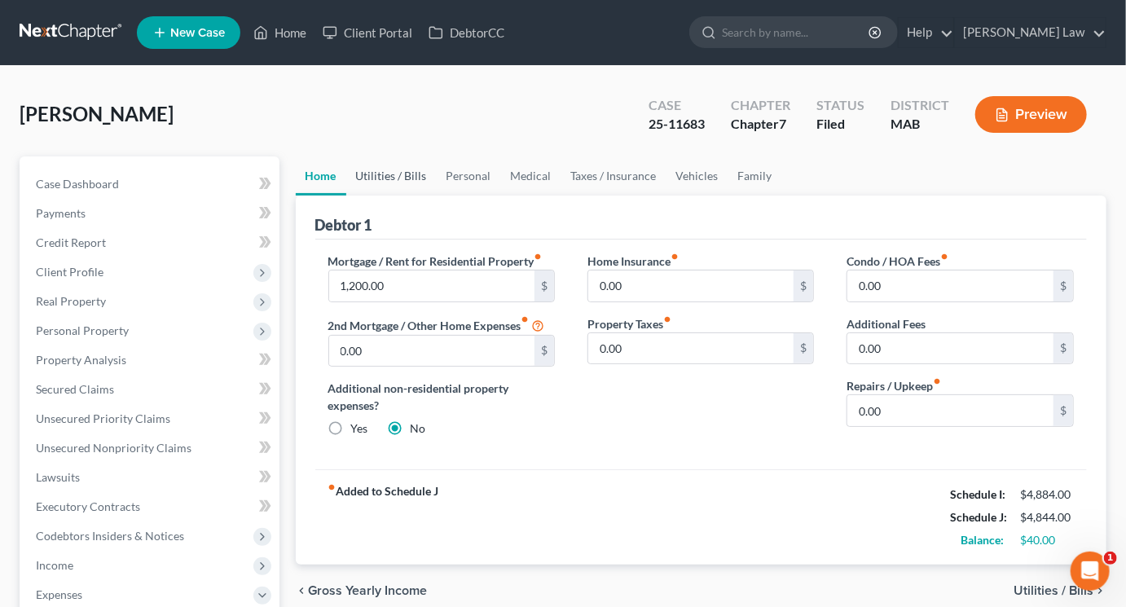
click at [437, 196] on link "Utilities / Bills" at bounding box center [391, 175] width 90 height 39
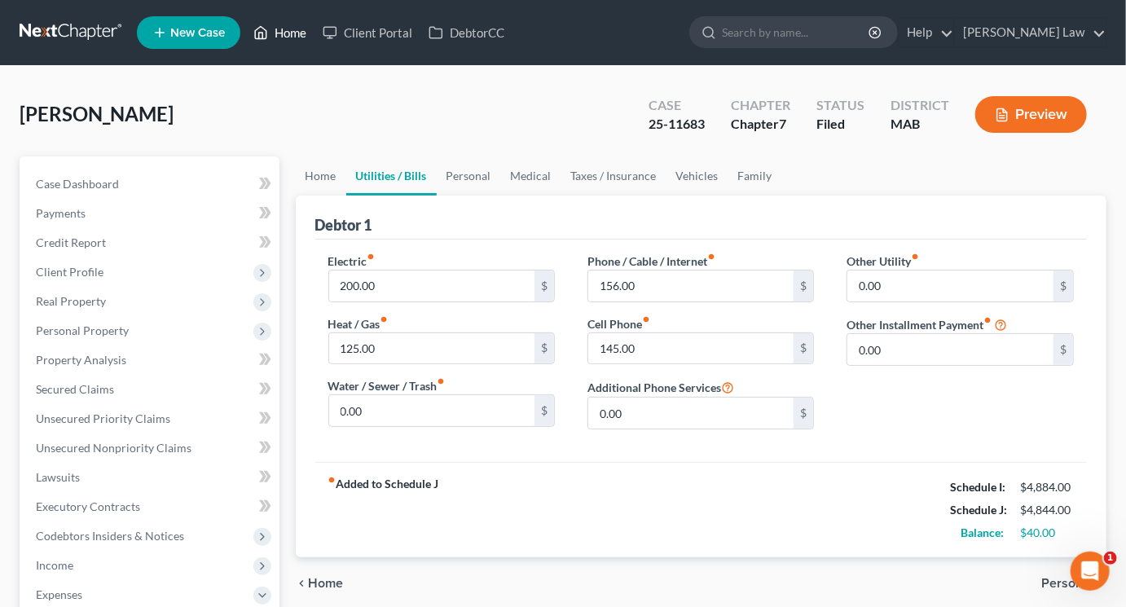
click at [314, 42] on link "Home" at bounding box center [279, 32] width 69 height 29
click at [314, 43] on link "Home" at bounding box center [279, 32] width 69 height 29
click at [314, 39] on link "Home" at bounding box center [279, 32] width 69 height 29
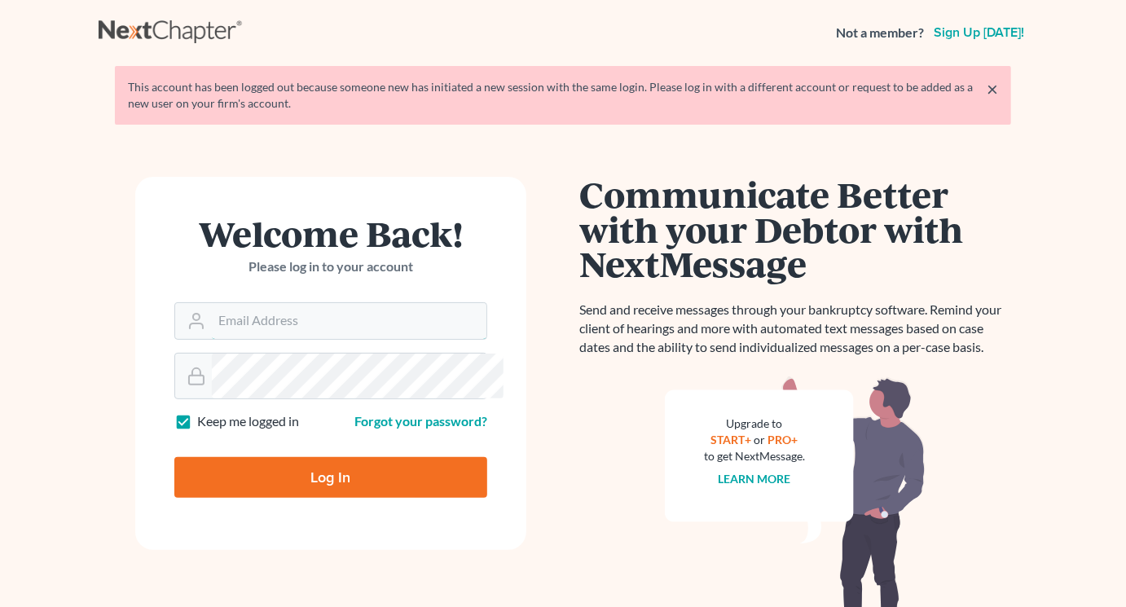
type input "[EMAIL_ADDRESS][DOMAIN_NAME]"
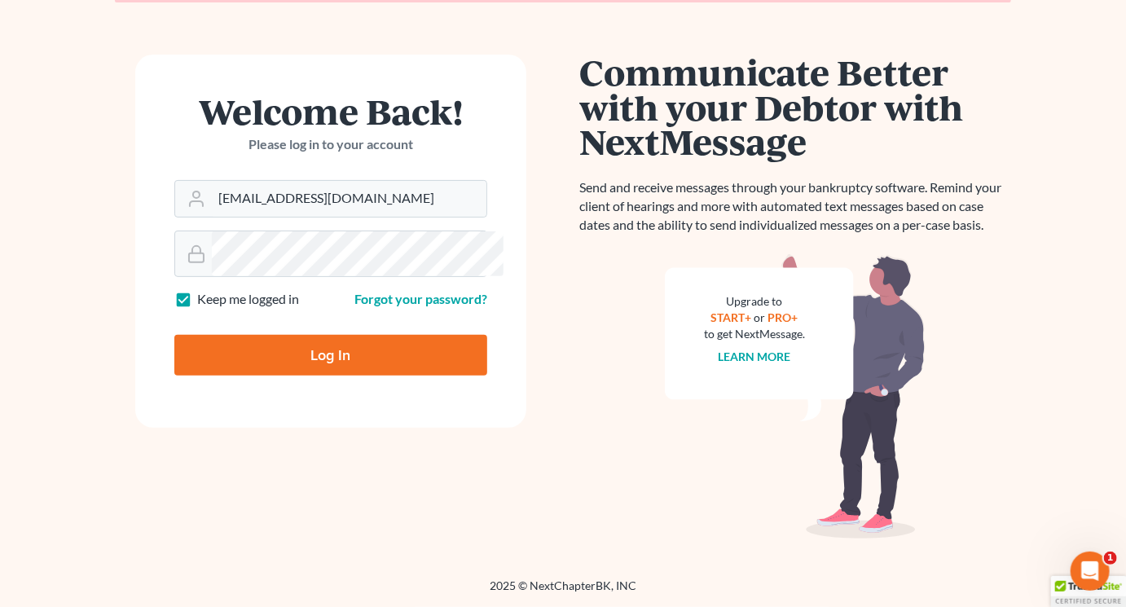
scroll to position [175, 0]
click at [358, 376] on input "Log In" at bounding box center [330, 355] width 313 height 41
type input "Thinking..."
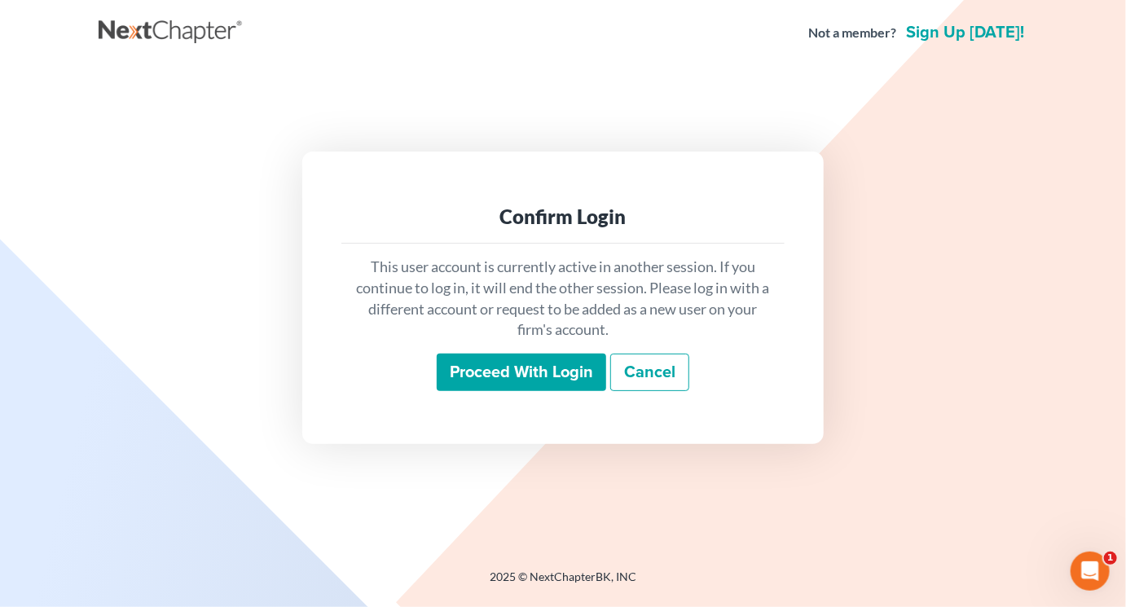
click at [501, 376] on input "Proceed with login" at bounding box center [521, 372] width 169 height 37
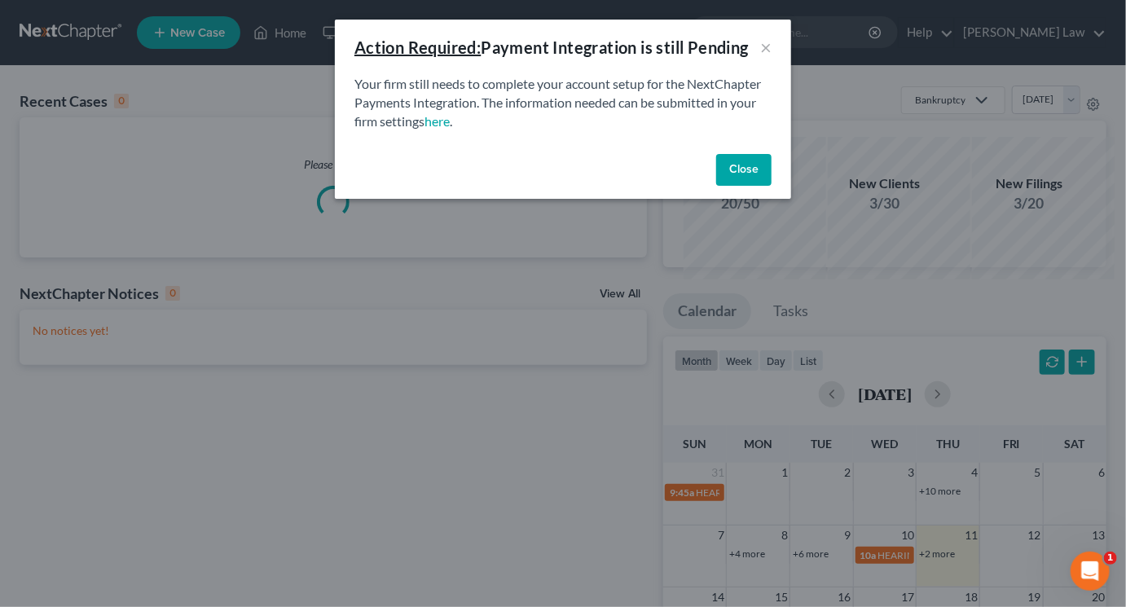
click at [772, 187] on button "Close" at bounding box center [743, 170] width 55 height 33
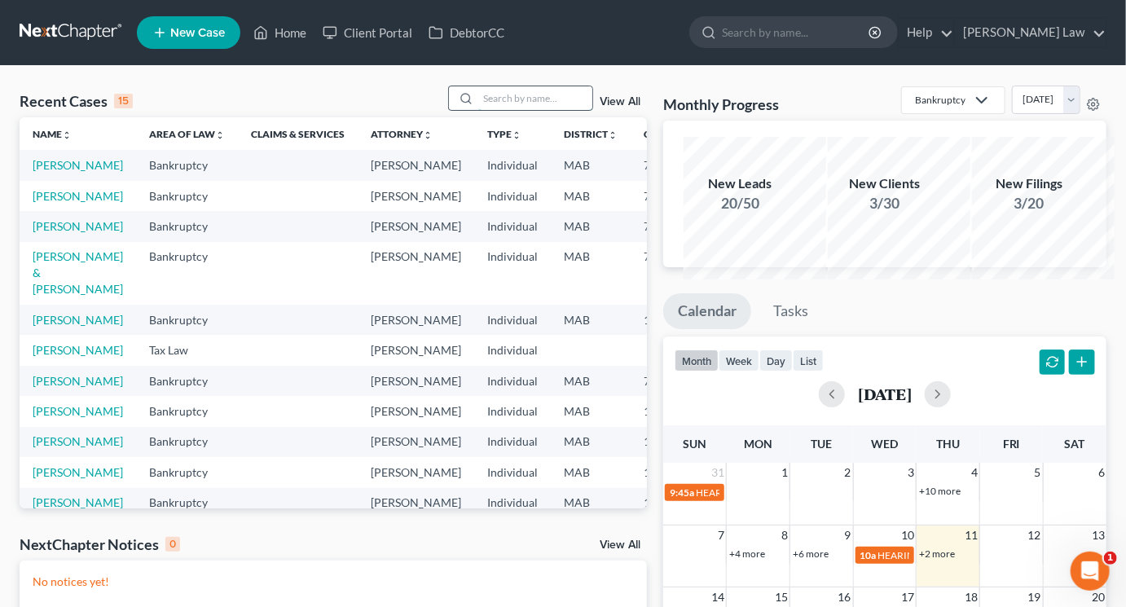
click at [494, 110] on input "search" at bounding box center [535, 98] width 114 height 24
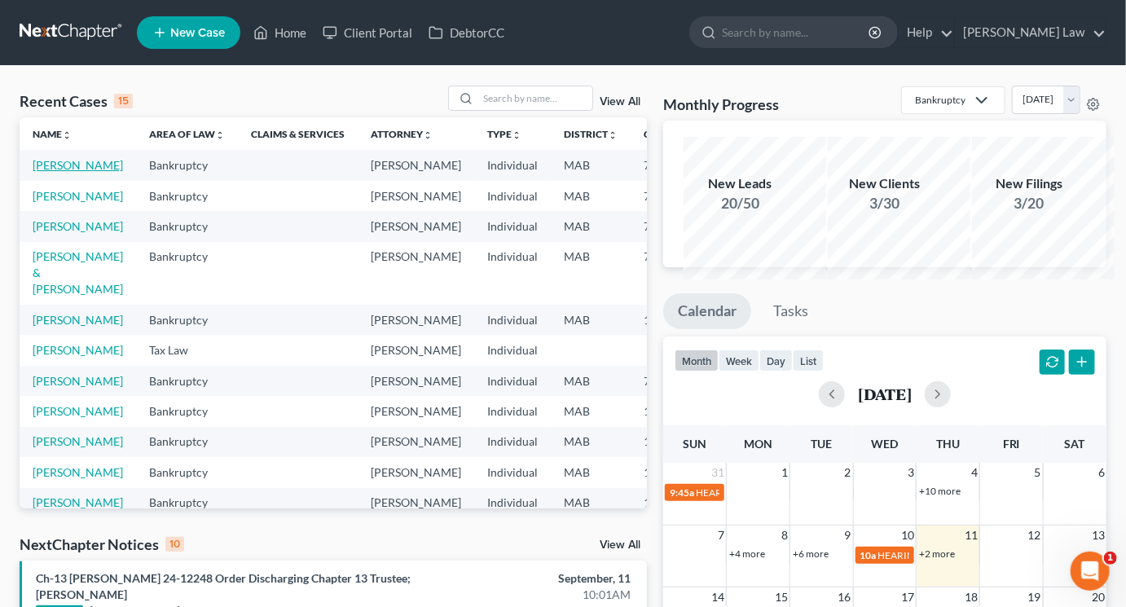
click at [81, 172] on link "Lake, Dianna" at bounding box center [78, 165] width 90 height 14
select select "3"
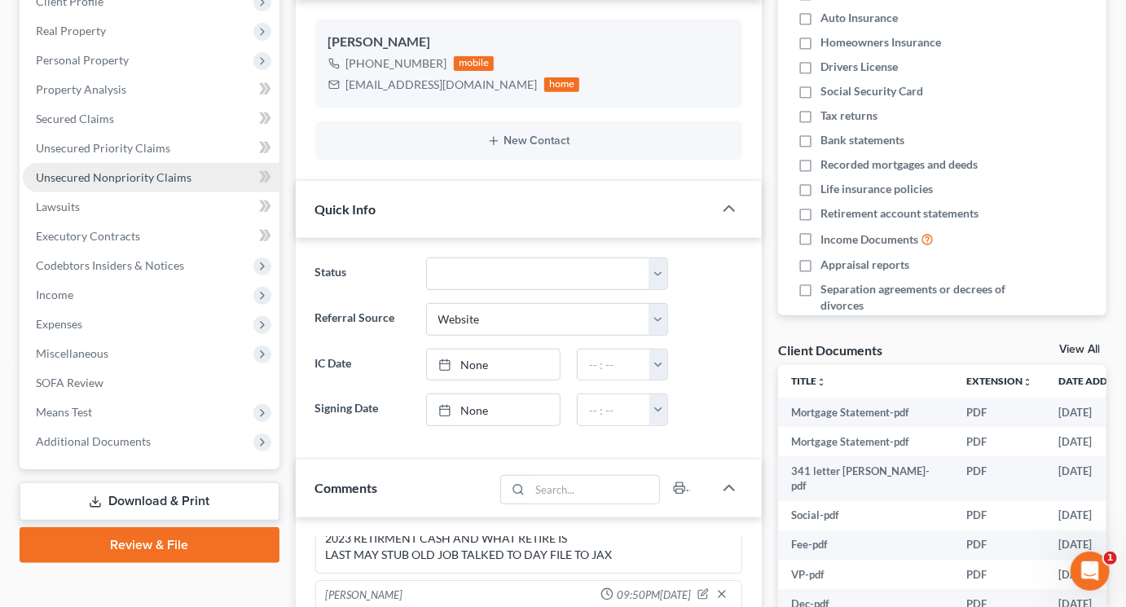
scroll to position [323, 0]
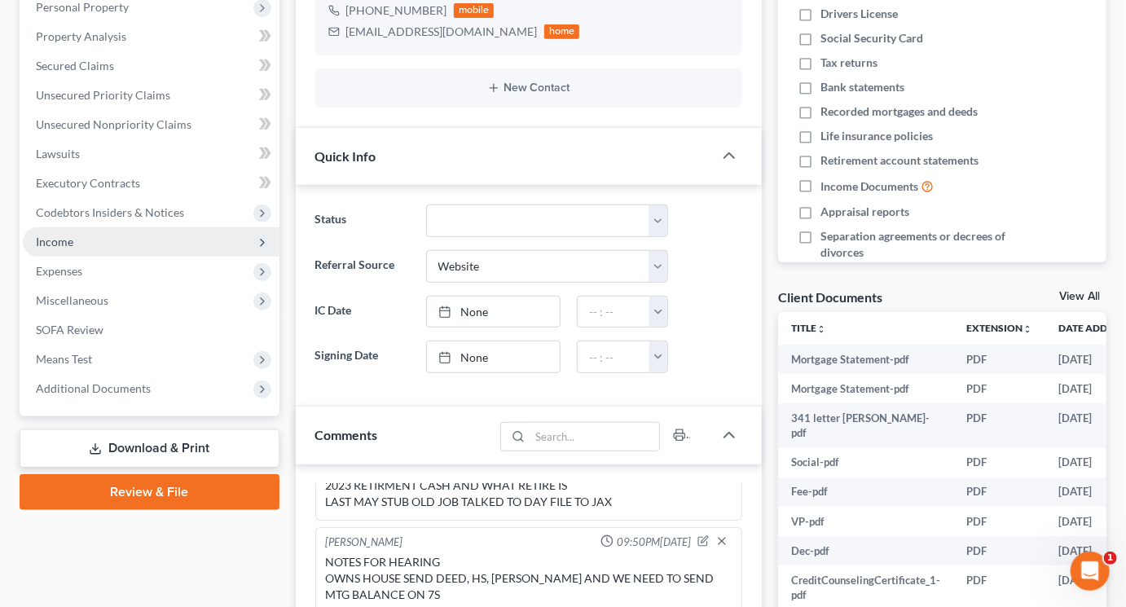
click at [73, 248] on span "Income" at bounding box center [54, 242] width 37 height 14
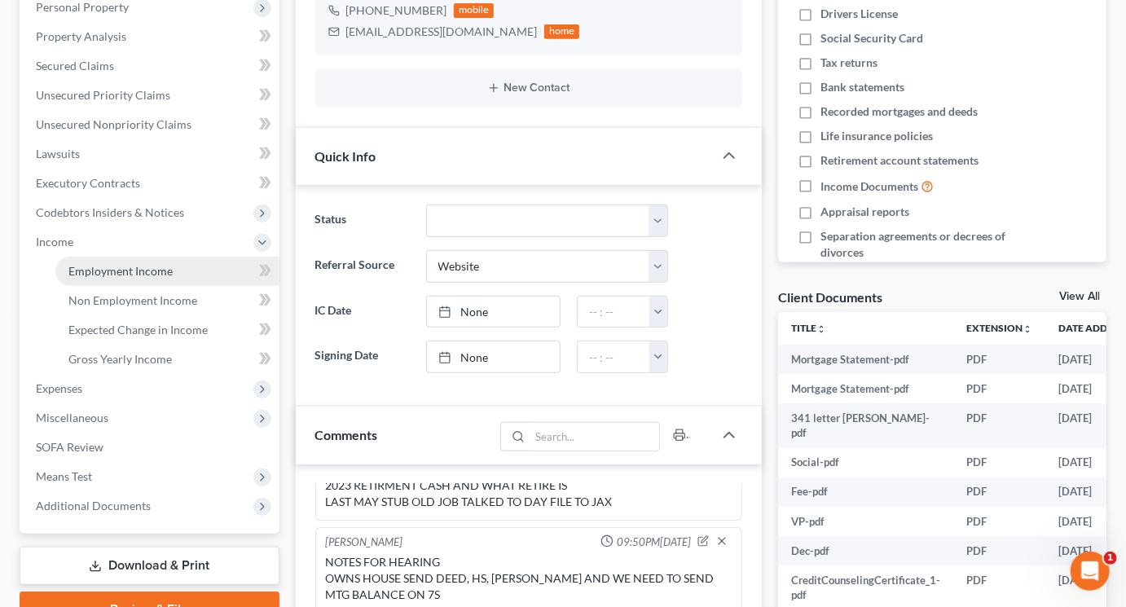
click at [139, 278] on span "Employment Income" at bounding box center [120, 271] width 104 height 14
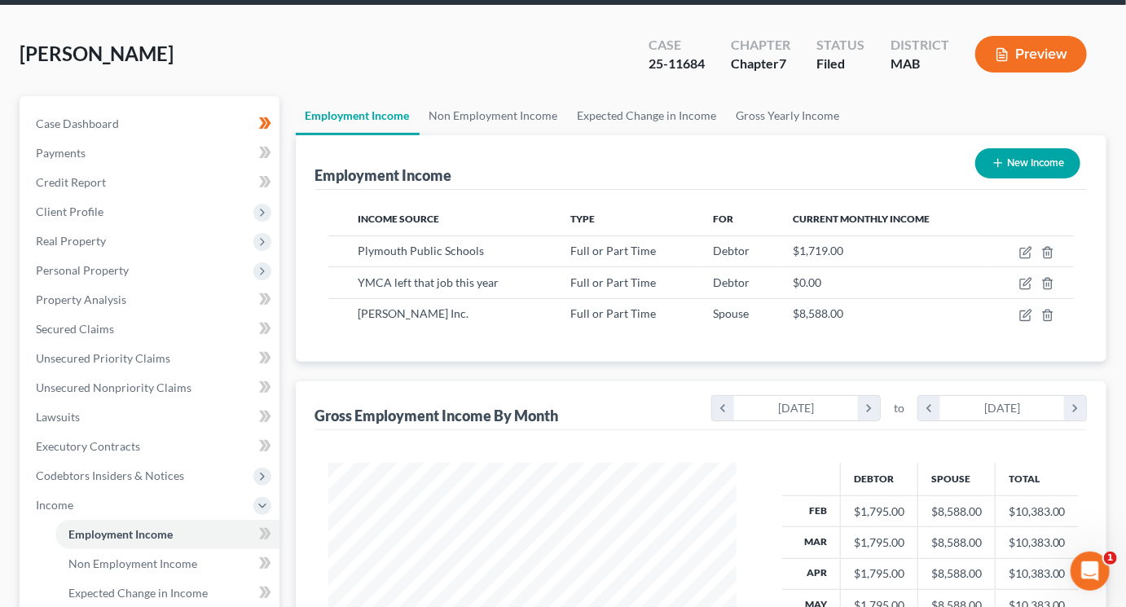
scroll to position [64, 0]
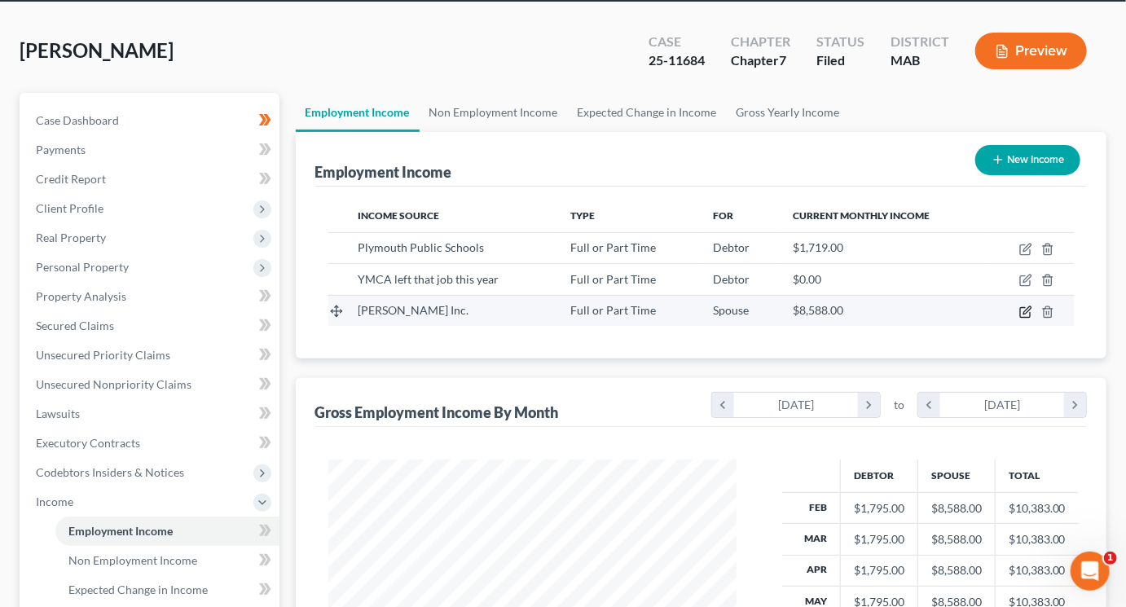
click at [1019, 319] on icon "button" at bounding box center [1025, 312] width 13 height 13
select select "0"
select select "22"
select select "0"
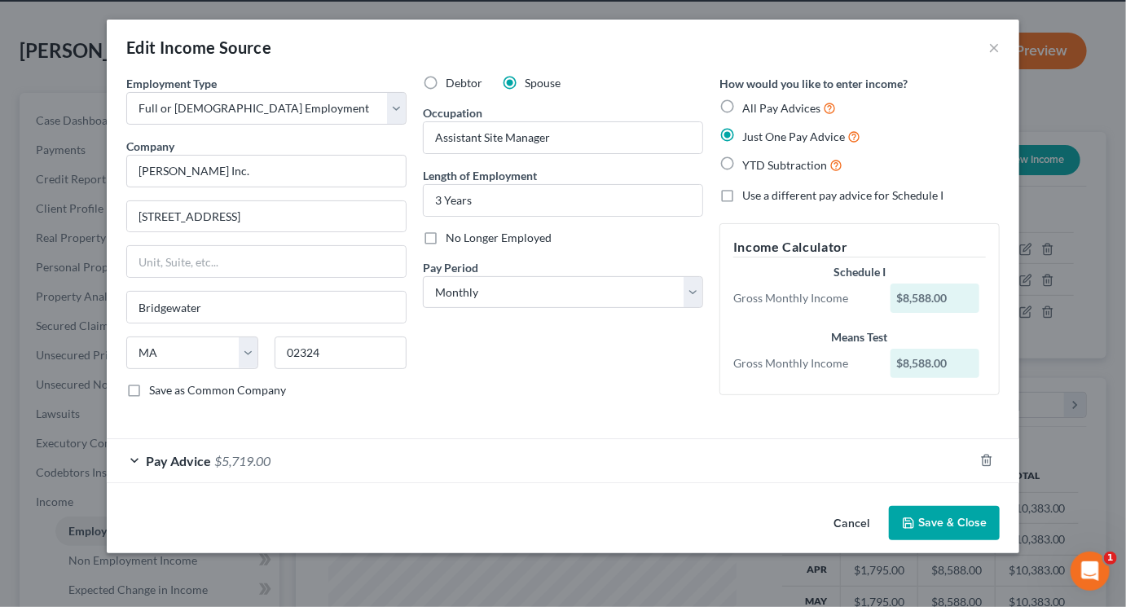
click at [807, 482] on div "Pay Advice $5,719.00" at bounding box center [540, 460] width 867 height 43
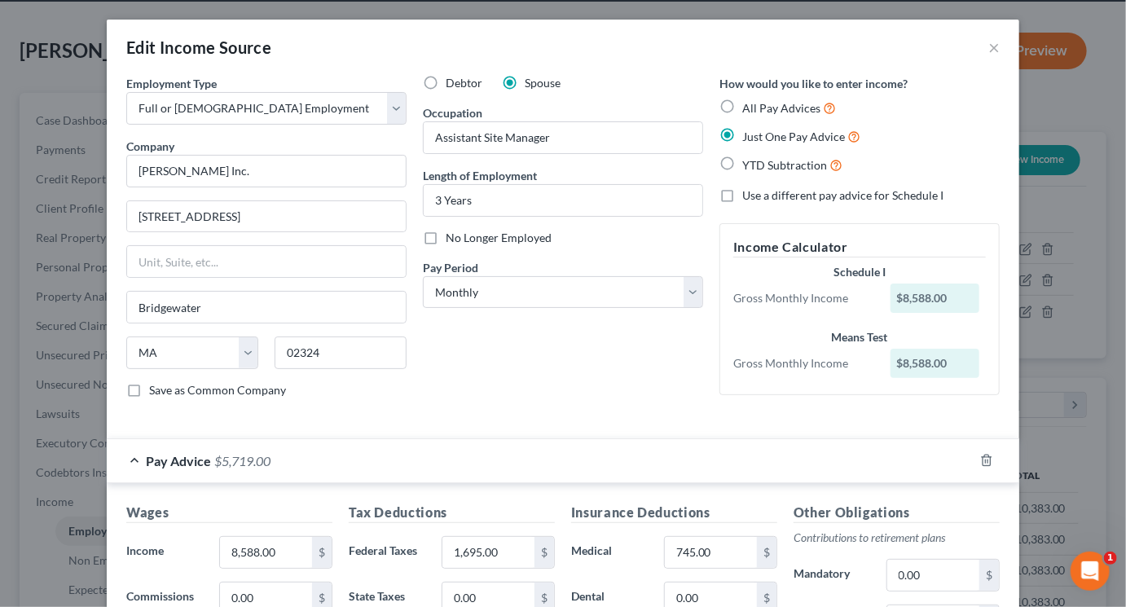
click at [785, 482] on div "Pay Advice $5,719.00" at bounding box center [540, 460] width 867 height 43
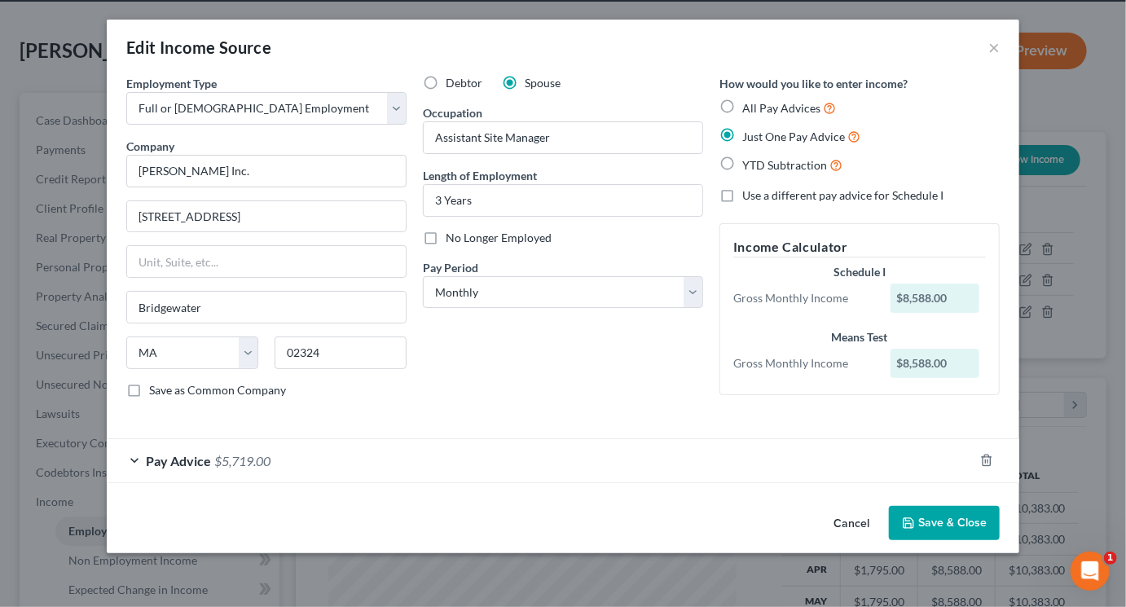
scroll to position [101, 0]
click at [610, 481] on div "Pay Advice $5,719.00" at bounding box center [540, 460] width 867 height 43
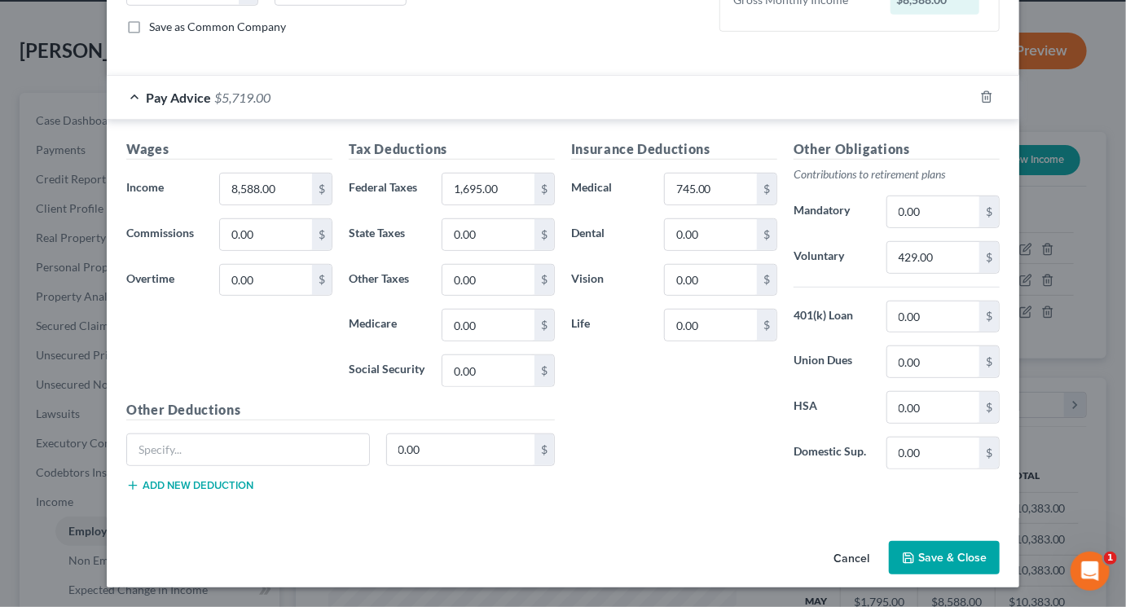
scroll to position [613, 0]
click at [1000, 541] on button "Save & Close" at bounding box center [944, 558] width 111 height 34
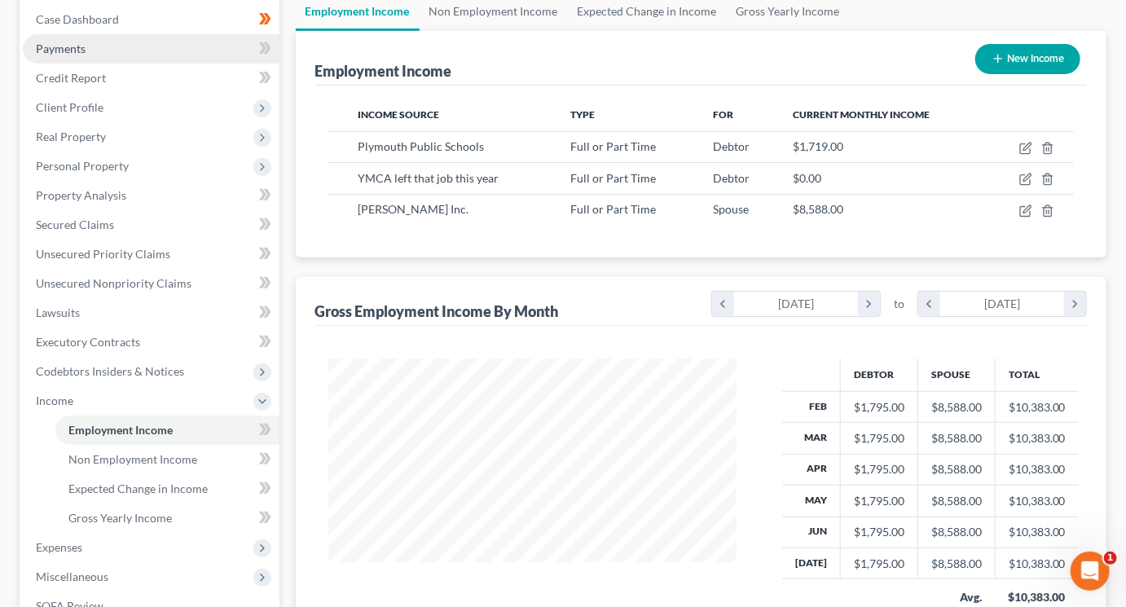
scroll to position [165, 0]
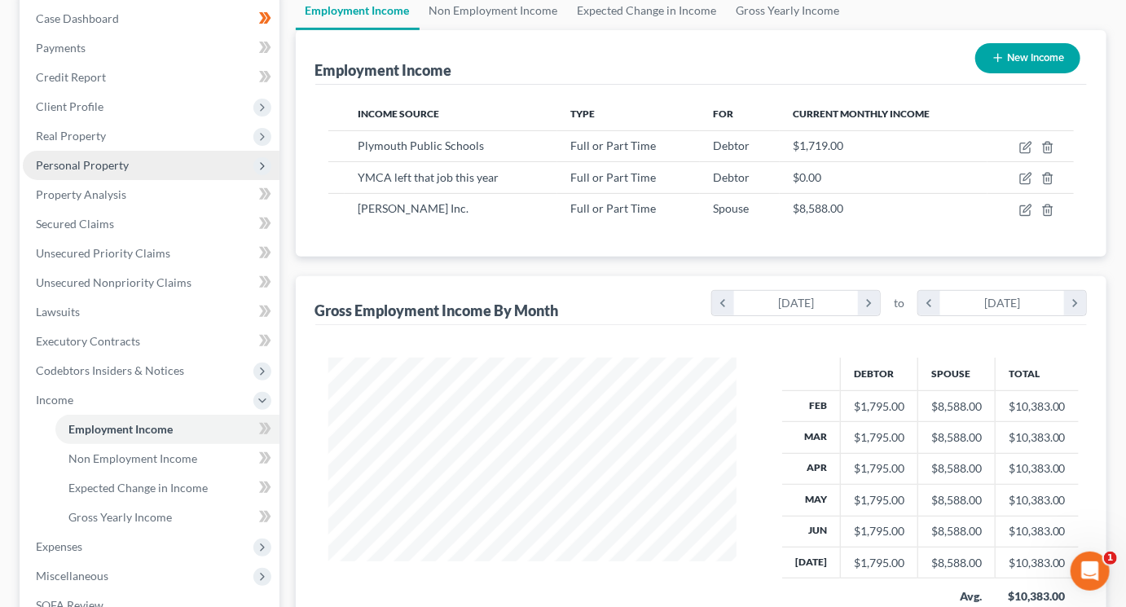
click at [115, 172] on span "Personal Property" at bounding box center [82, 165] width 93 height 14
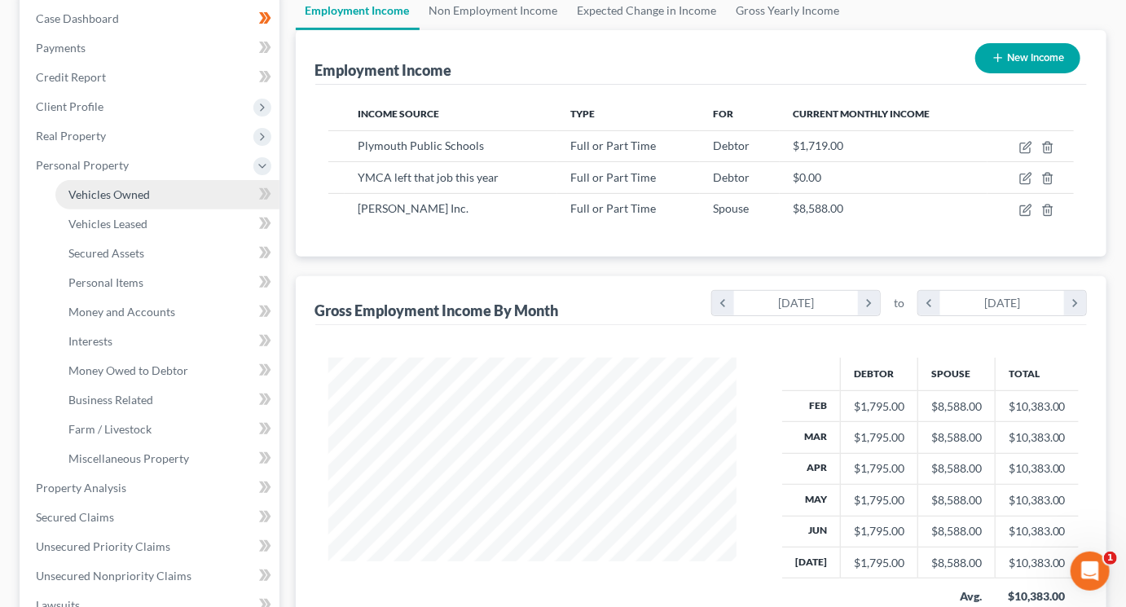
click at [130, 201] on span "Vehicles Owned" at bounding box center [108, 194] width 81 height 14
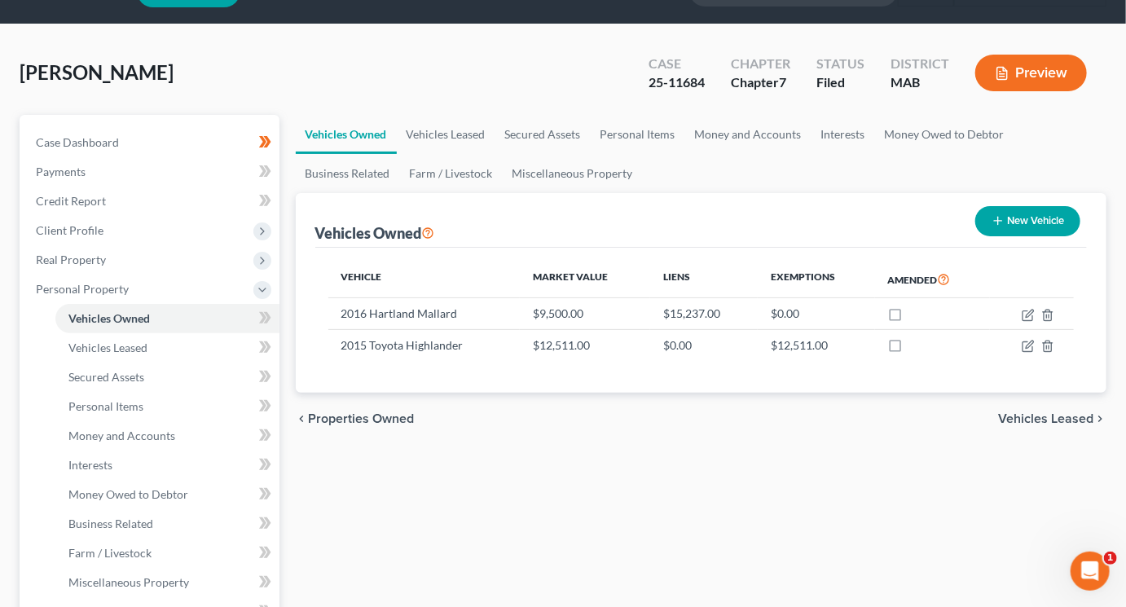
scroll to position [55, 0]
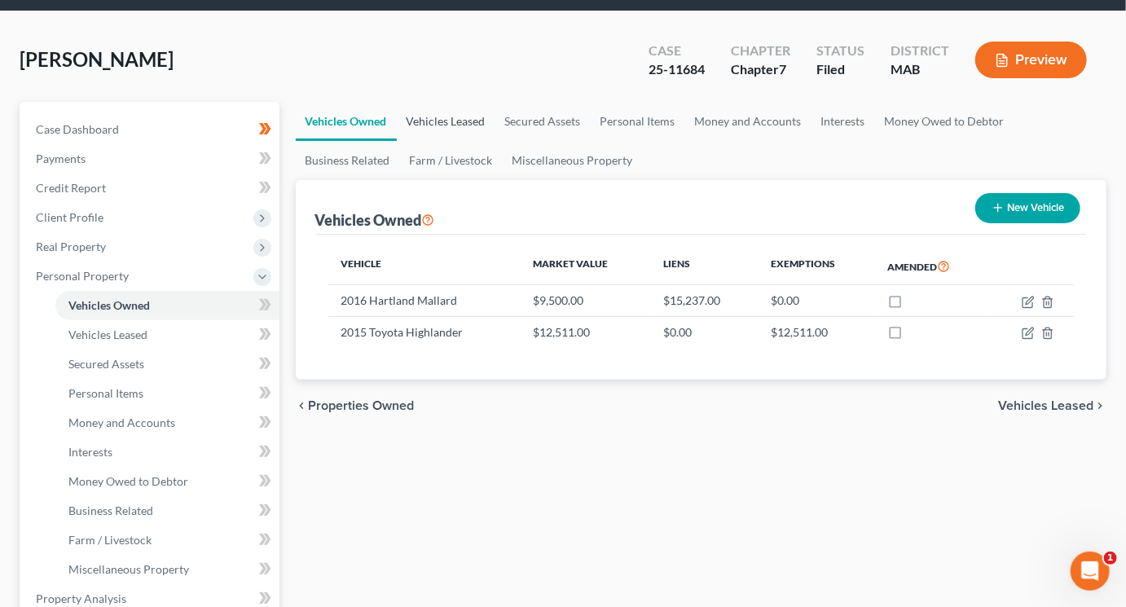
click at [494, 141] on link "Vehicles Leased" at bounding box center [446, 121] width 99 height 39
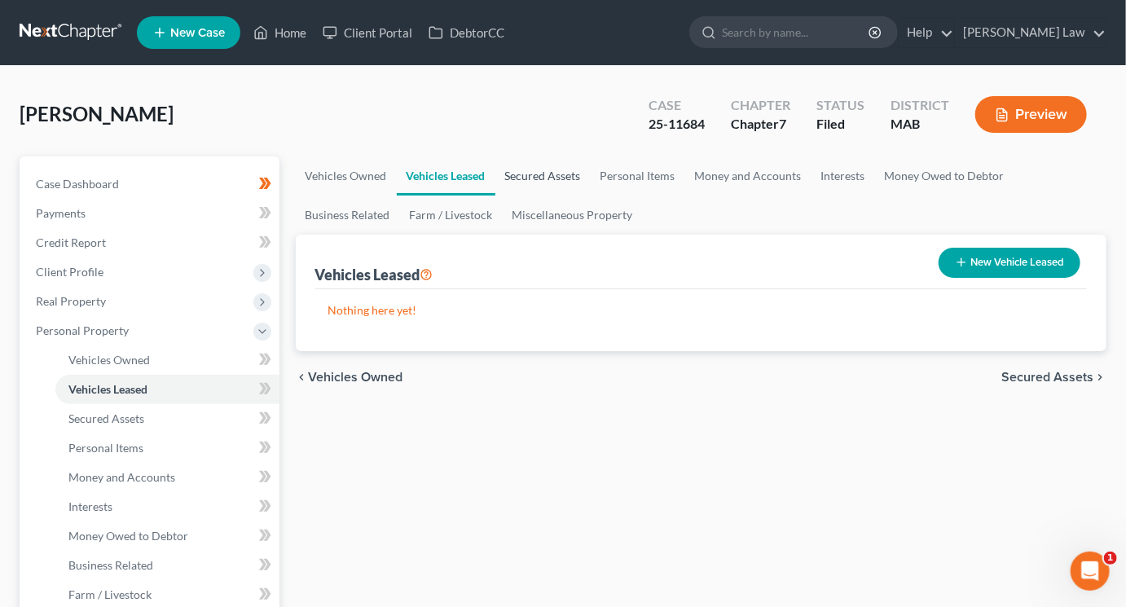
click at [591, 196] on link "Secured Assets" at bounding box center [542, 175] width 95 height 39
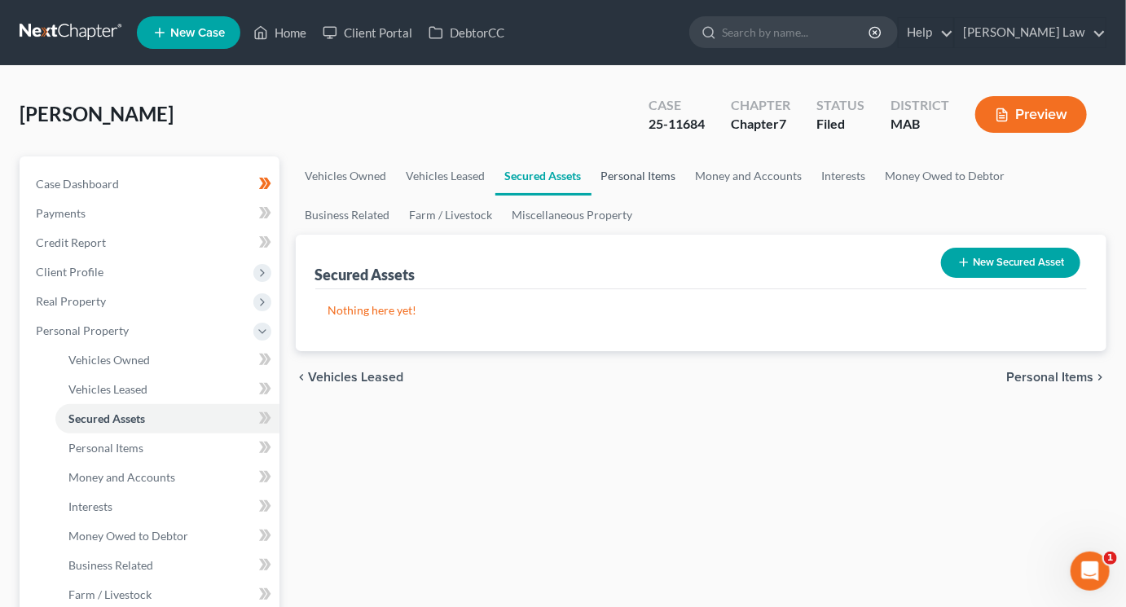
click at [686, 196] on link "Personal Items" at bounding box center [638, 175] width 95 height 39
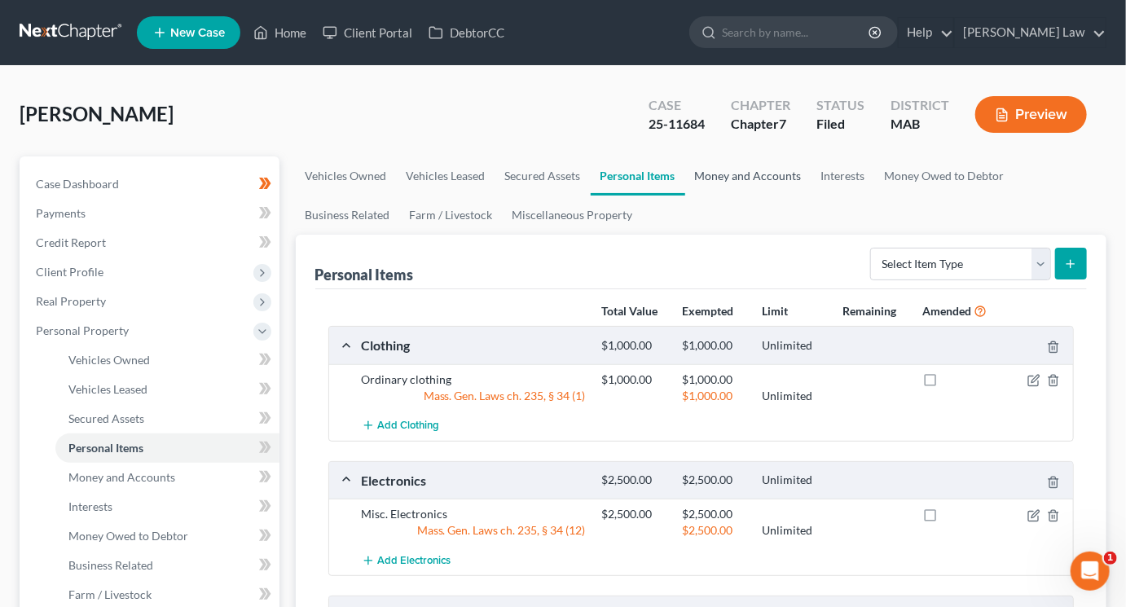
click at [811, 196] on link "Money and Accounts" at bounding box center [748, 175] width 126 height 39
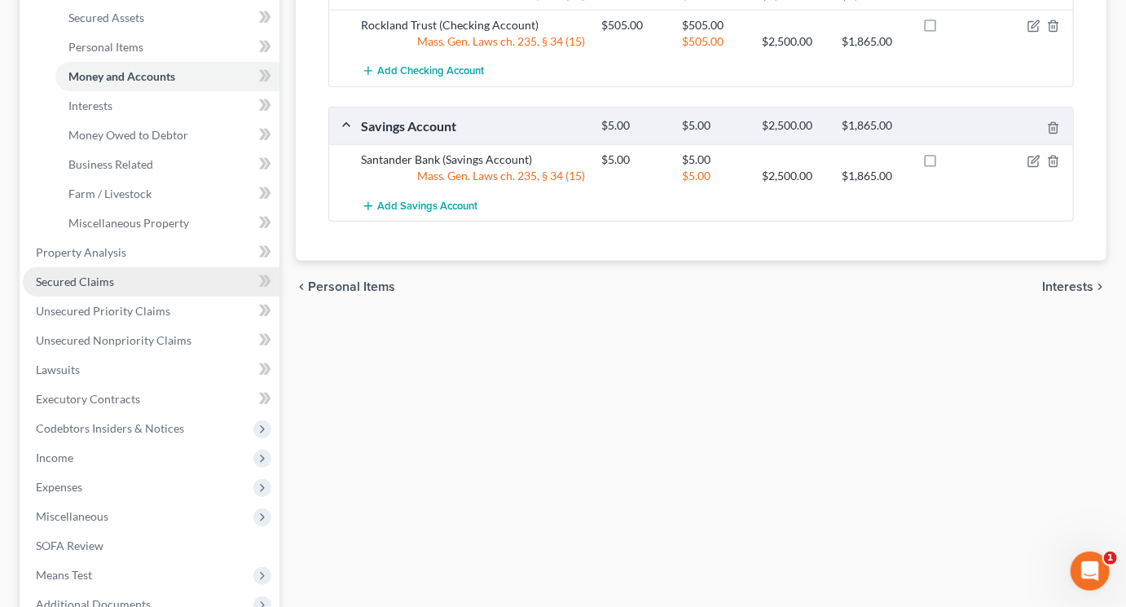
click at [114, 288] on span "Secured Claims" at bounding box center [75, 282] width 78 height 14
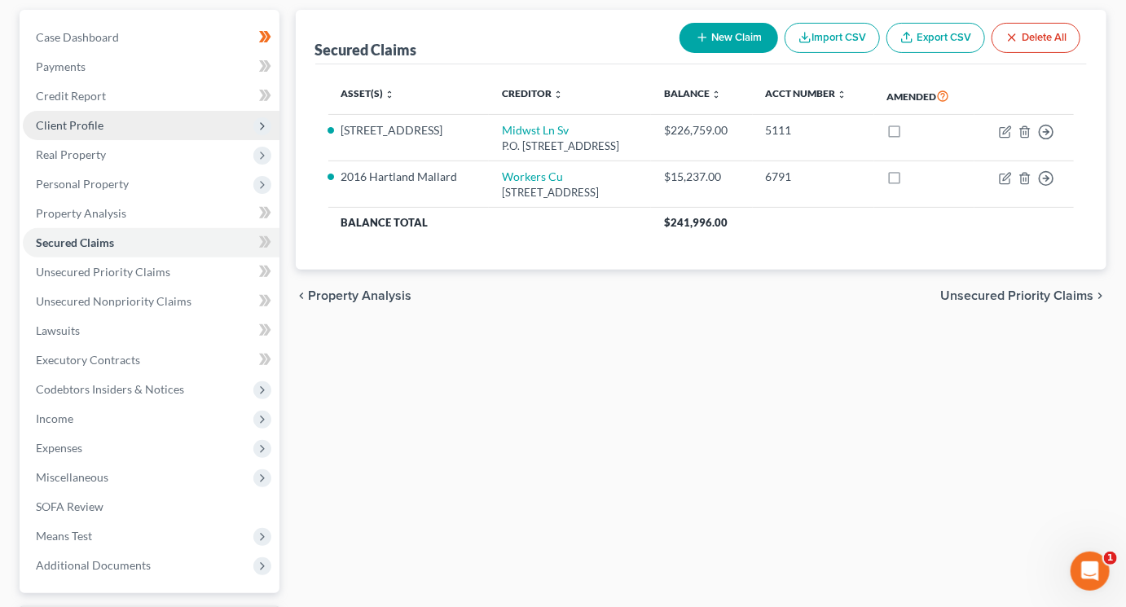
scroll to position [161, 0]
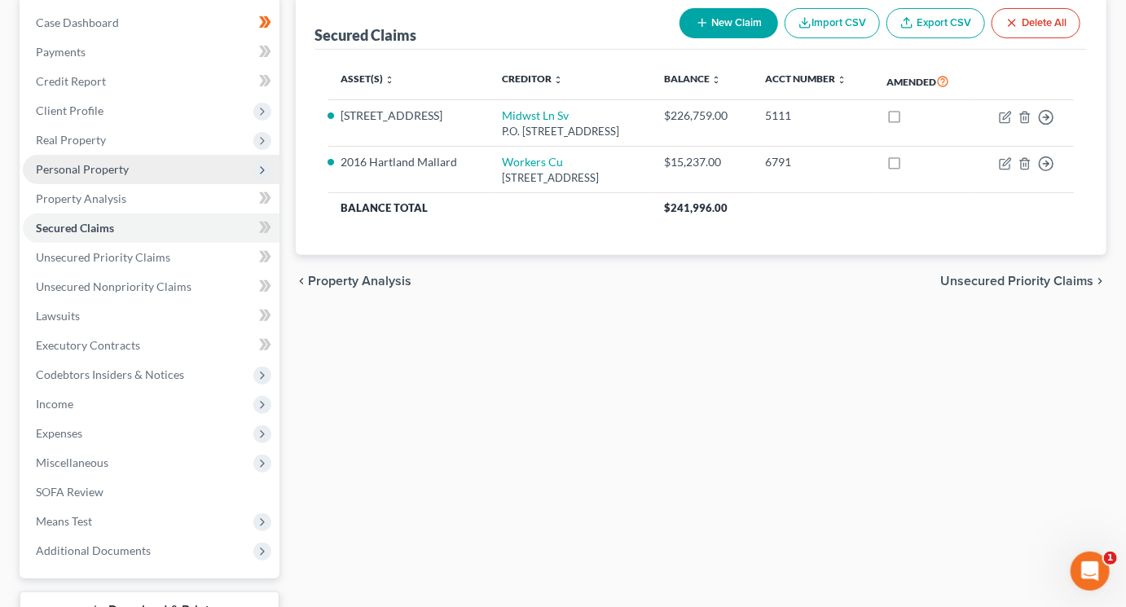
click at [111, 176] on span "Personal Property" at bounding box center [82, 169] width 93 height 14
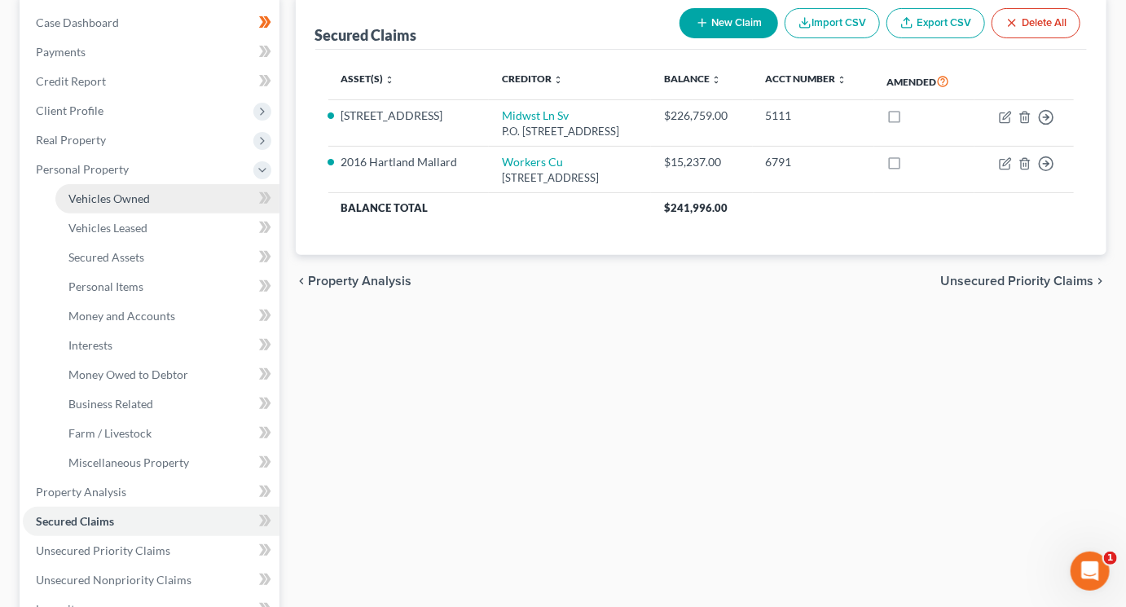
click at [125, 205] on span "Vehicles Owned" at bounding box center [108, 198] width 81 height 14
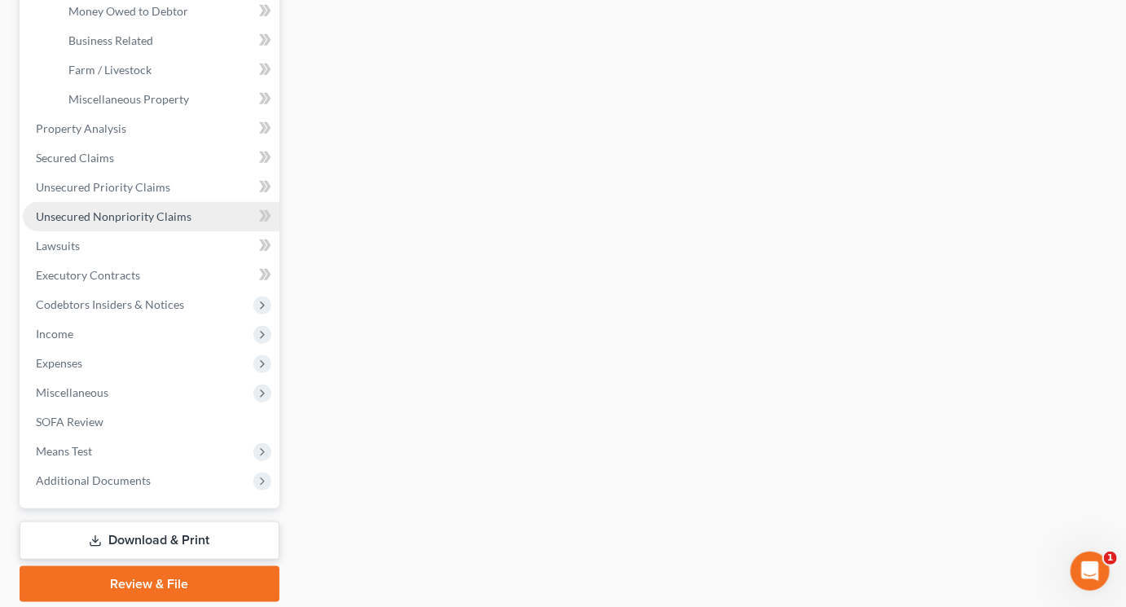
click at [152, 223] on span "Unsecured Nonpriority Claims" at bounding box center [114, 216] width 156 height 14
